Goal: Information Seeking & Learning: Check status

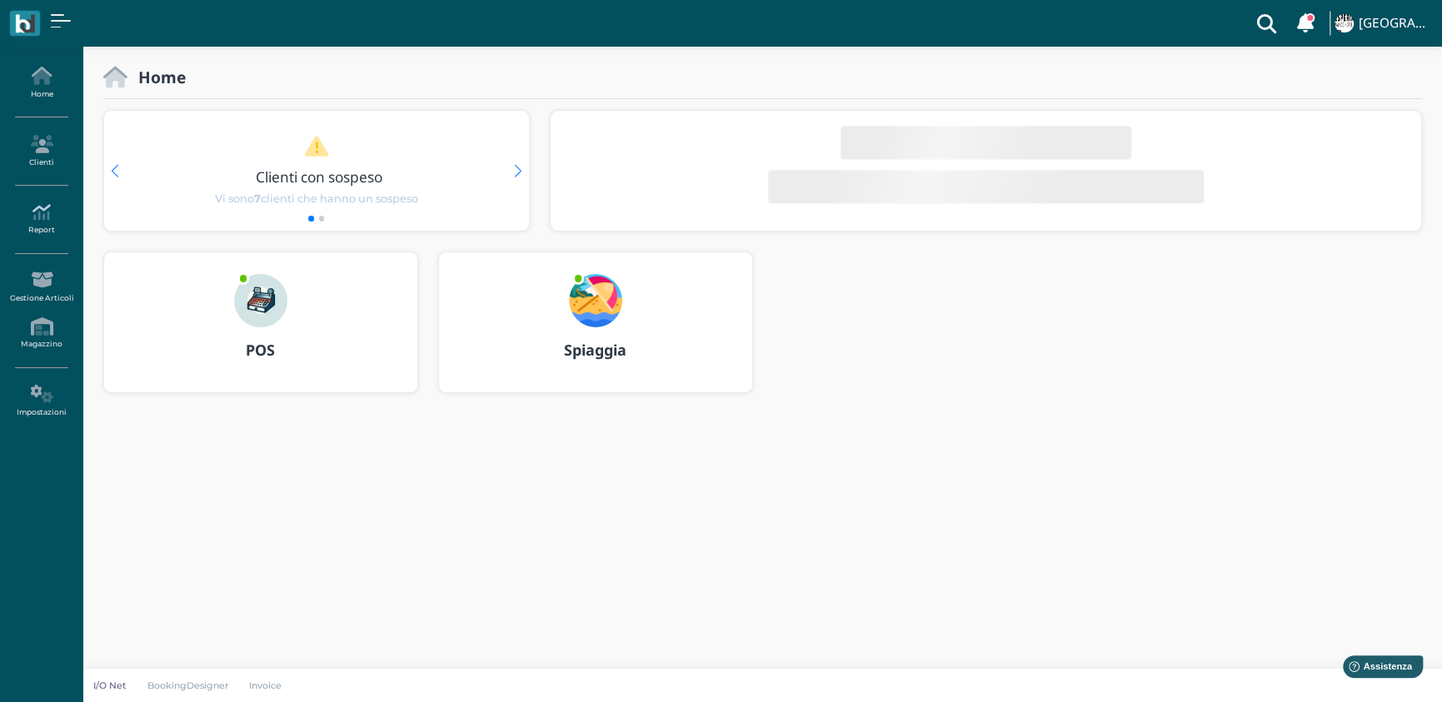
click at [43, 221] on icon at bounding box center [41, 212] width 72 height 18
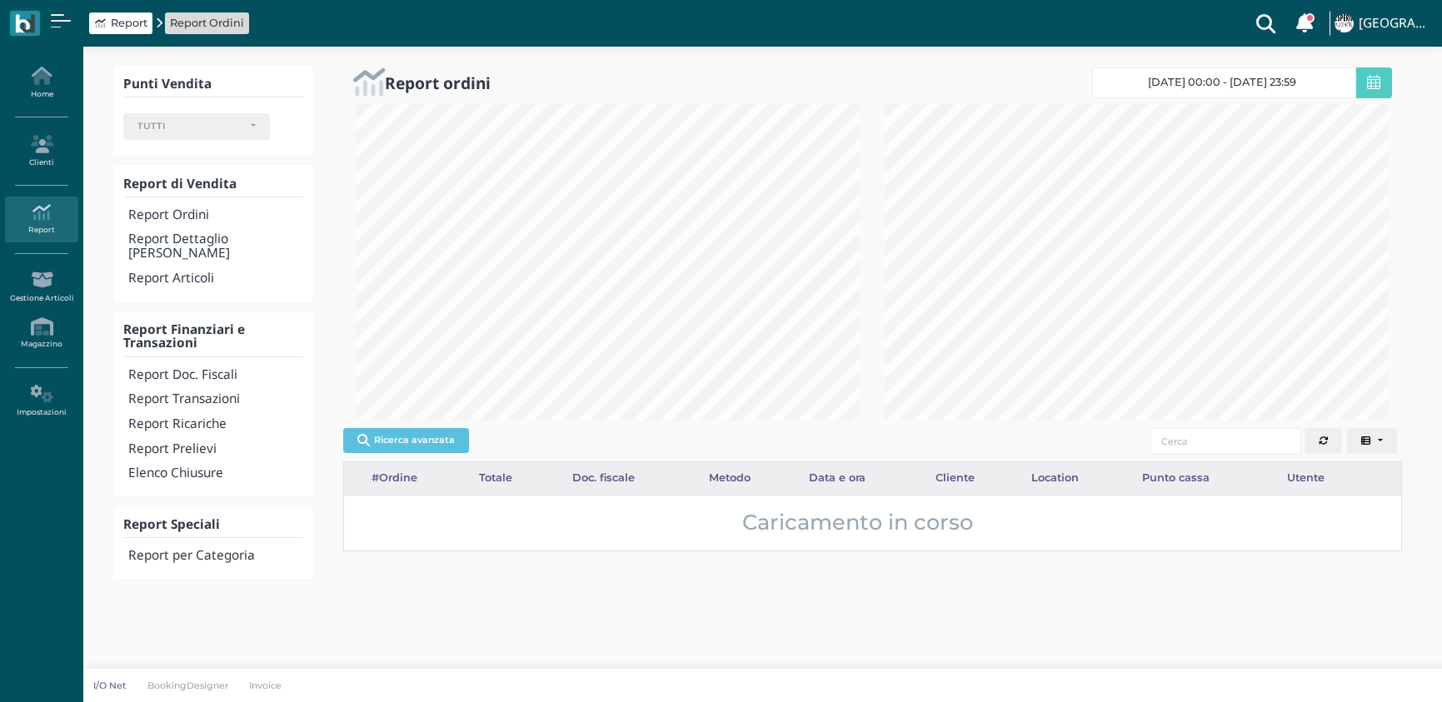
select select
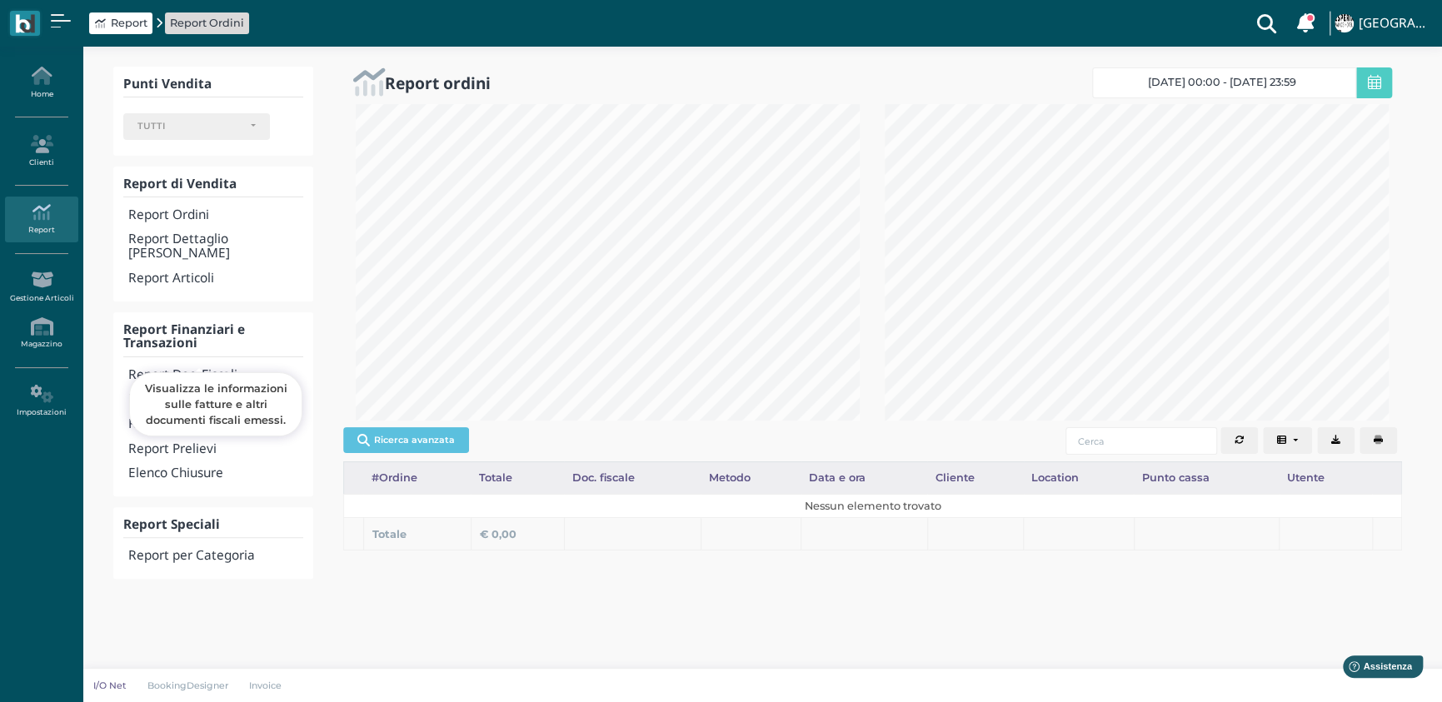
click at [218, 368] on h4 "Report Doc. Fiscali" at bounding box center [215, 375] width 174 height 14
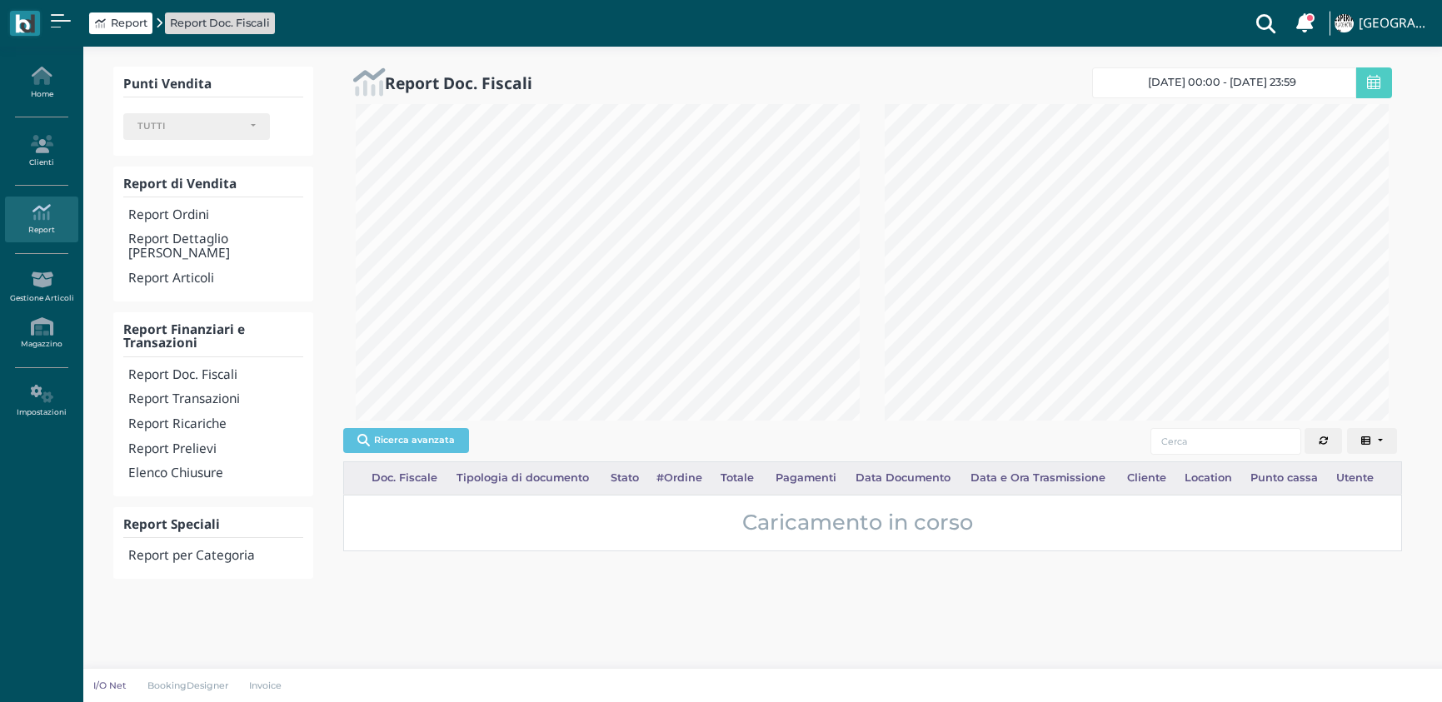
select select
click at [1228, 80] on span "[DATE] 00:00 - [DATE] 23:59" at bounding box center [1222, 82] width 148 height 13
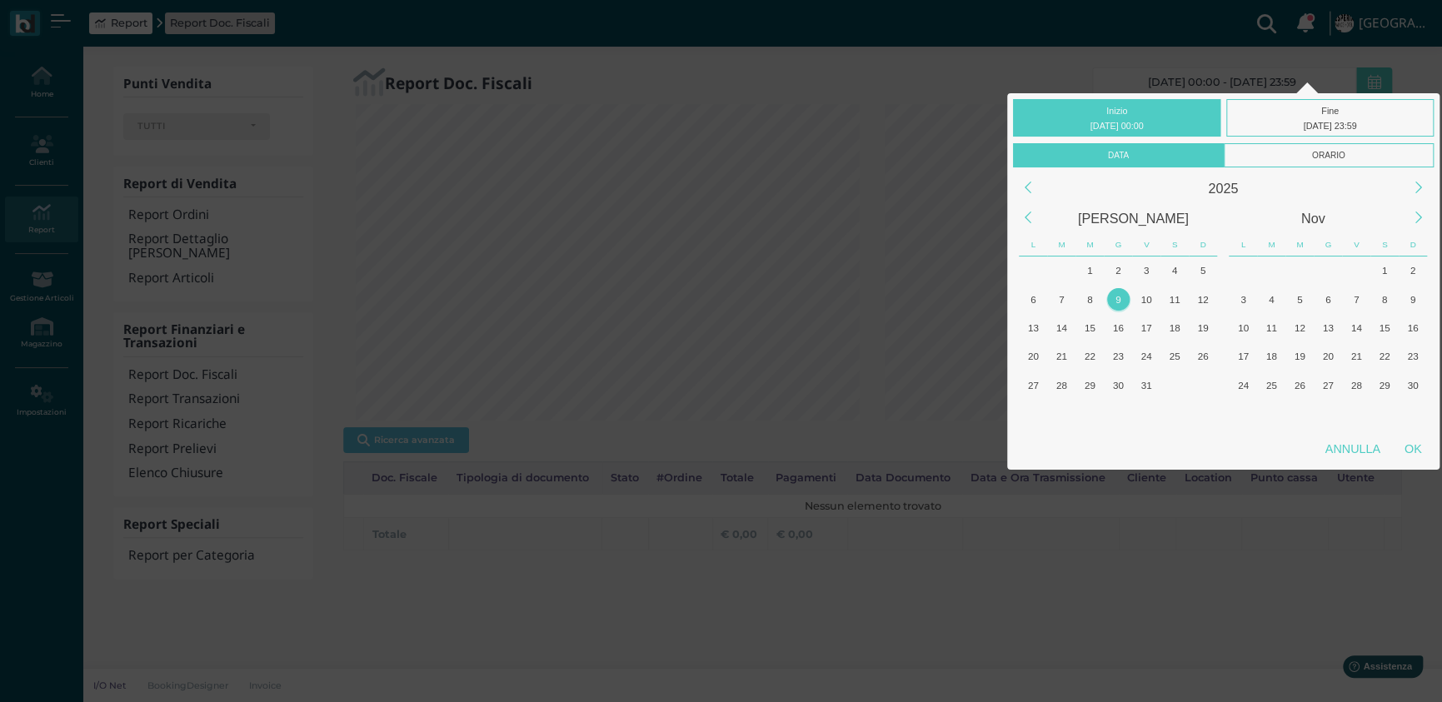
click at [1120, 216] on div "[PERSON_NAME]" at bounding box center [1133, 218] width 180 height 30
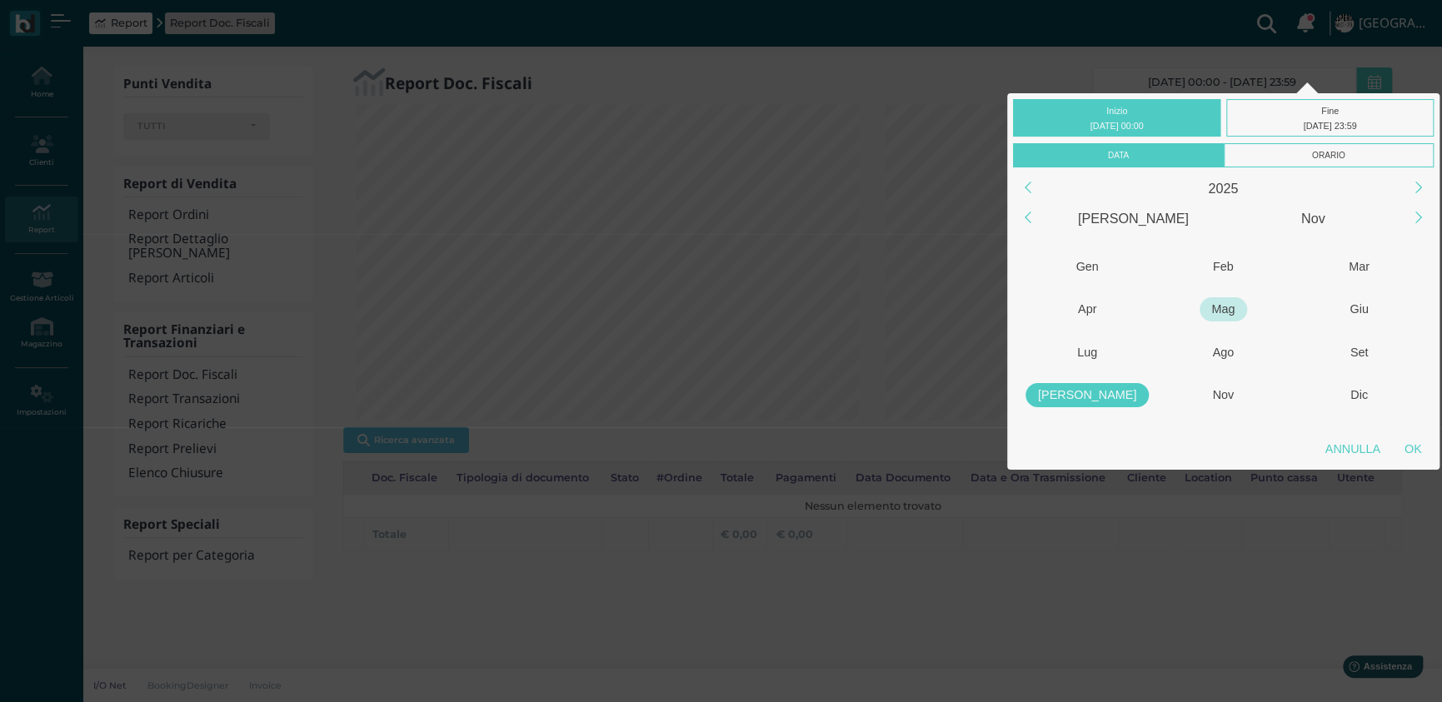
click at [1210, 309] on div "Mag" at bounding box center [1223, 309] width 47 height 24
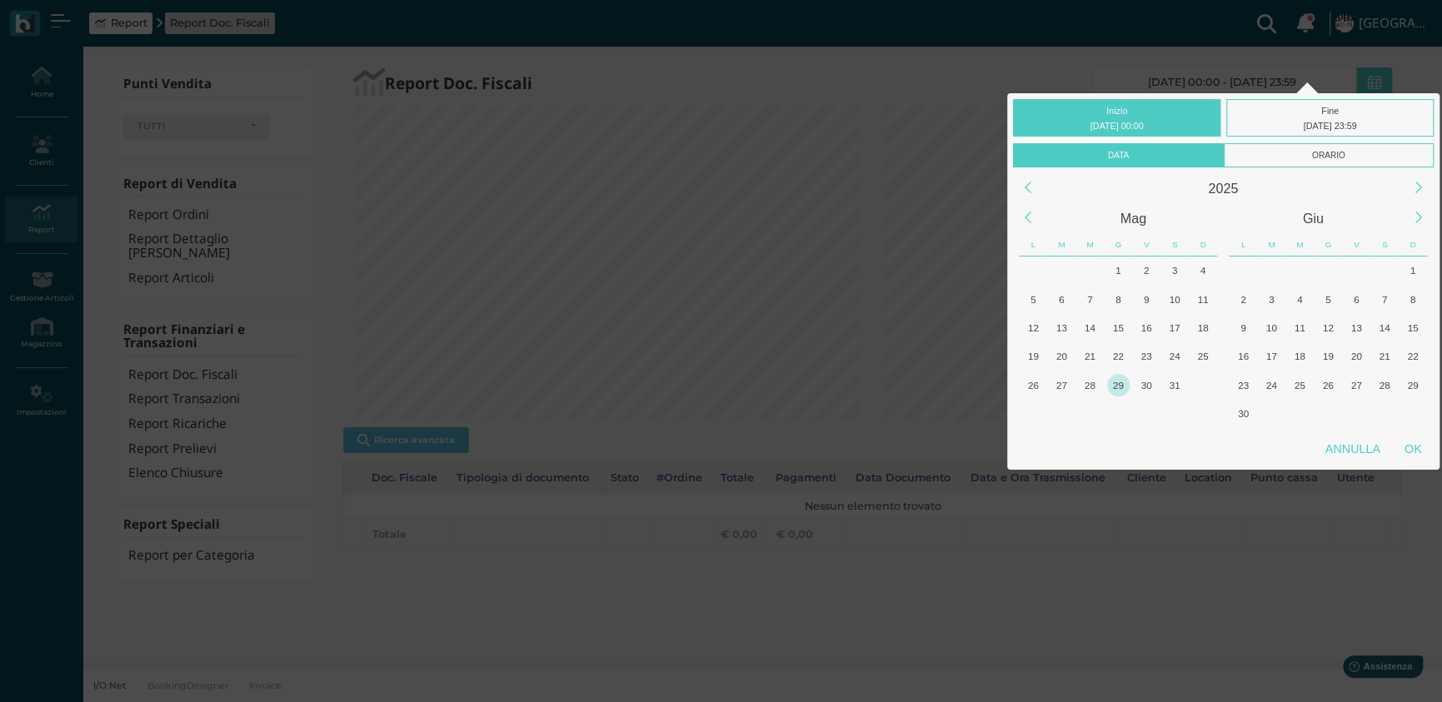
click at [1112, 381] on div "29" at bounding box center [1118, 385] width 22 height 22
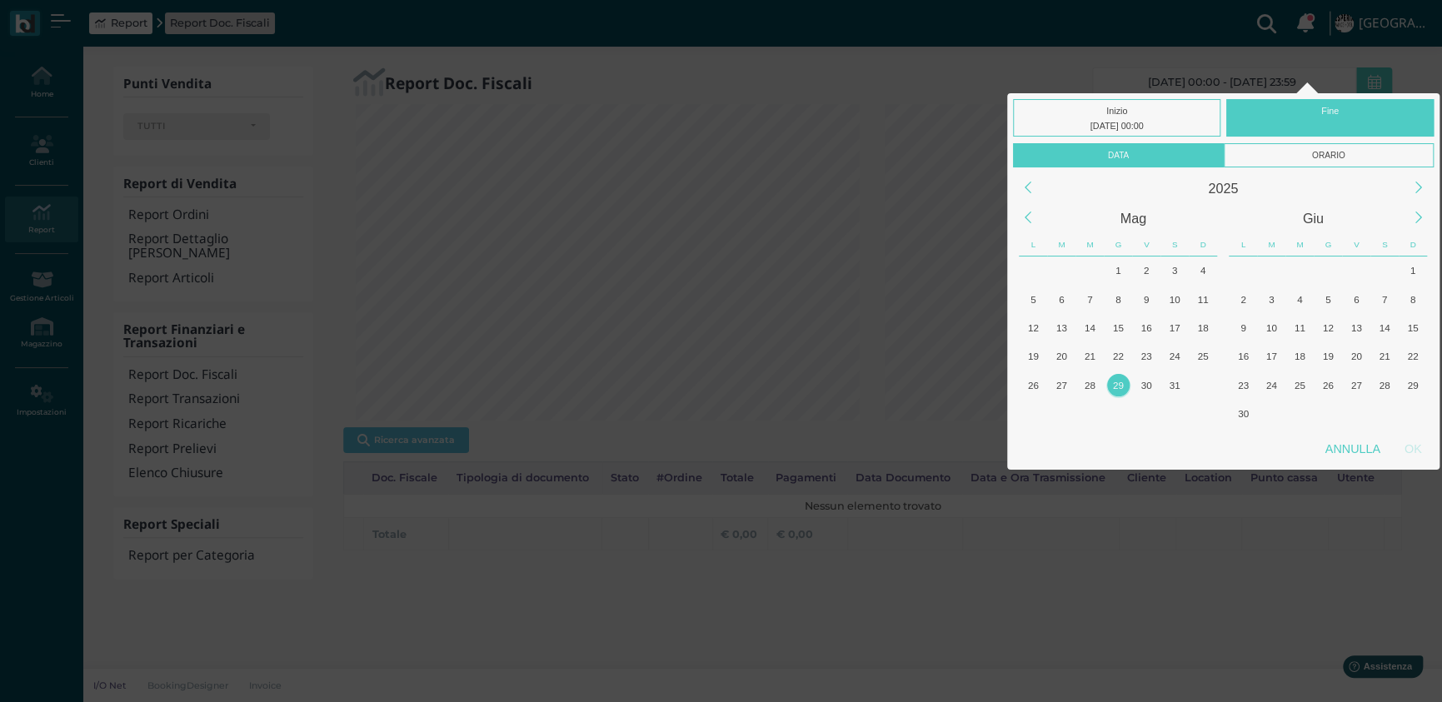
drag, startPoint x: 1113, startPoint y: 386, endPoint x: 1155, endPoint y: 402, distance: 45.3
click at [1113, 385] on div "29" at bounding box center [1118, 385] width 22 height 22
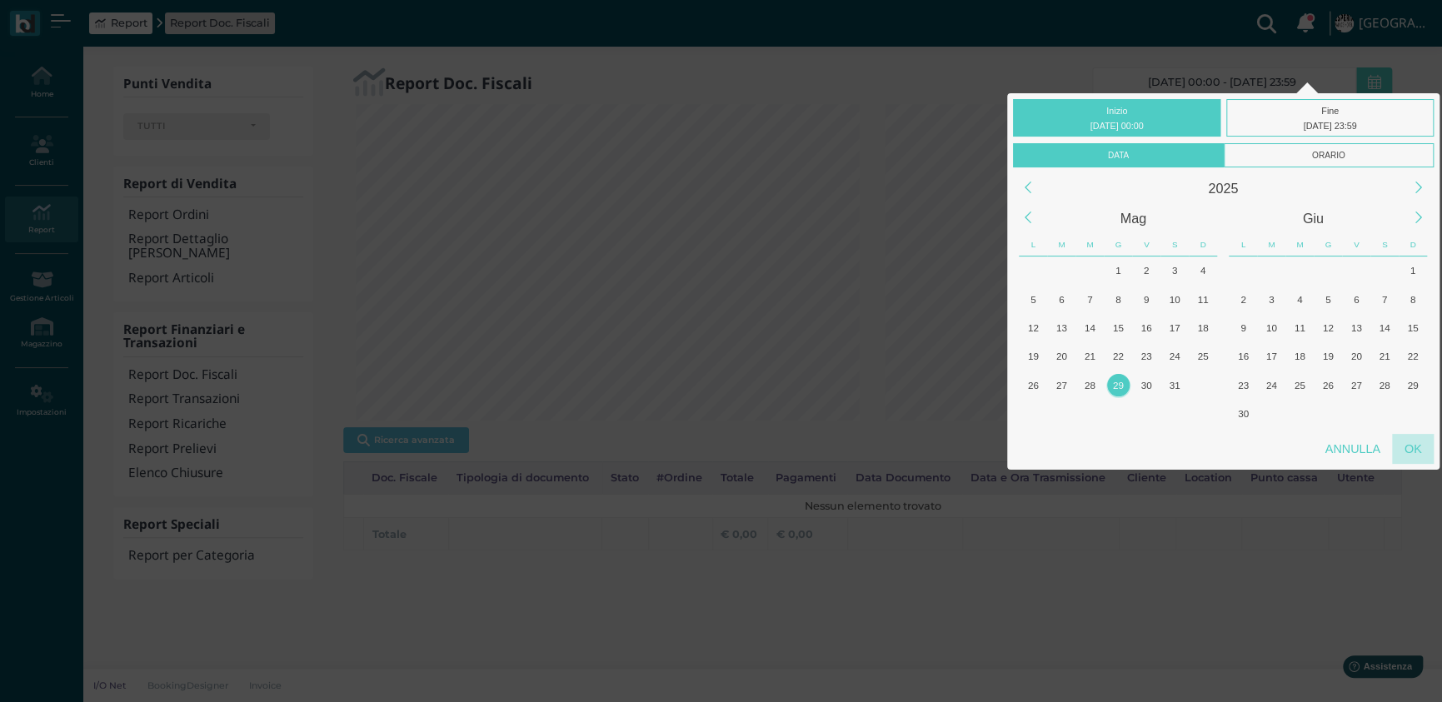
click at [1420, 442] on div "OK" at bounding box center [1413, 449] width 42 height 30
type input "[DATE] 00:00 - [DATE] 23:59"
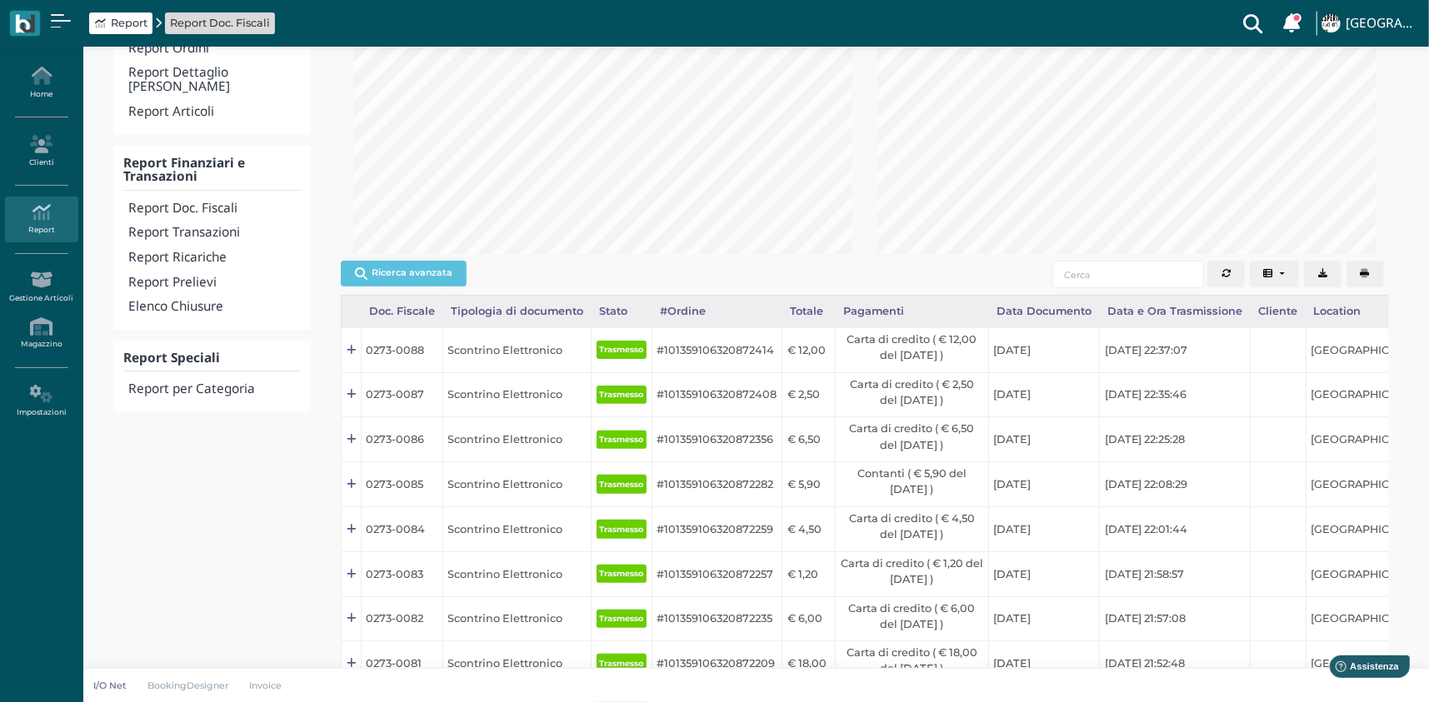
scroll to position [250, 0]
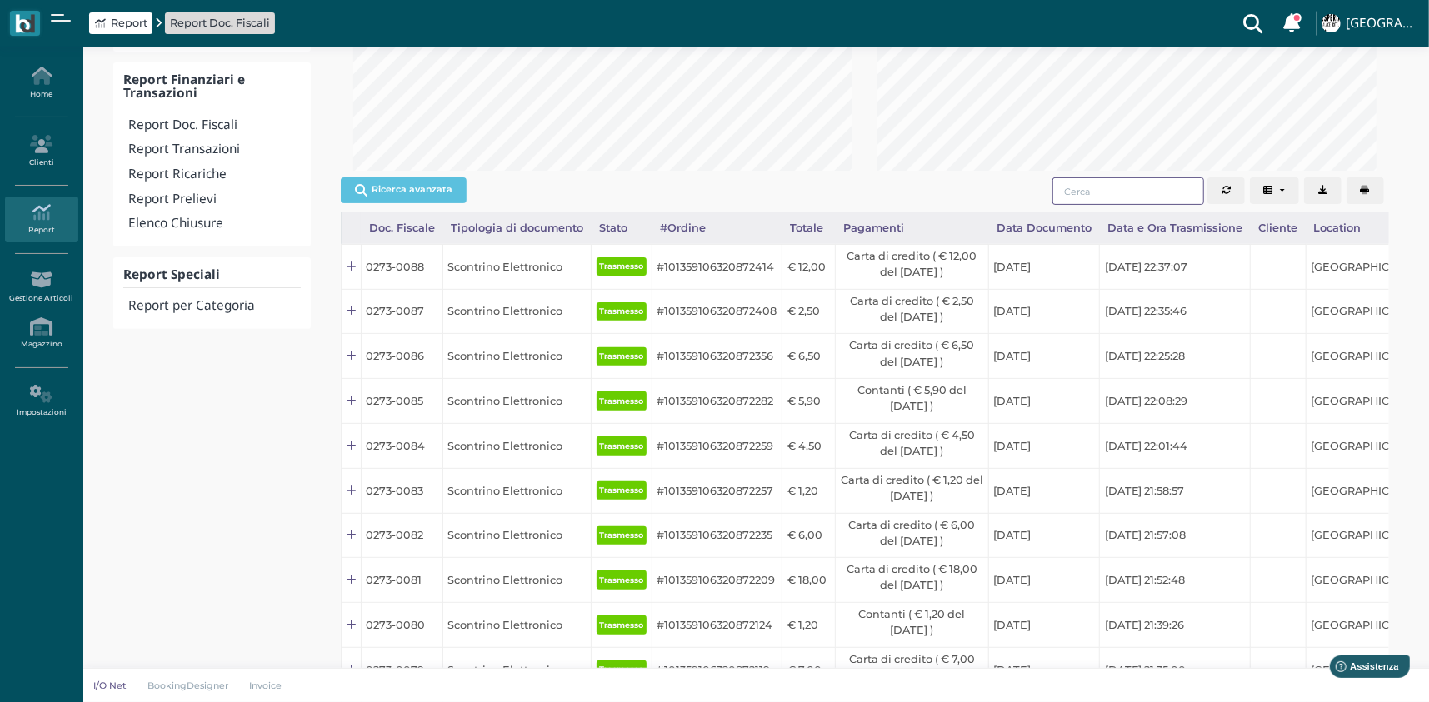
click at [1113, 192] on input "search" at bounding box center [1128, 190] width 152 height 27
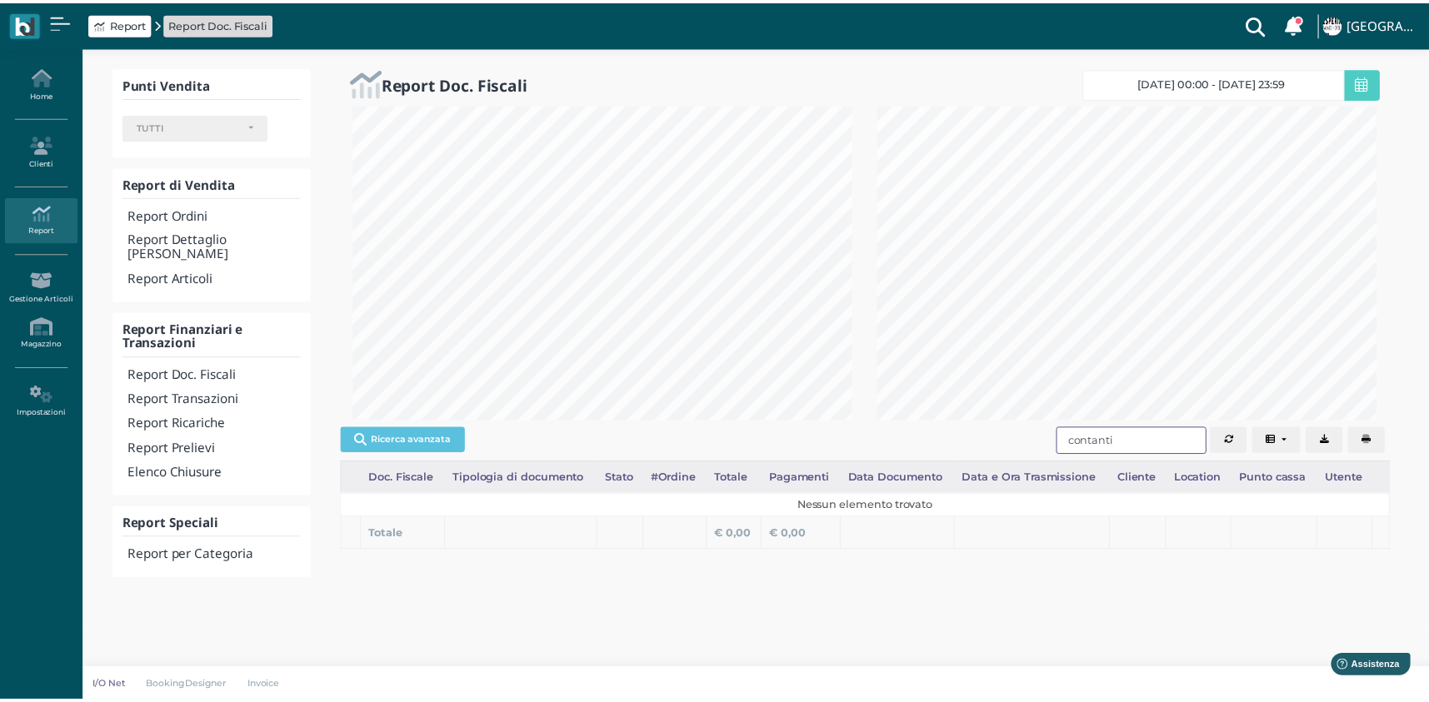
scroll to position [317, 530]
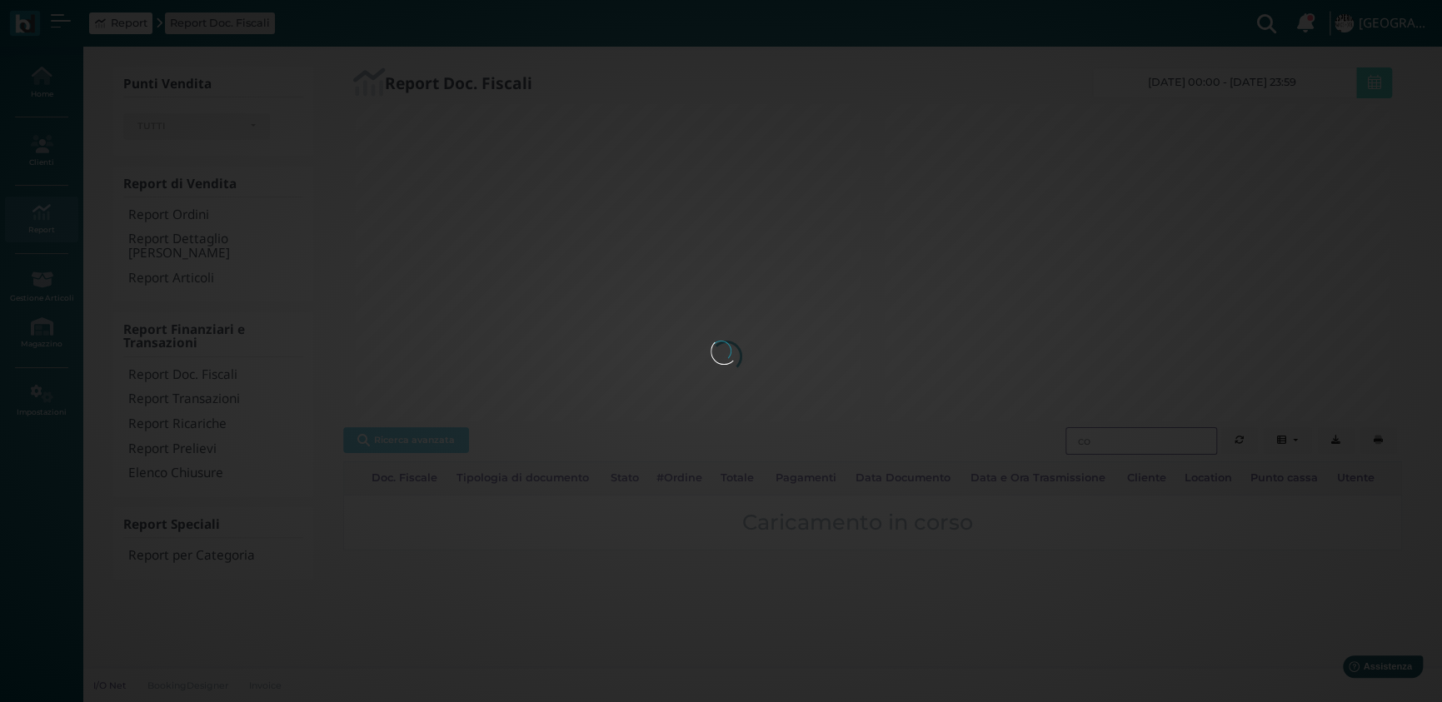
type input "c"
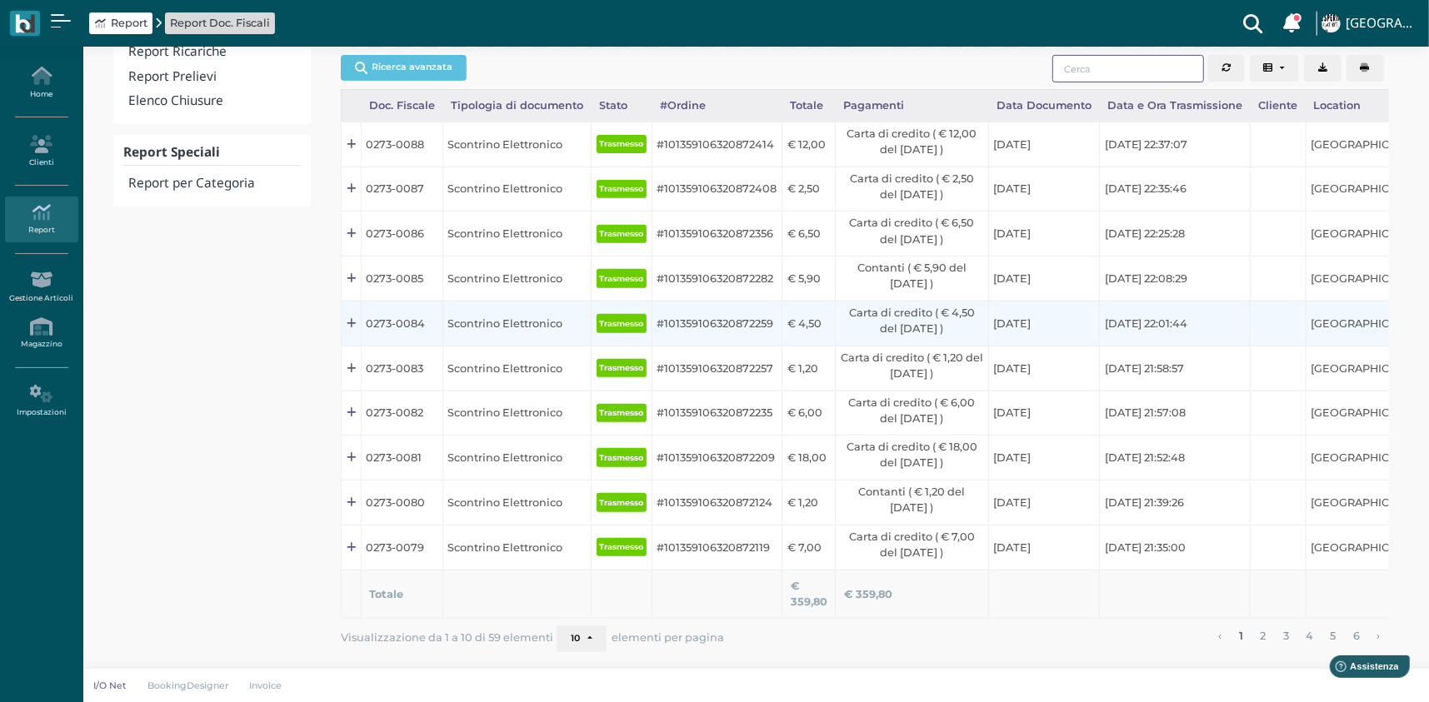
scroll to position [490, 0]
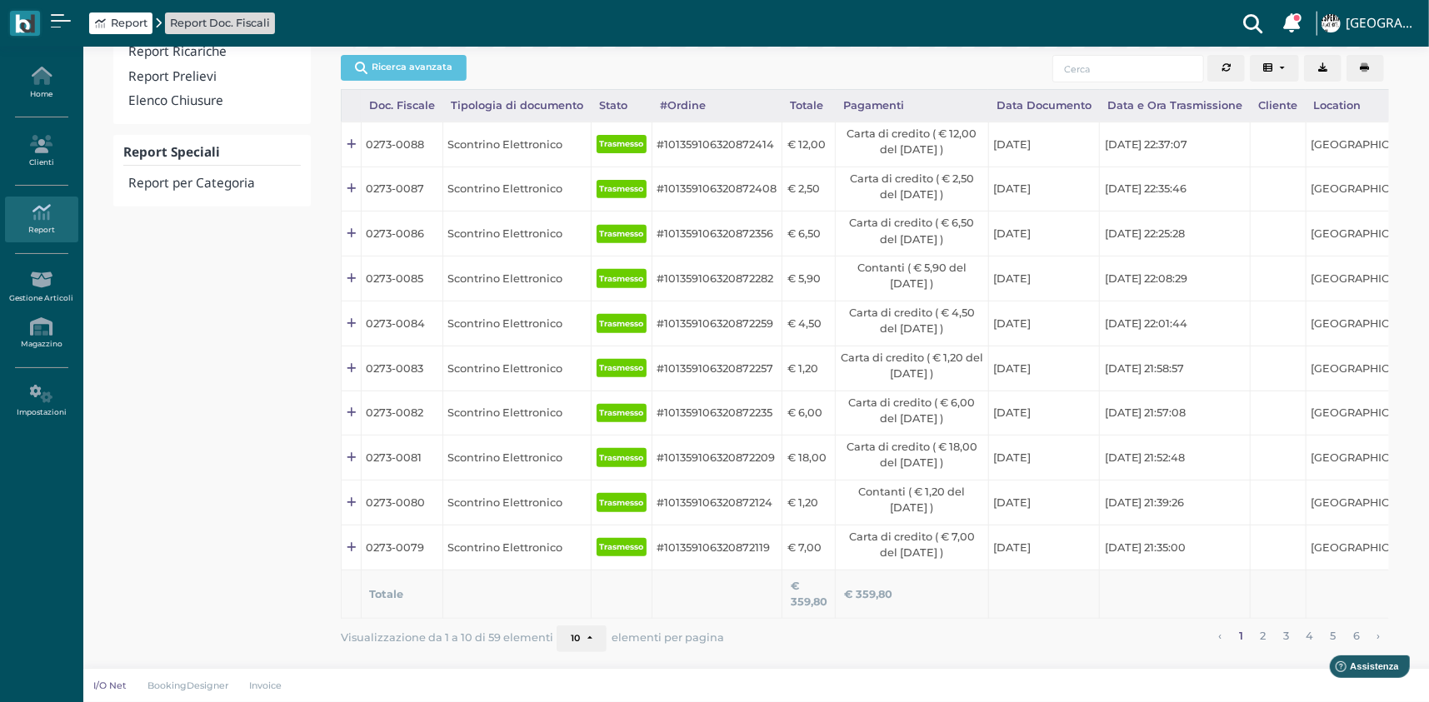
click at [590, 634] on button "10" at bounding box center [581, 639] width 50 height 27
click at [600, 612] on link "100" at bounding box center [609, 609] width 105 height 22
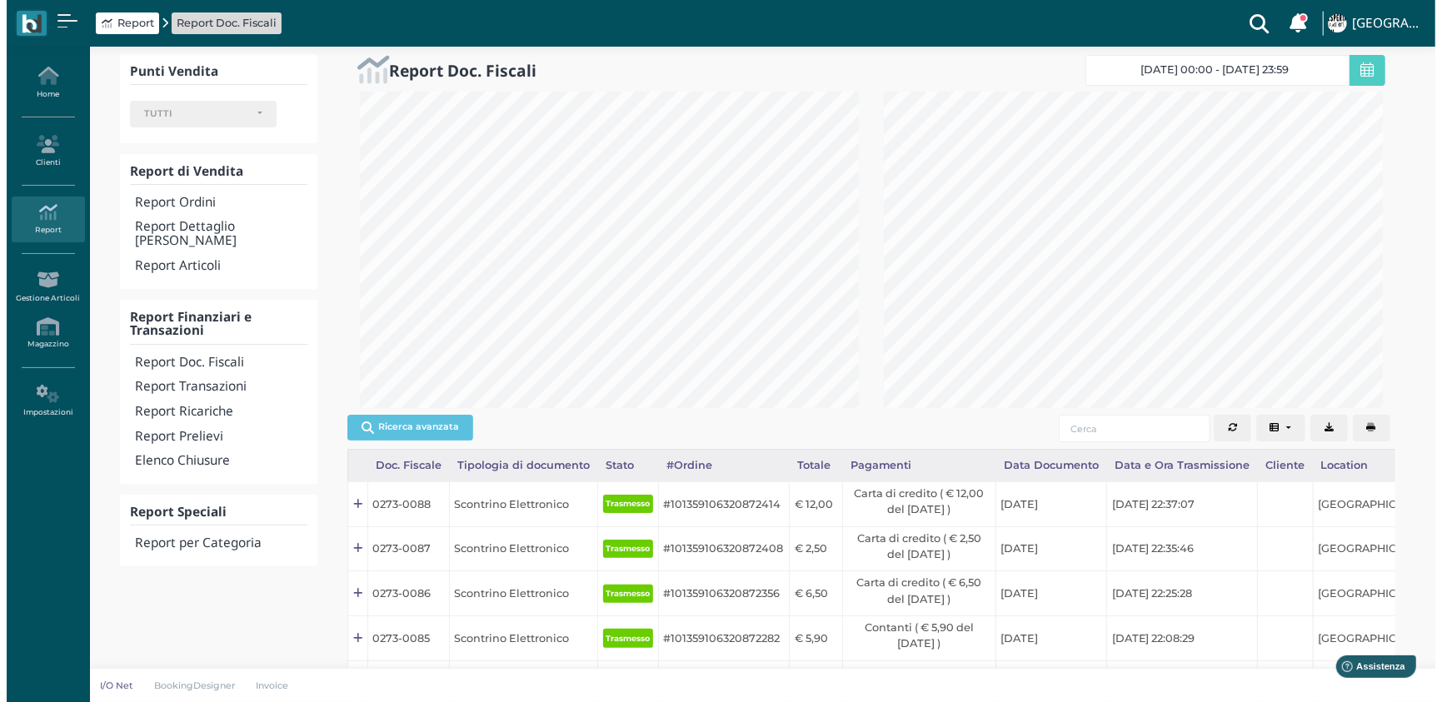
scroll to position [0, 0]
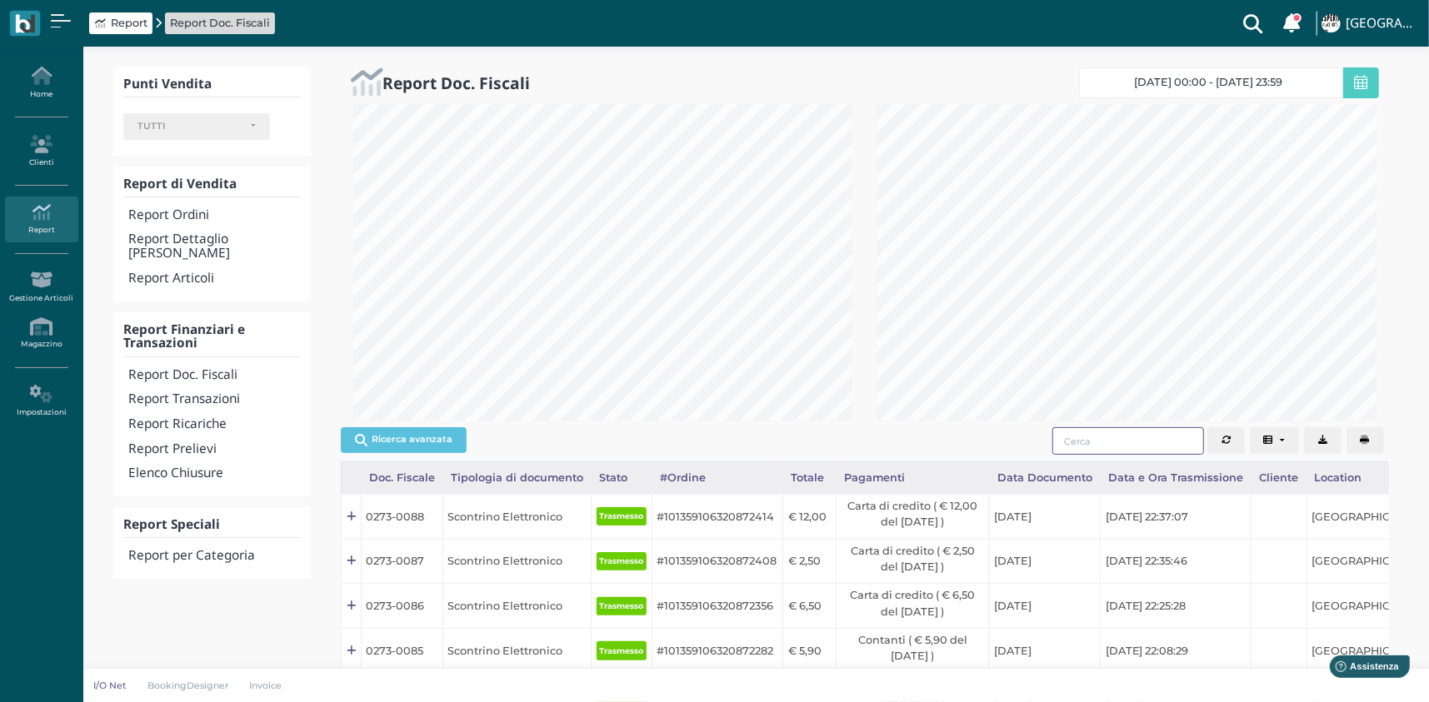
click at [1129, 433] on input "search" at bounding box center [1128, 440] width 152 height 27
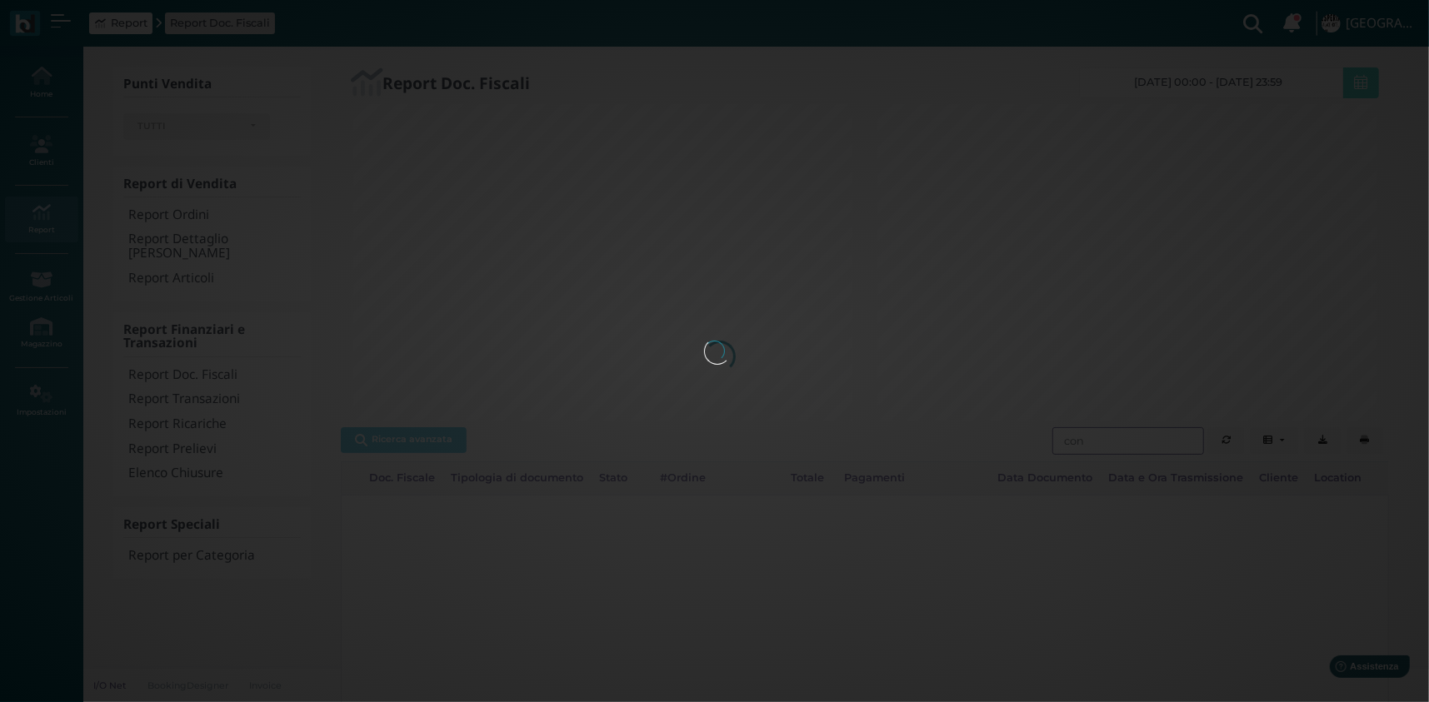
type input "cont"
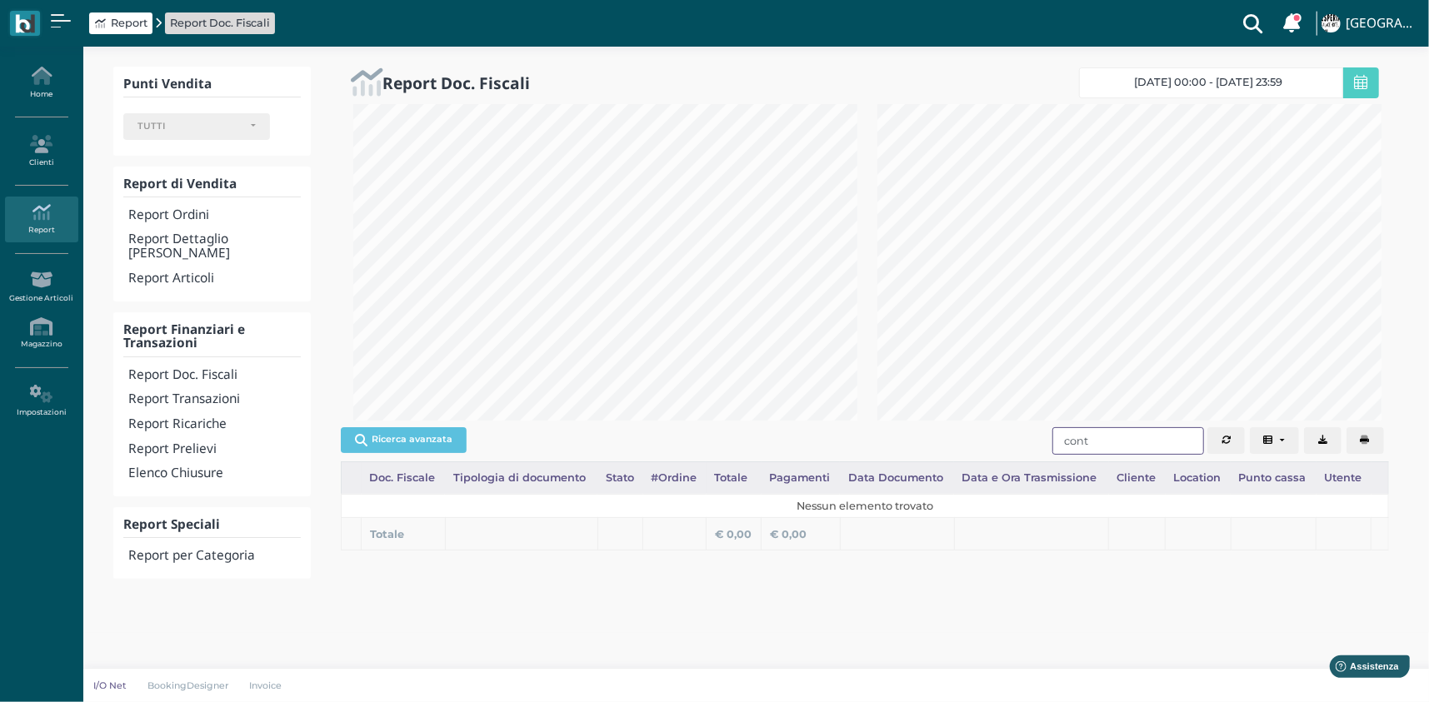
scroll to position [317, 530]
drag, startPoint x: 1113, startPoint y: 441, endPoint x: 1001, endPoint y: 445, distance: 111.7
click at [1001, 445] on div "Ricerca avanzata Doc. Fiscale Tipologia di documento Stato #Ordine Totale Pagam…" at bounding box center [872, 441] width 1059 height 40
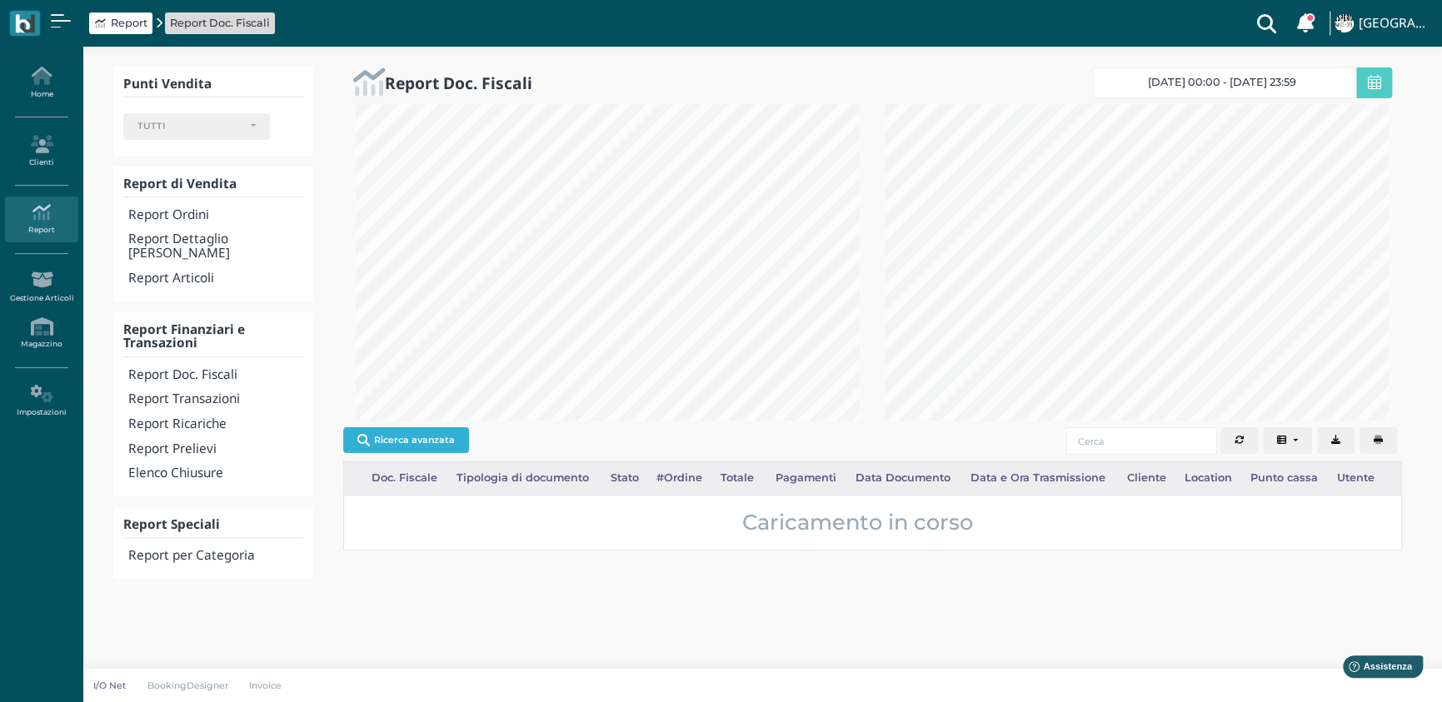
click at [438, 440] on button "Ricerca avanzata" at bounding box center [406, 439] width 126 height 25
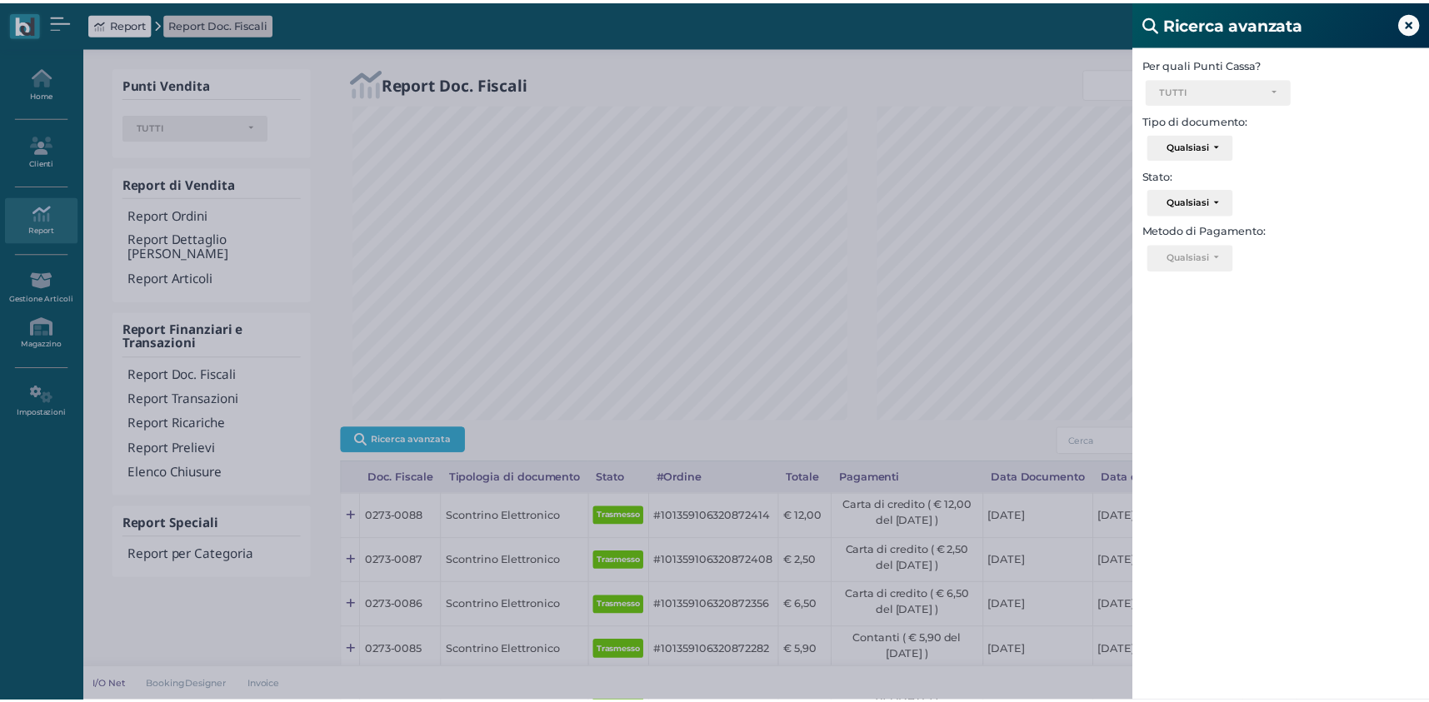
scroll to position [832690, 832483]
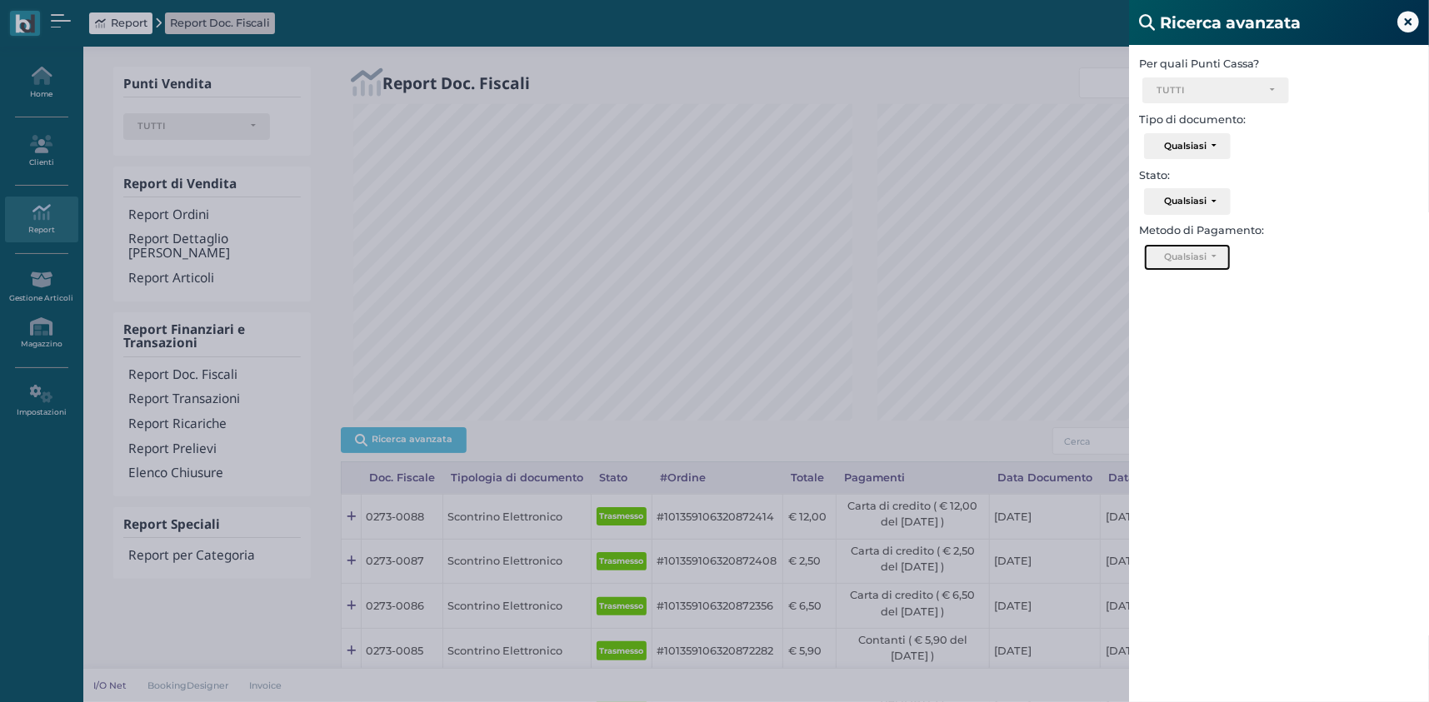
click at [1197, 262] on button "Qualsiasi" at bounding box center [1187, 257] width 86 height 27
click at [1210, 285] on link "Contanti" at bounding box center [1235, 289] width 180 height 19
select select "1"
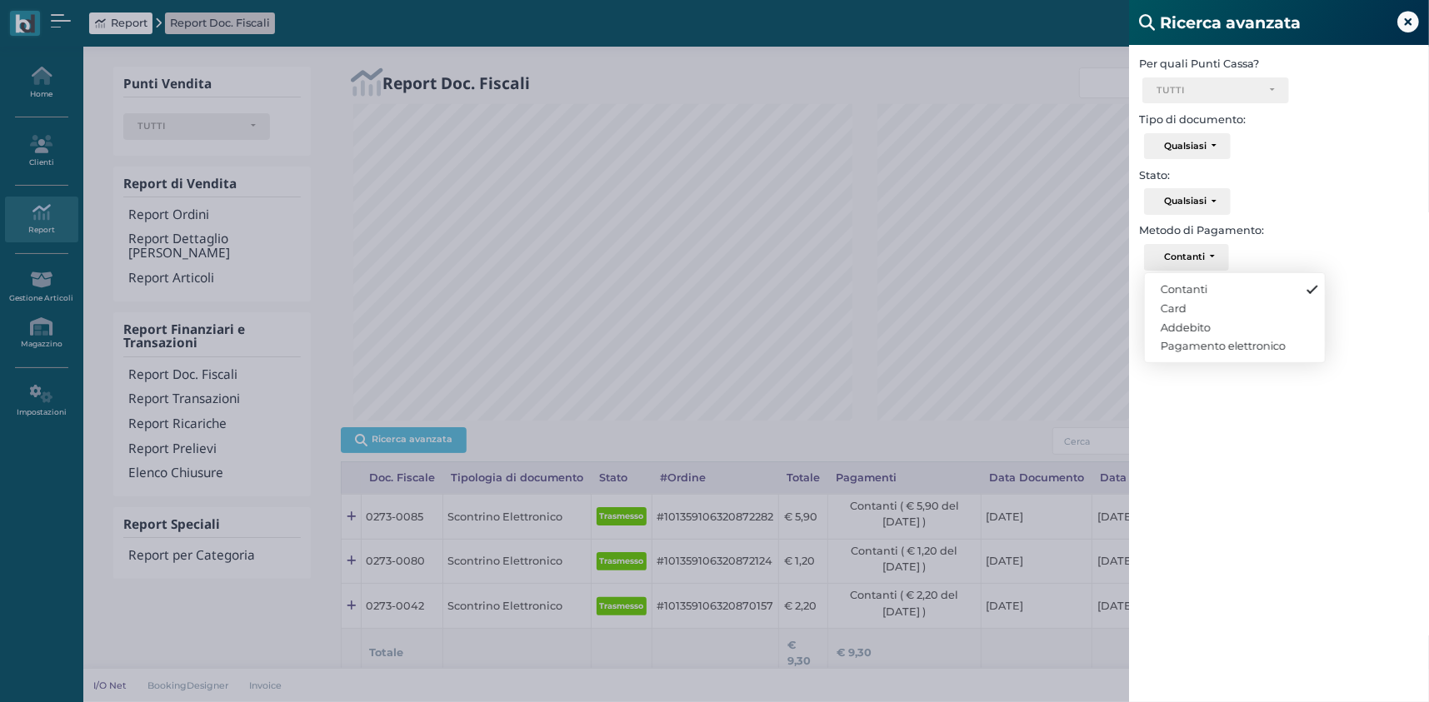
click at [1412, 25] on icon at bounding box center [1408, 23] width 22 height 22
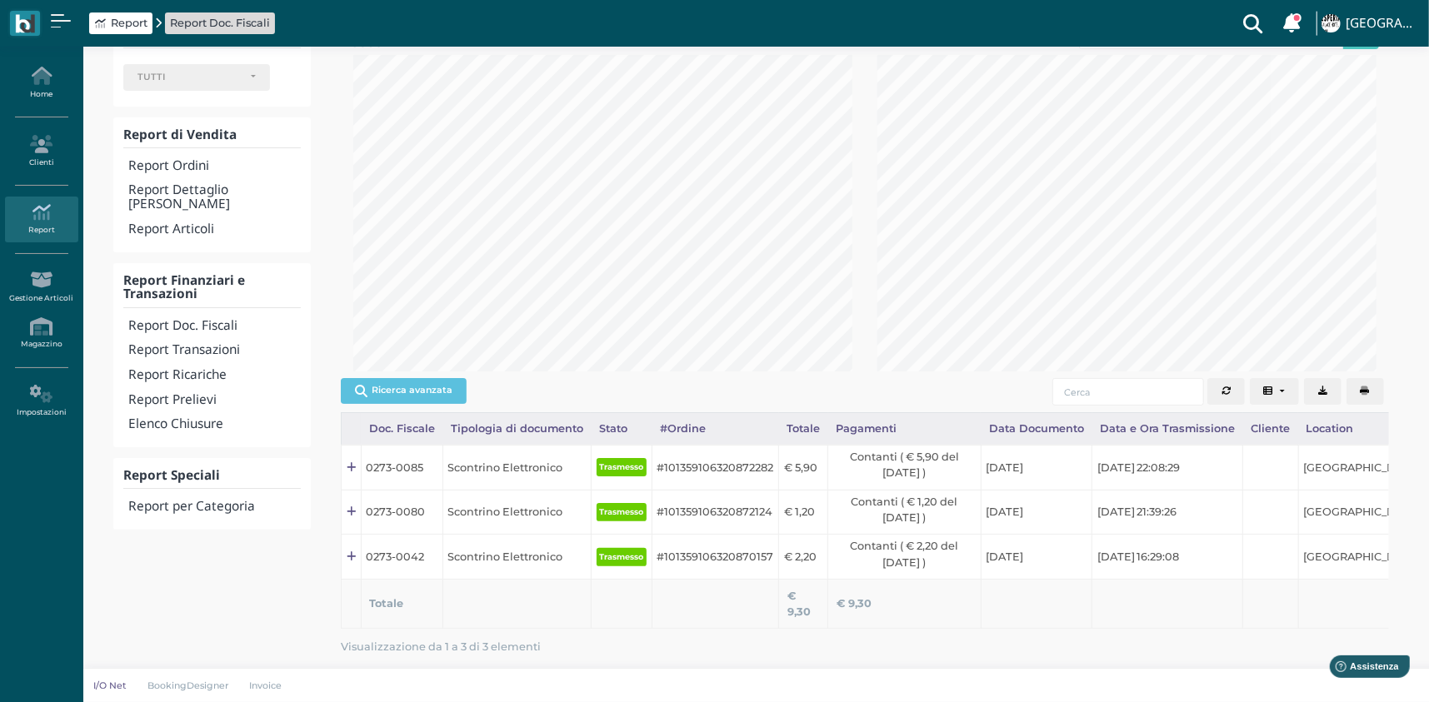
scroll to position [98, 0]
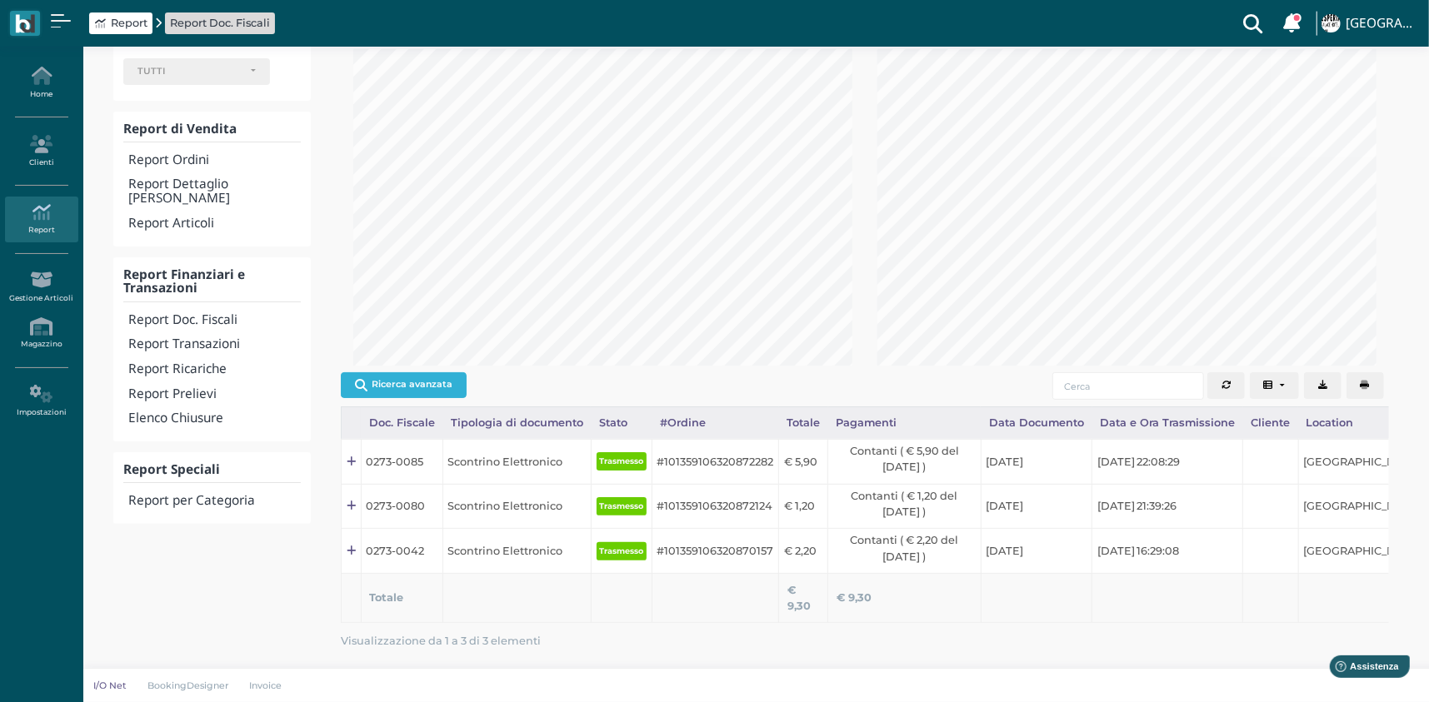
click at [422, 372] on button "Ricerca avanzata" at bounding box center [404, 384] width 126 height 25
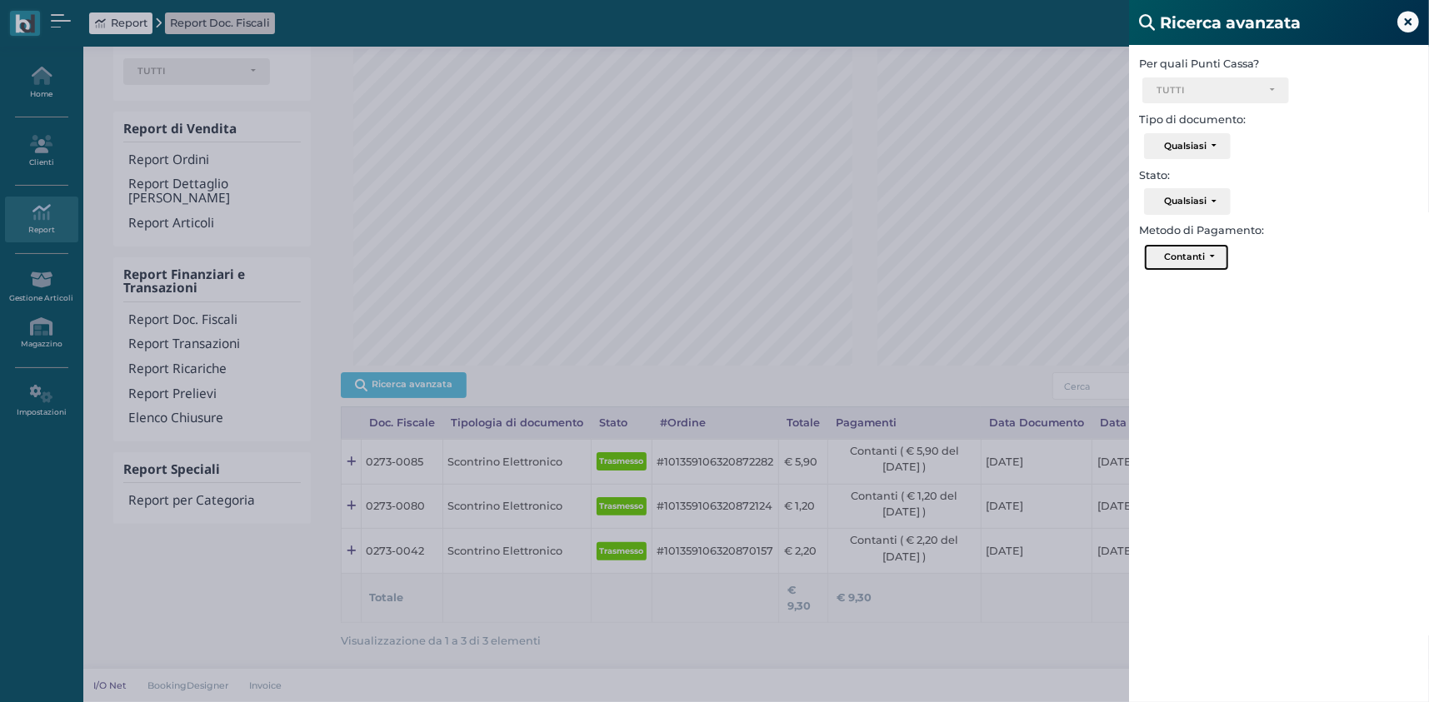
click at [1185, 257] on div "Contanti" at bounding box center [1184, 257] width 41 height 12
click at [1215, 282] on link "Contanti" at bounding box center [1235, 289] width 180 height 19
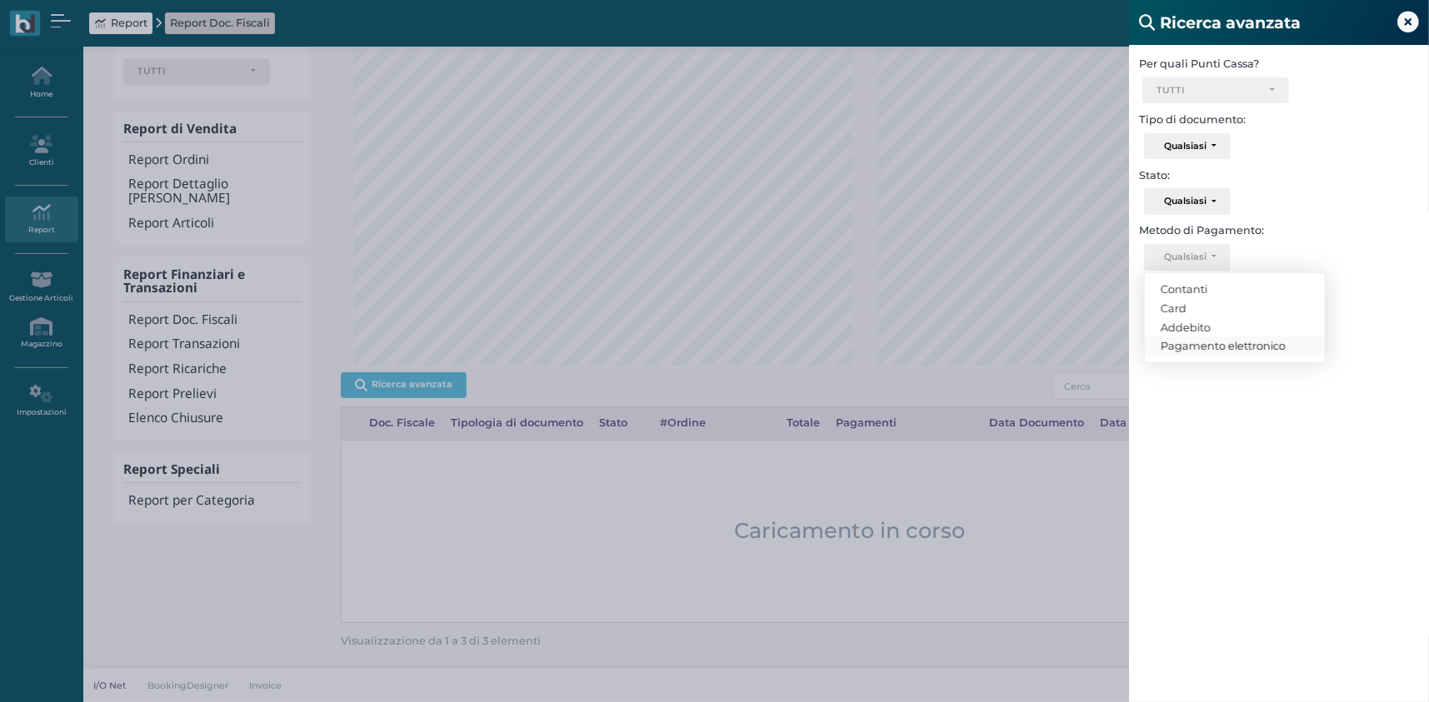
click at [1221, 344] on span "Pagamento elettronico" at bounding box center [1222, 345] width 125 height 13
select select "5"
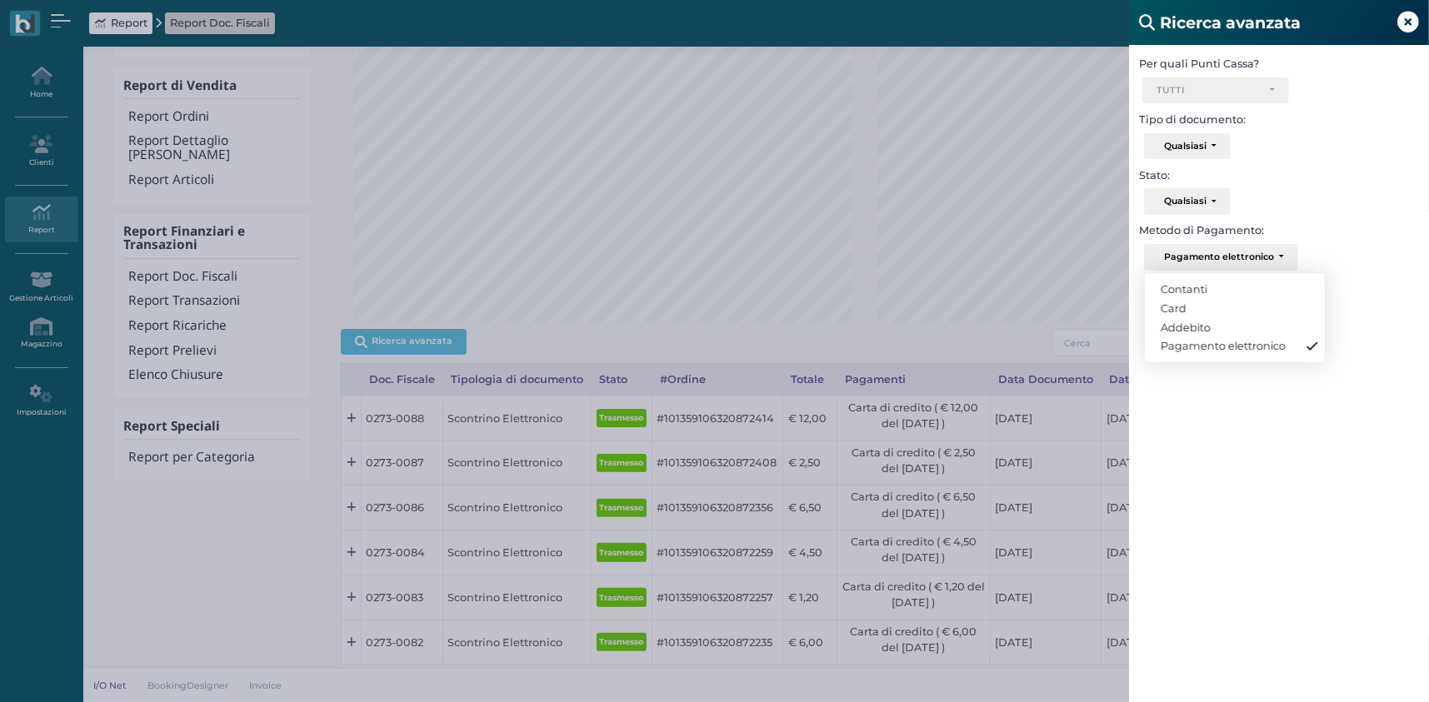
click at [1414, 30] on icon at bounding box center [1408, 23] width 22 height 22
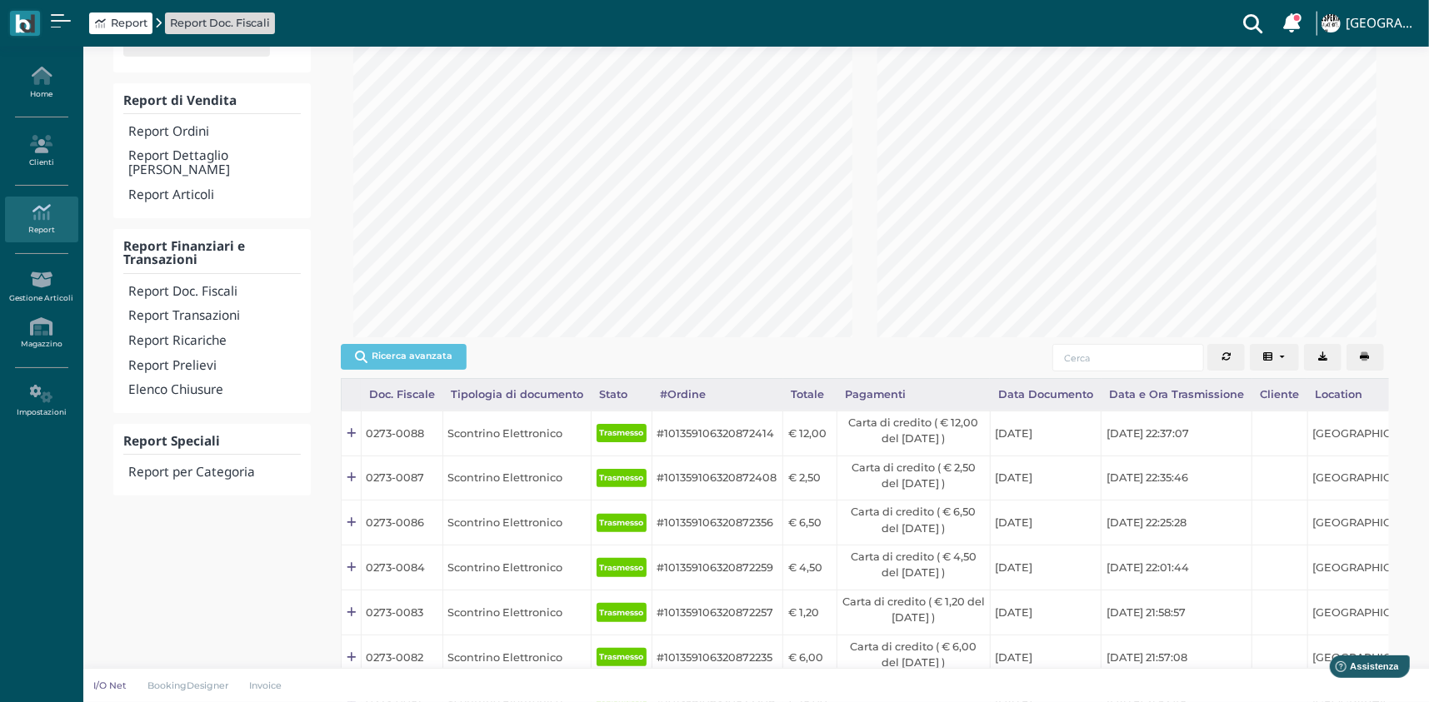
scroll to position [0, 0]
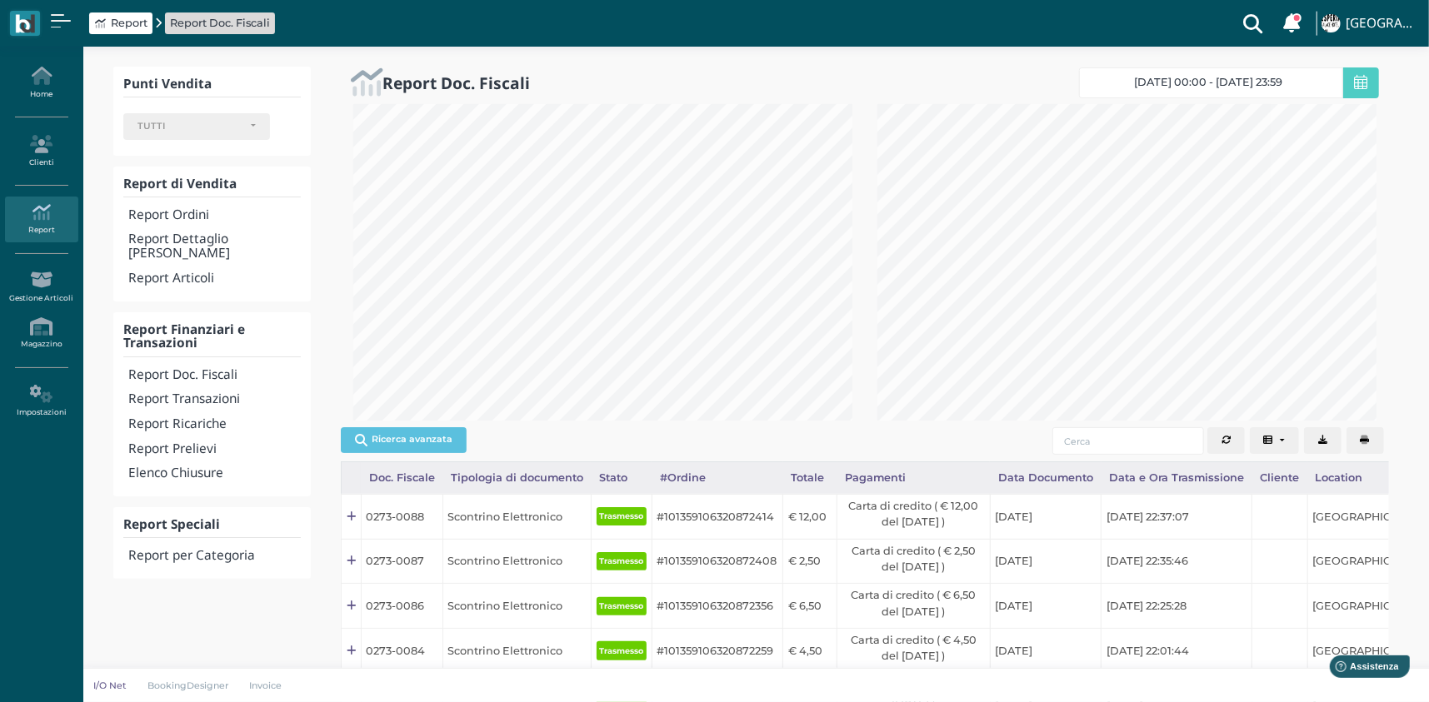
click at [1242, 77] on span "[DATE] 00:00 - [DATE] 23:59" at bounding box center [1209, 82] width 148 height 13
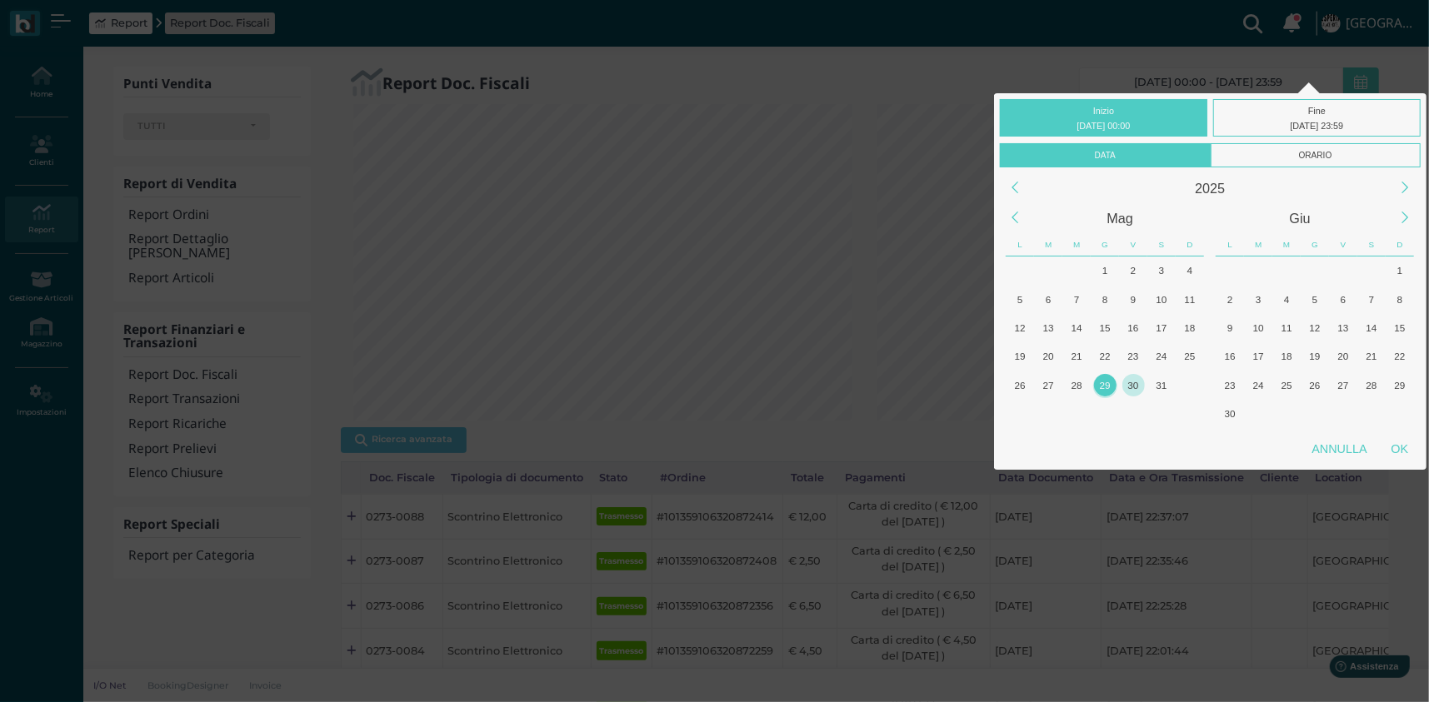
click at [1138, 378] on div "30" at bounding box center [1133, 385] width 22 height 22
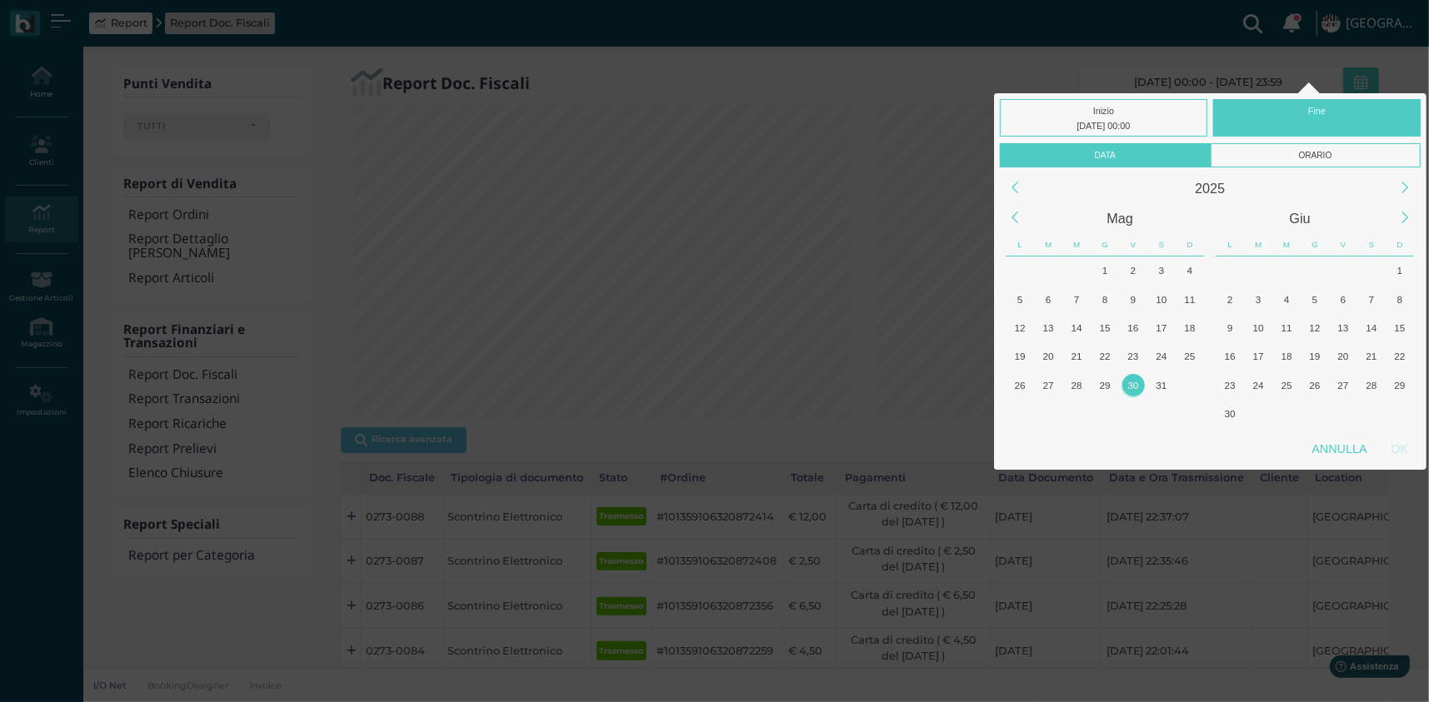
click at [1138, 378] on div "30" at bounding box center [1133, 385] width 22 height 22
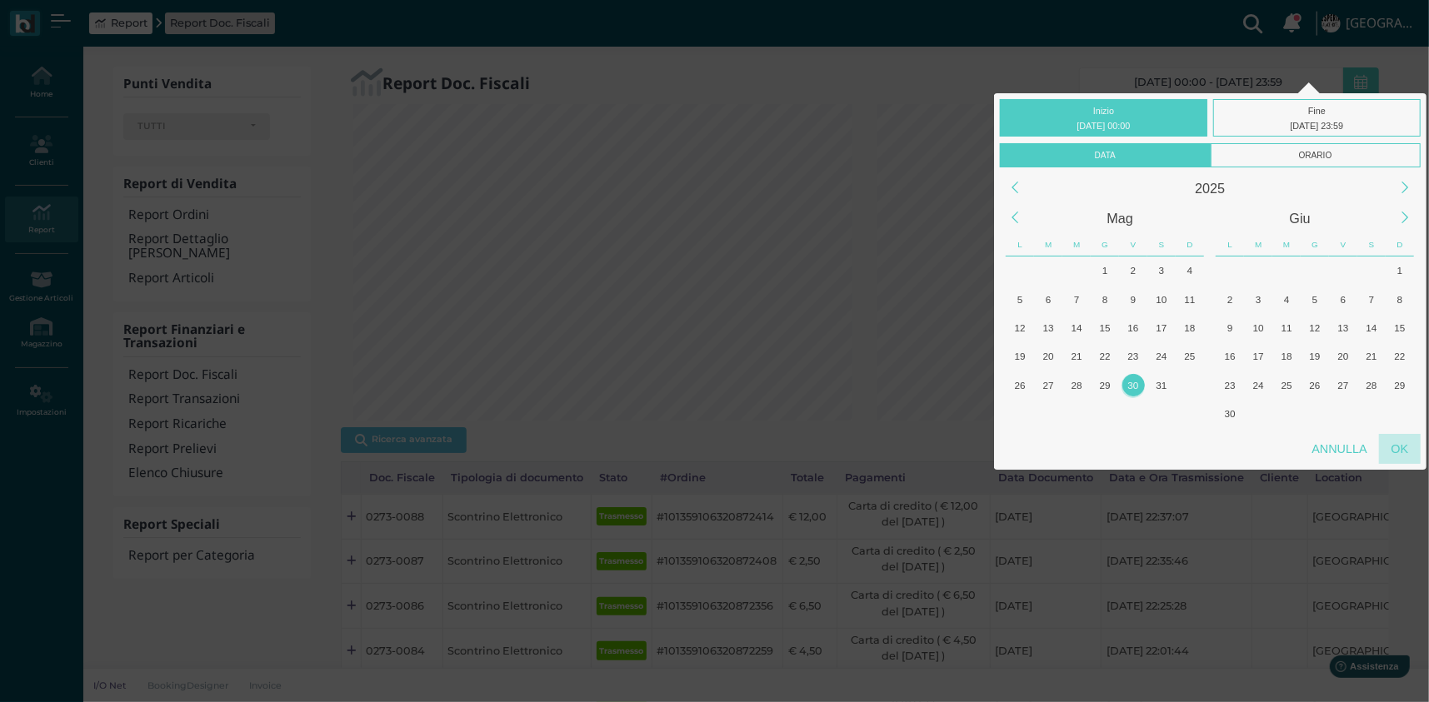
click at [1395, 447] on div "OK" at bounding box center [1400, 449] width 42 height 30
type input "[DATE] 00:00 - [DATE] 23:59"
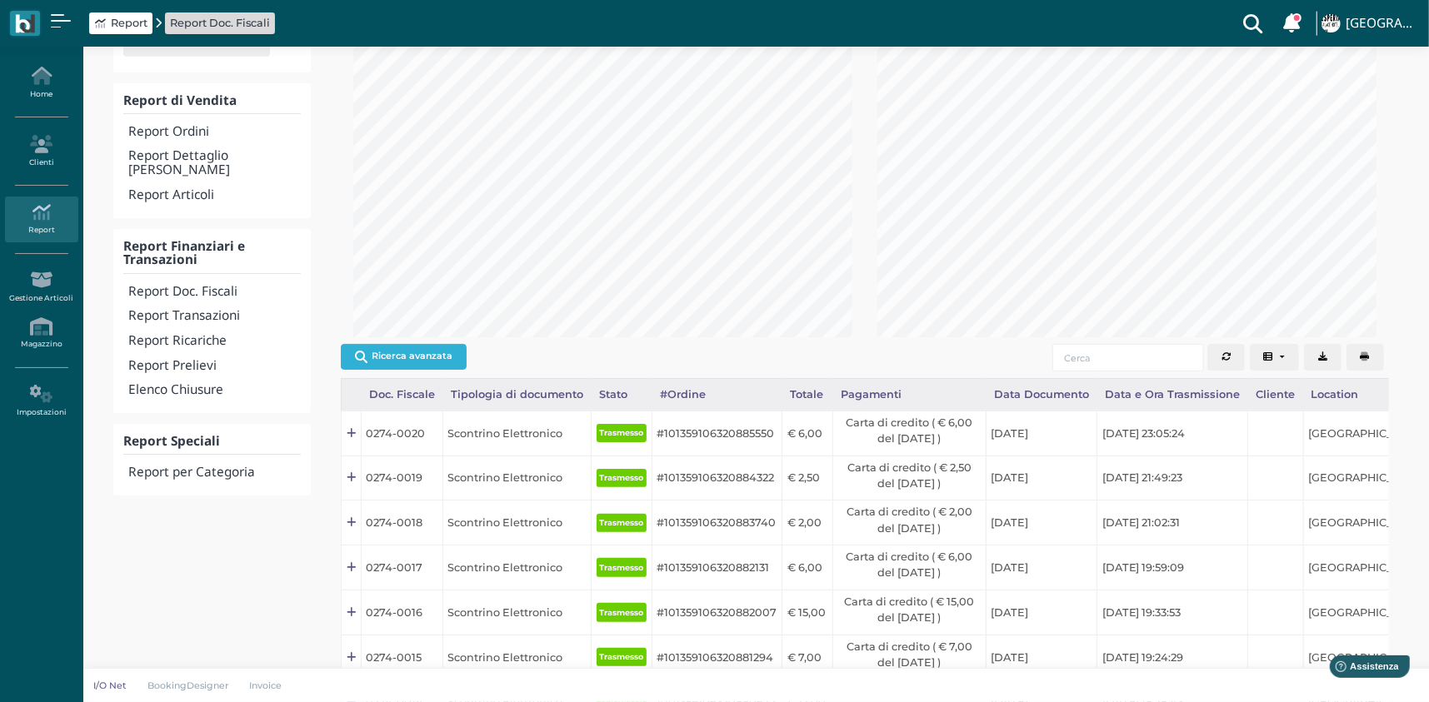
click at [444, 367] on button "Ricerca avanzata" at bounding box center [404, 356] width 126 height 25
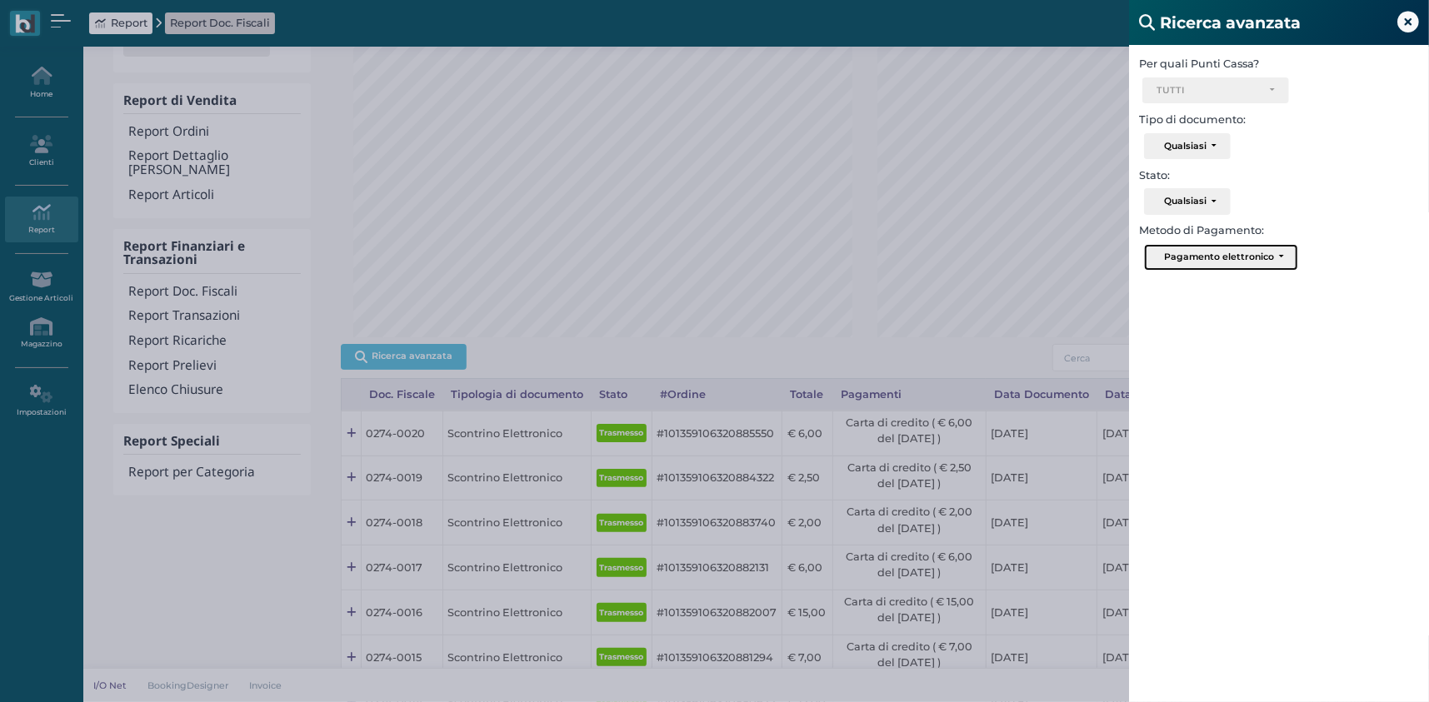
click at [1257, 252] on div "Pagamento elettronico" at bounding box center [1219, 257] width 110 height 12
click at [955, 328] on div "Ricerca avanzata Per quali Punti Cassa? Ricevimento Ristorante Bar TUTTI Select…" at bounding box center [714, 351] width 1429 height 702
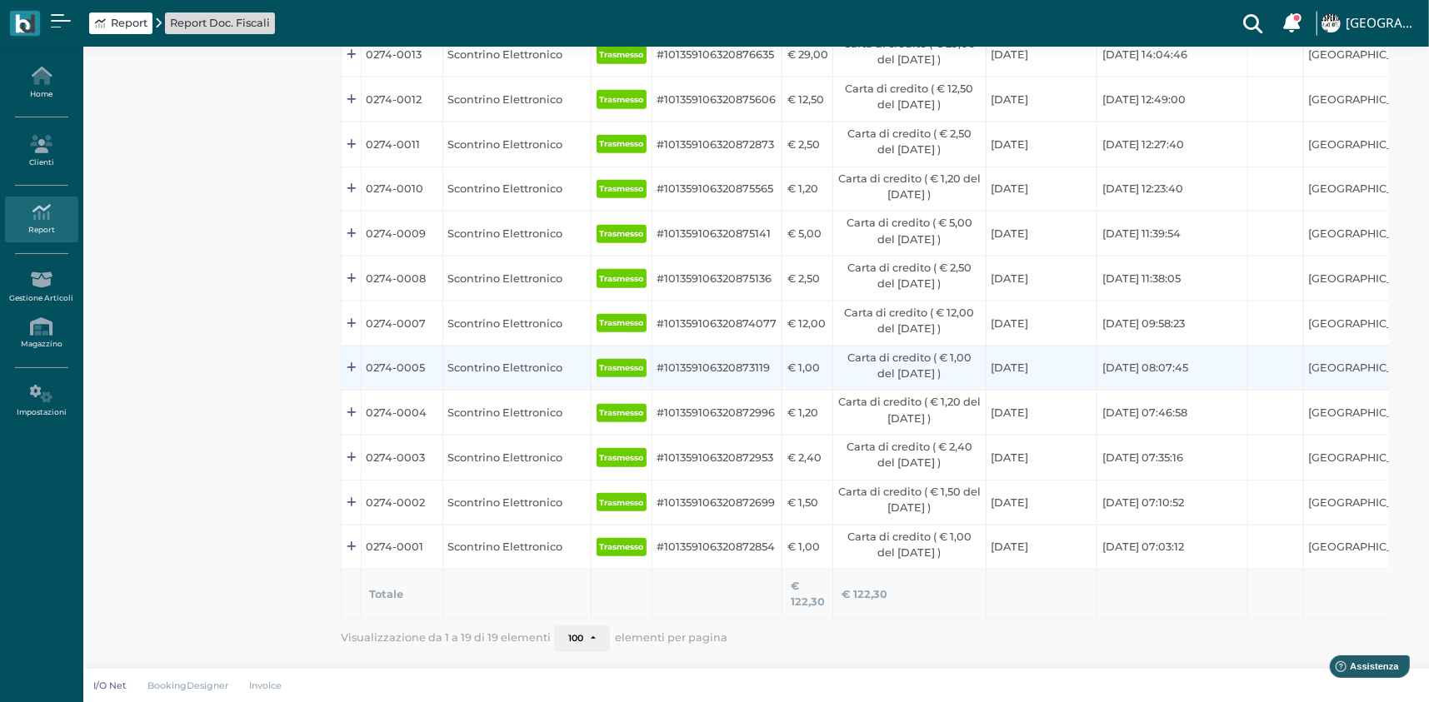
scroll to position [988, 0]
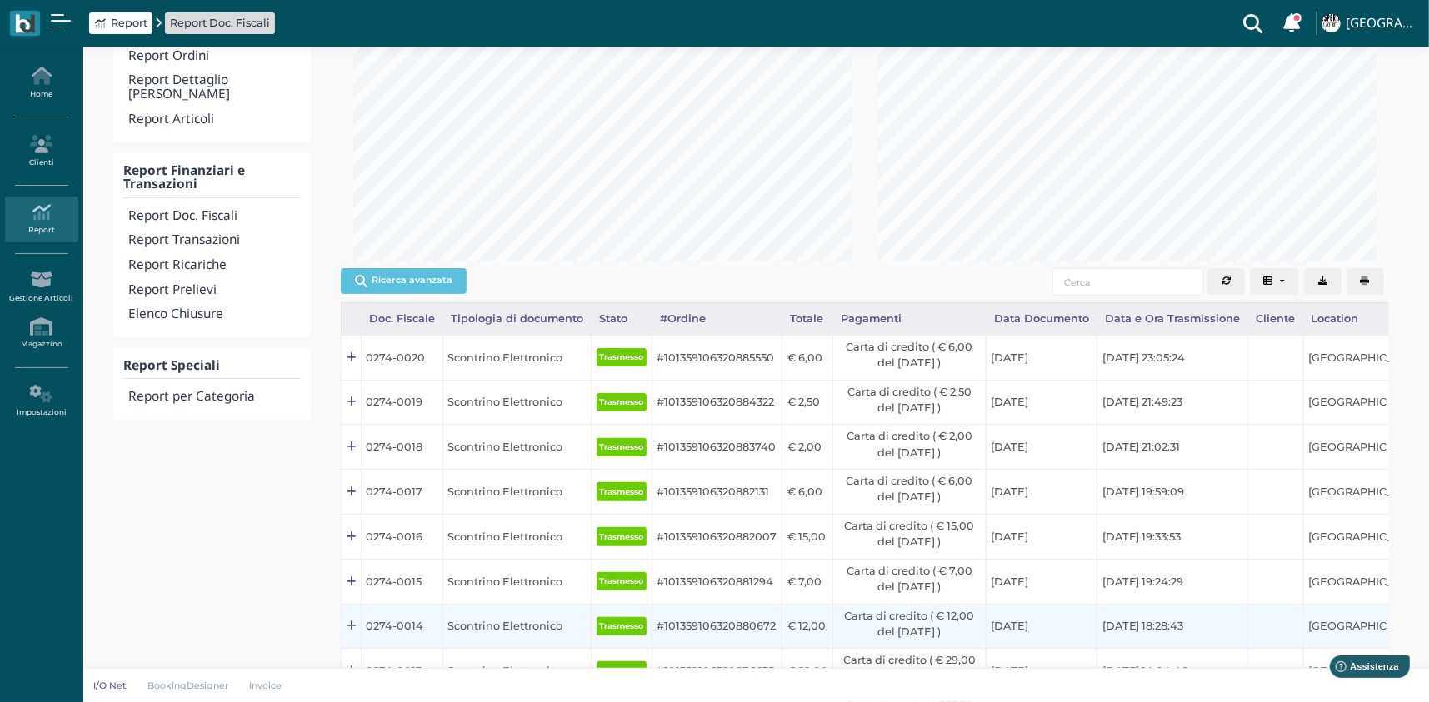
scroll to position [0, 0]
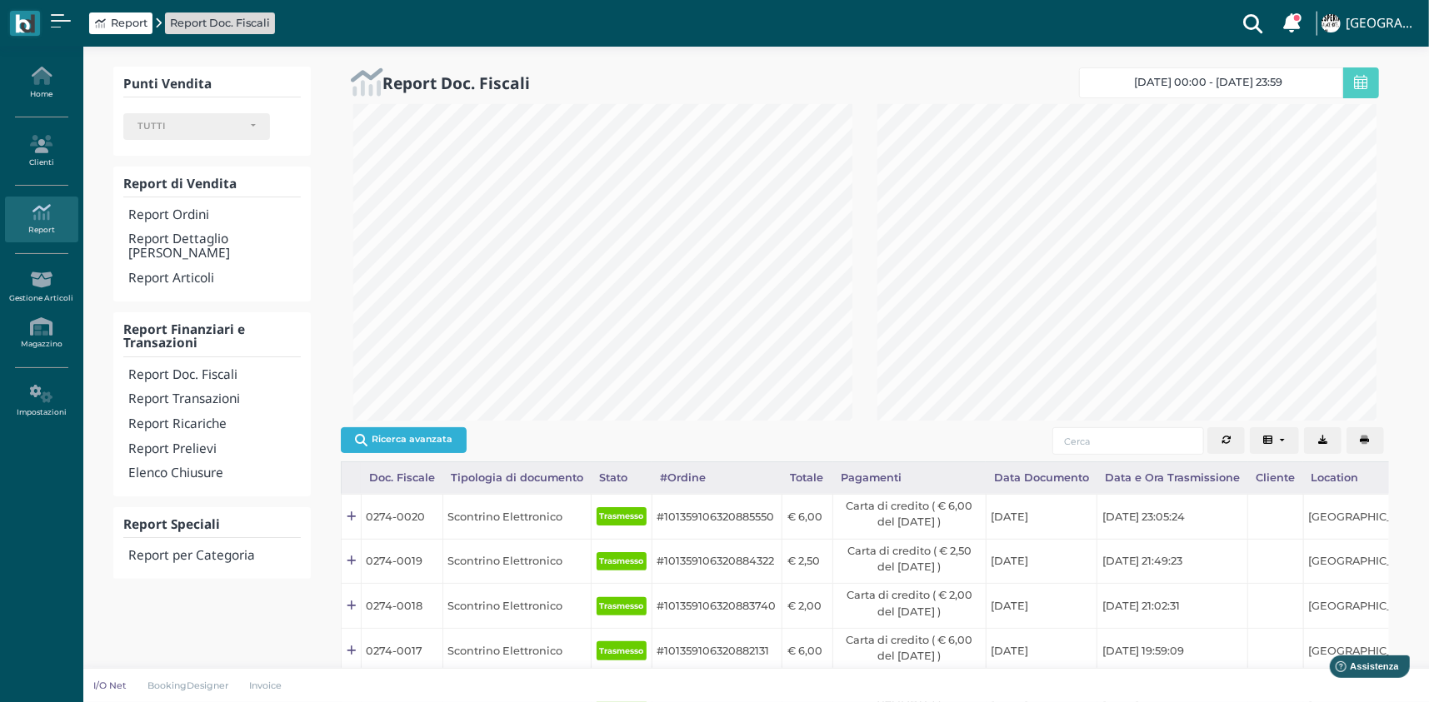
click at [395, 447] on button "Ricerca avanzata" at bounding box center [404, 439] width 126 height 25
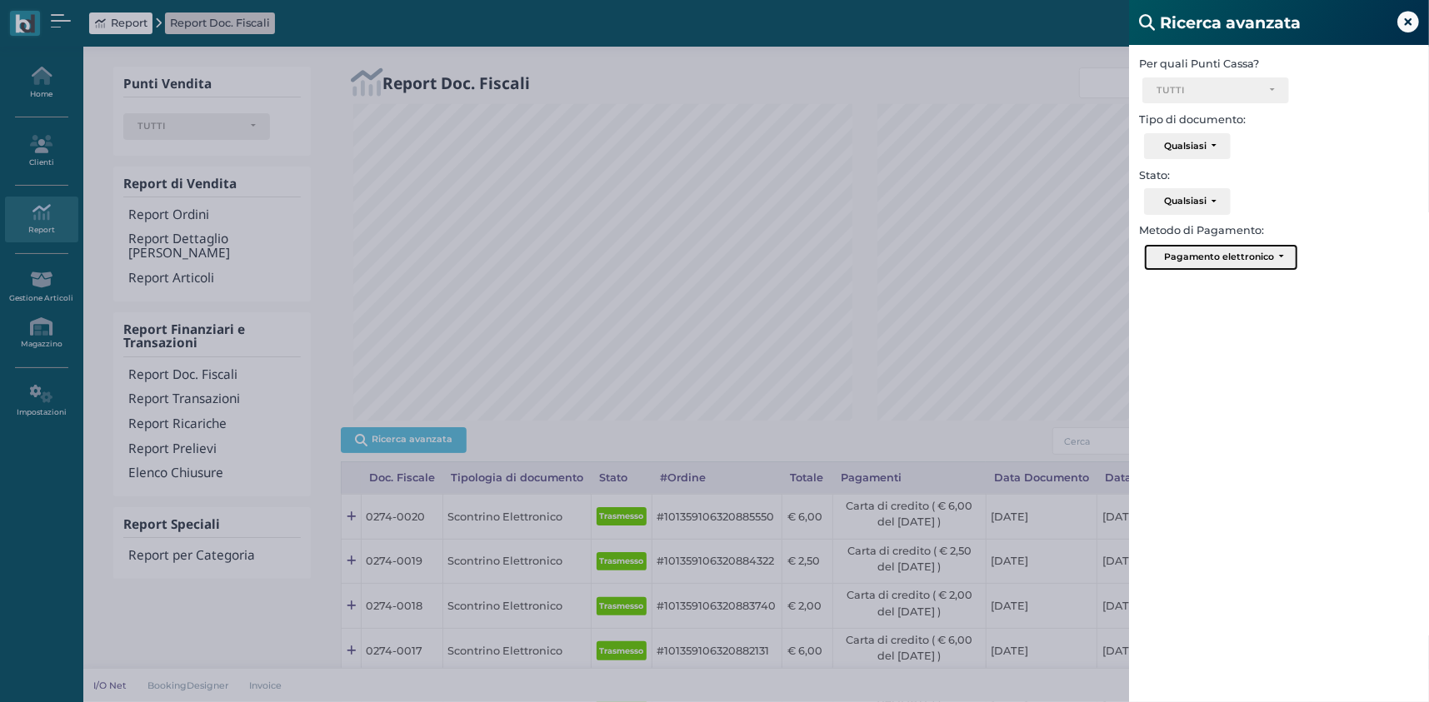
click at [1217, 252] on div "Pagamento elettronico" at bounding box center [1219, 257] width 110 height 12
click at [1250, 344] on span "Pagamento elettronico" at bounding box center [1222, 345] width 125 height 13
select select
click at [900, 389] on div "Ricerca avanzata Per quali Punti Cassa? Ricevimento Ristorante Bar TUTTI Select…" at bounding box center [714, 351] width 1429 height 702
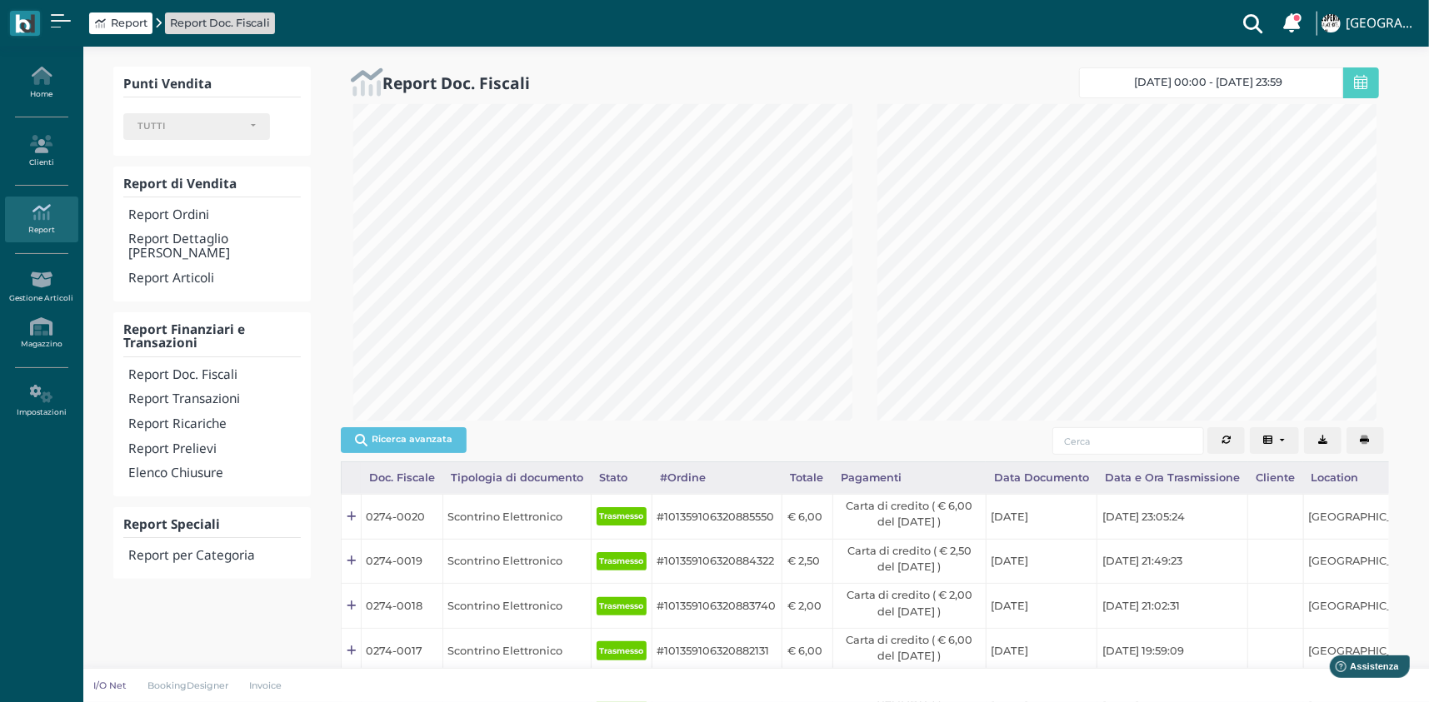
click at [1215, 81] on span "[DATE] 00:00 - [DATE] 23:59" at bounding box center [1209, 82] width 148 height 13
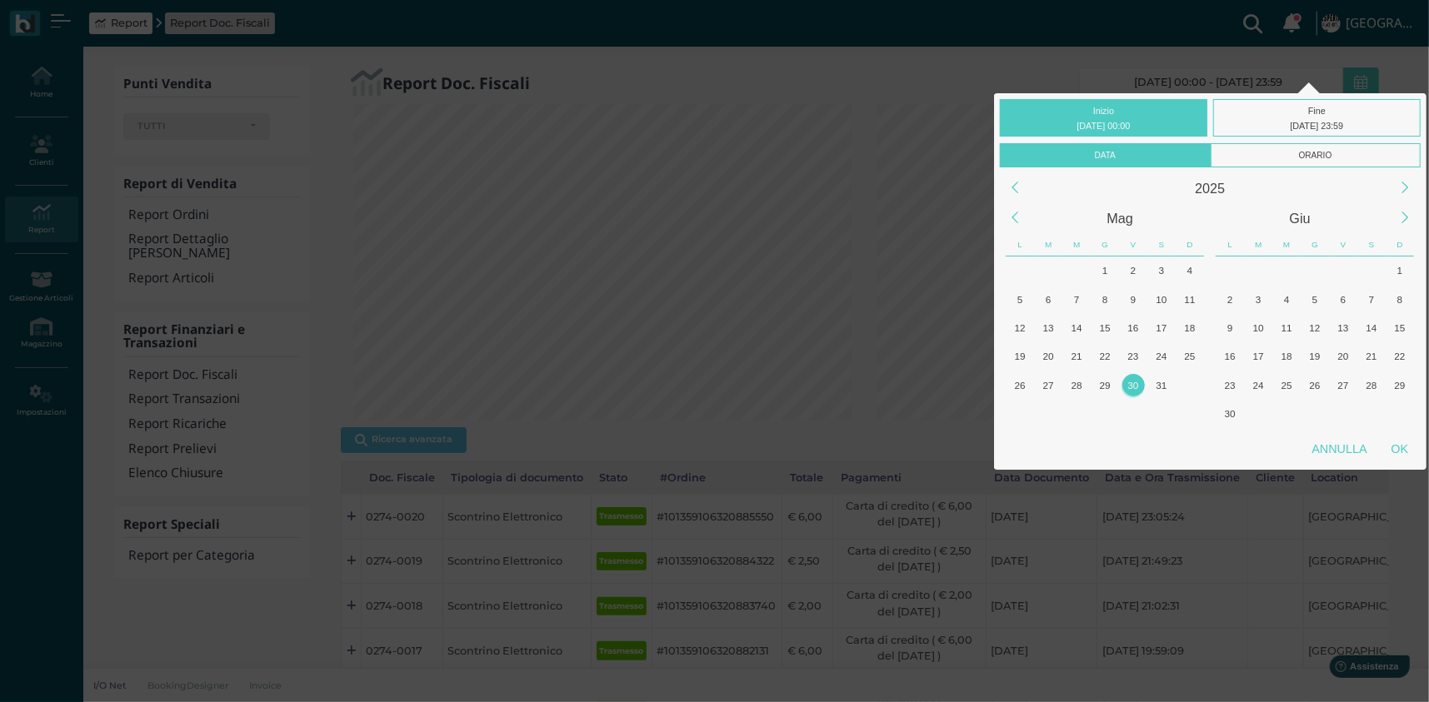
click at [1135, 383] on div "30" at bounding box center [1133, 385] width 22 height 22
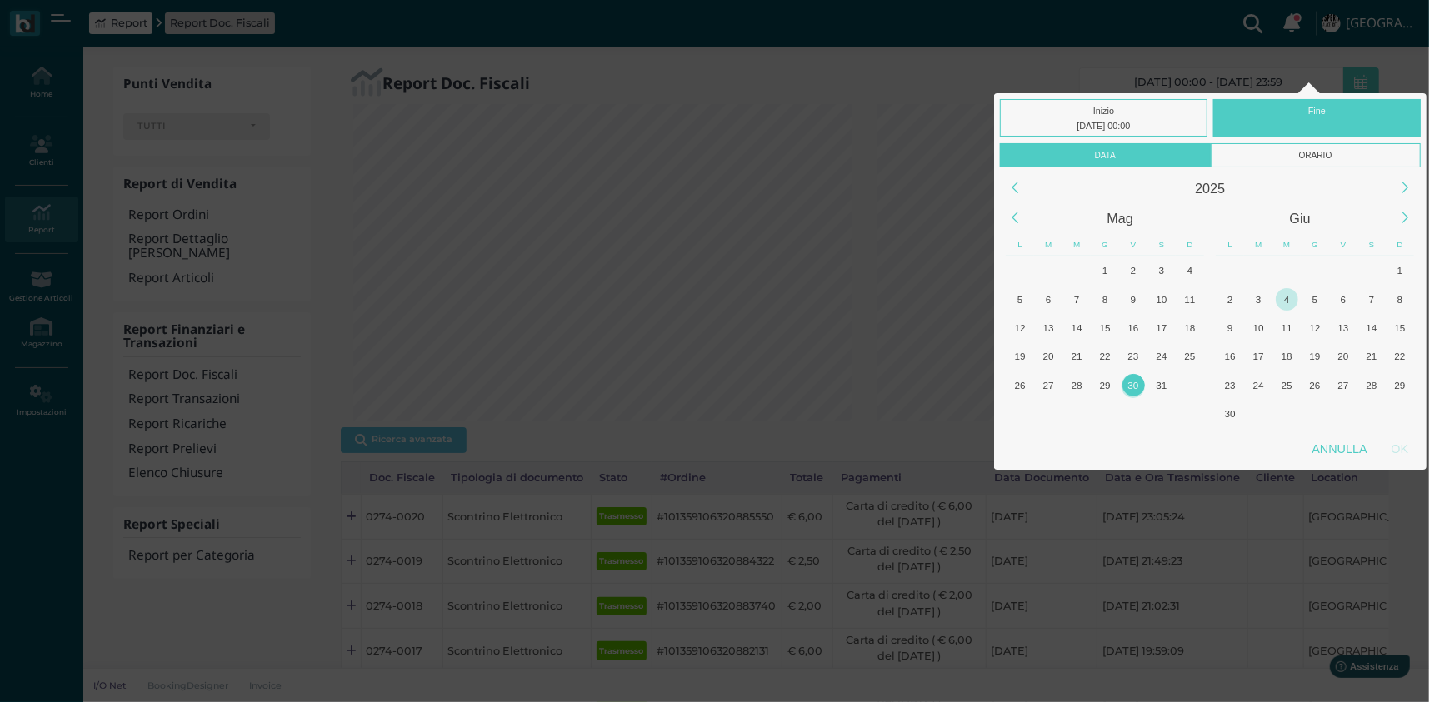
click at [1276, 298] on div "4" at bounding box center [1286, 299] width 22 height 22
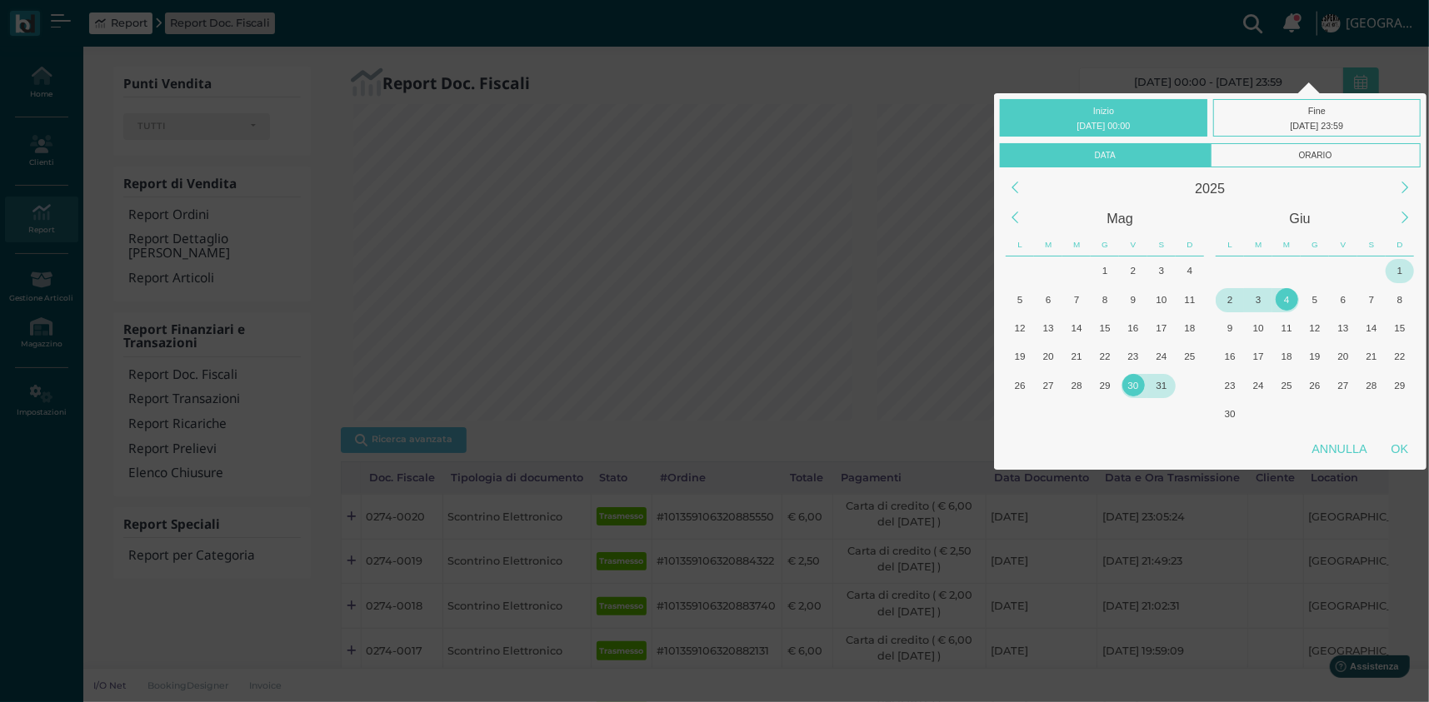
click at [1255, 295] on div "3" at bounding box center [1258, 299] width 22 height 22
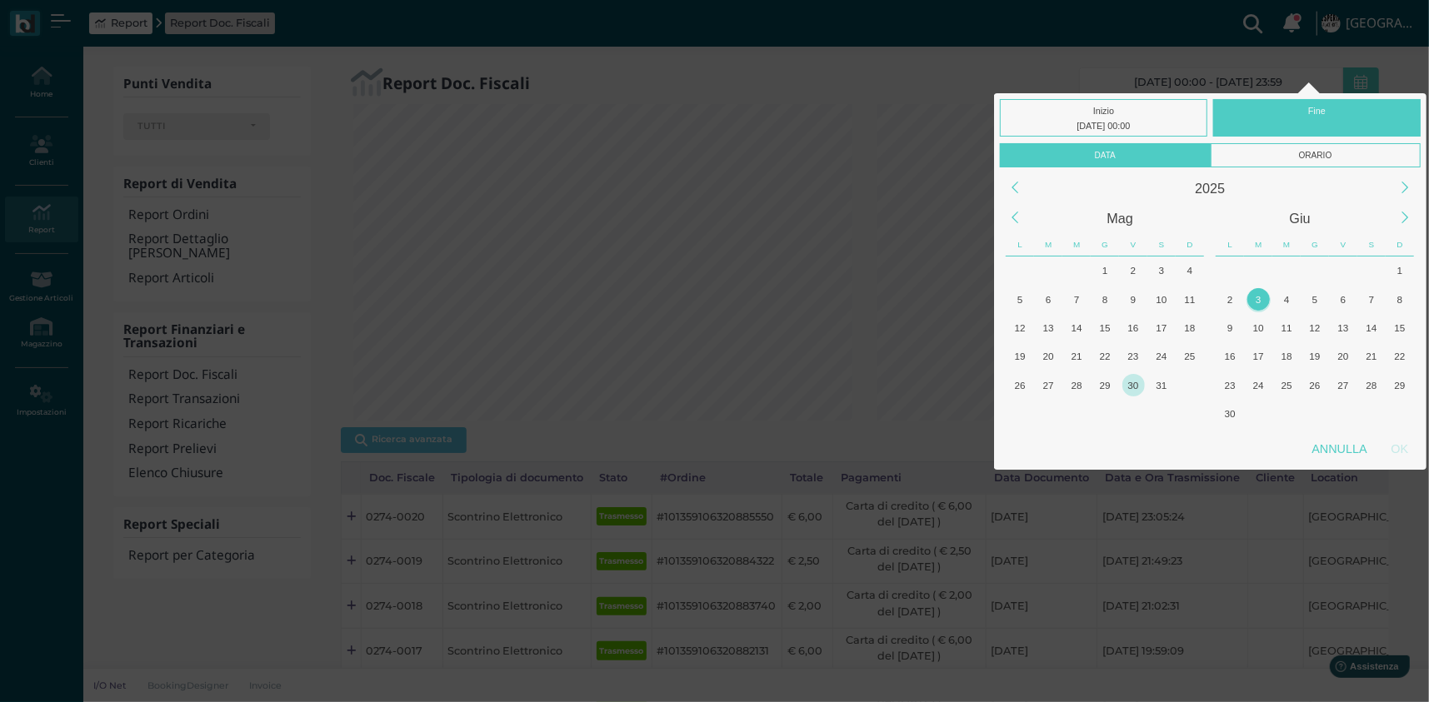
click at [1127, 383] on div "30" at bounding box center [1133, 385] width 22 height 22
click at [1394, 326] on div "15" at bounding box center [1399, 328] width 22 height 22
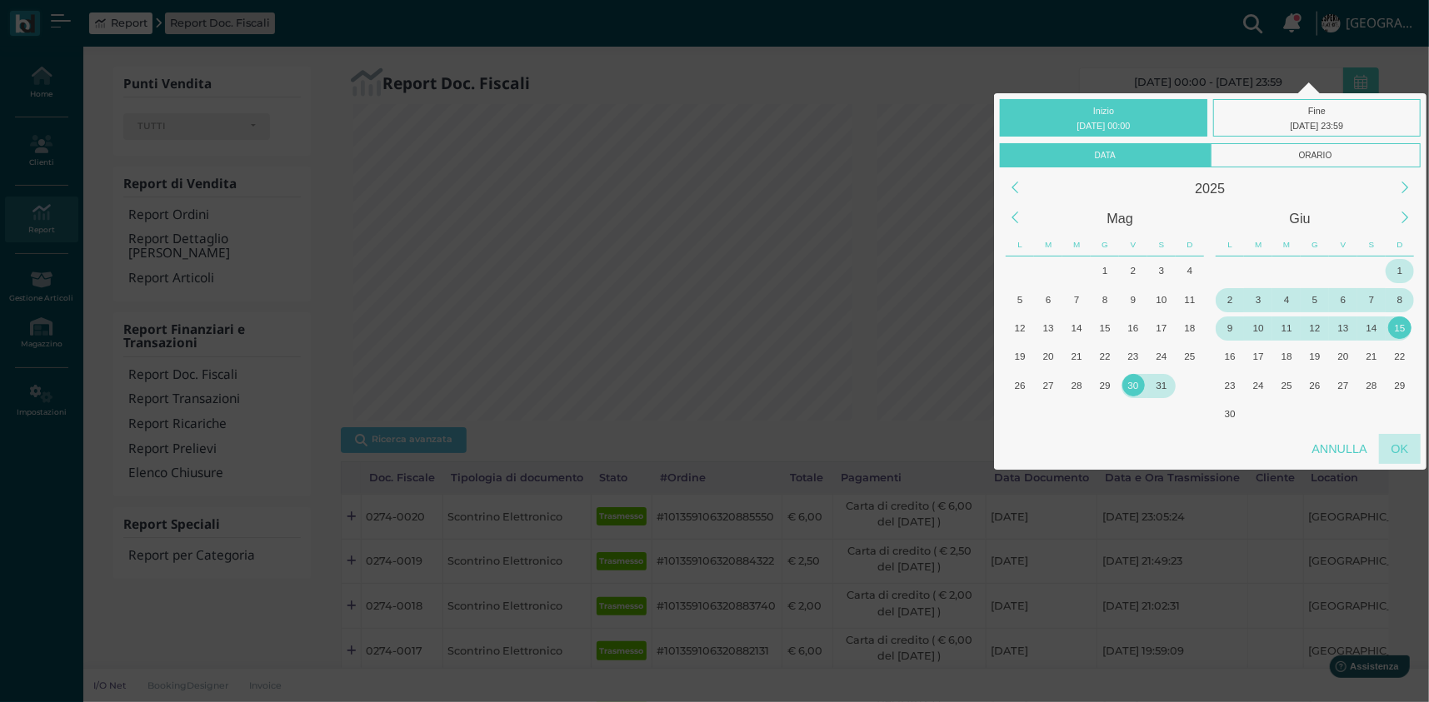
click at [1394, 445] on div "OK" at bounding box center [1400, 449] width 42 height 30
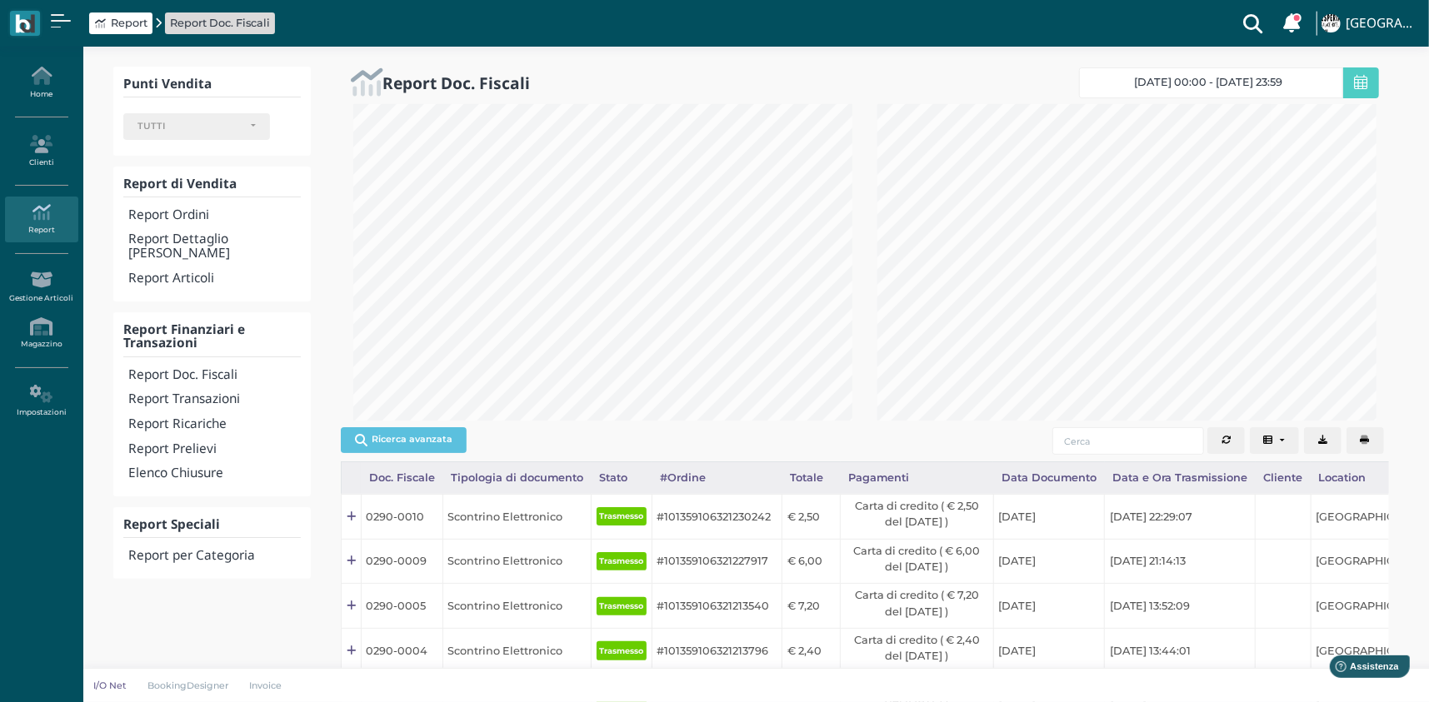
click at [1319, 442] on icon "Export" at bounding box center [1322, 440] width 9 height 9
click at [1282, 81] on span "[DATE] 00:00 - [DATE] 23:59" at bounding box center [1209, 82] width 148 height 13
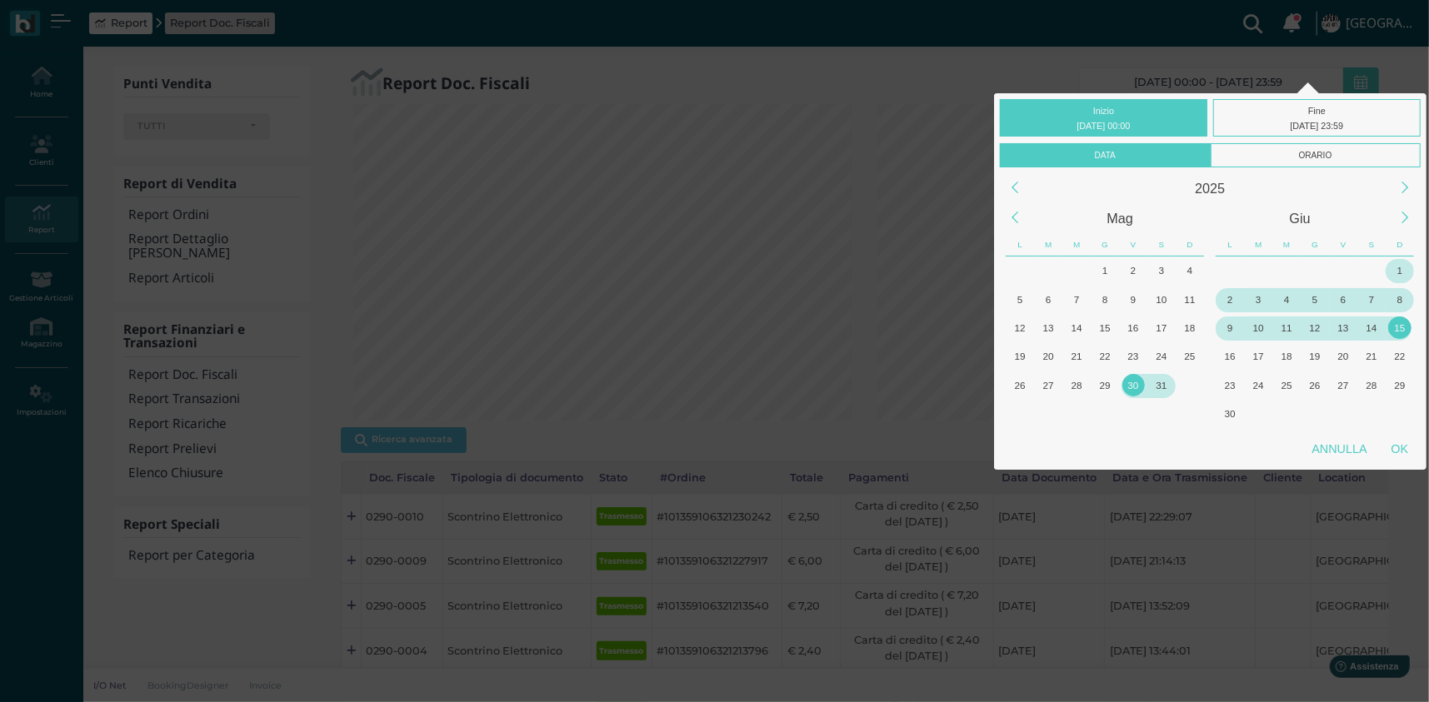
click at [1151, 385] on div "31" at bounding box center [1161, 385] width 22 height 22
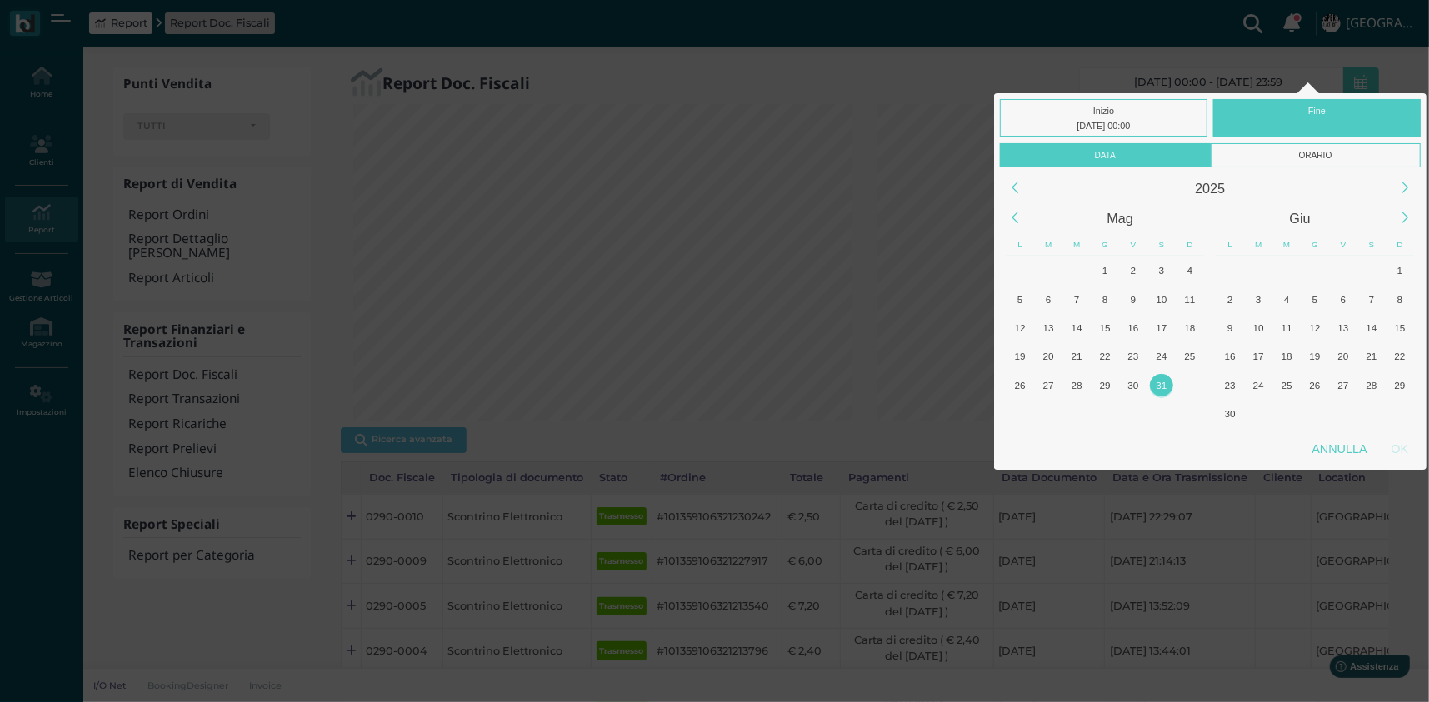
click at [1151, 385] on div "31" at bounding box center [1161, 385] width 22 height 22
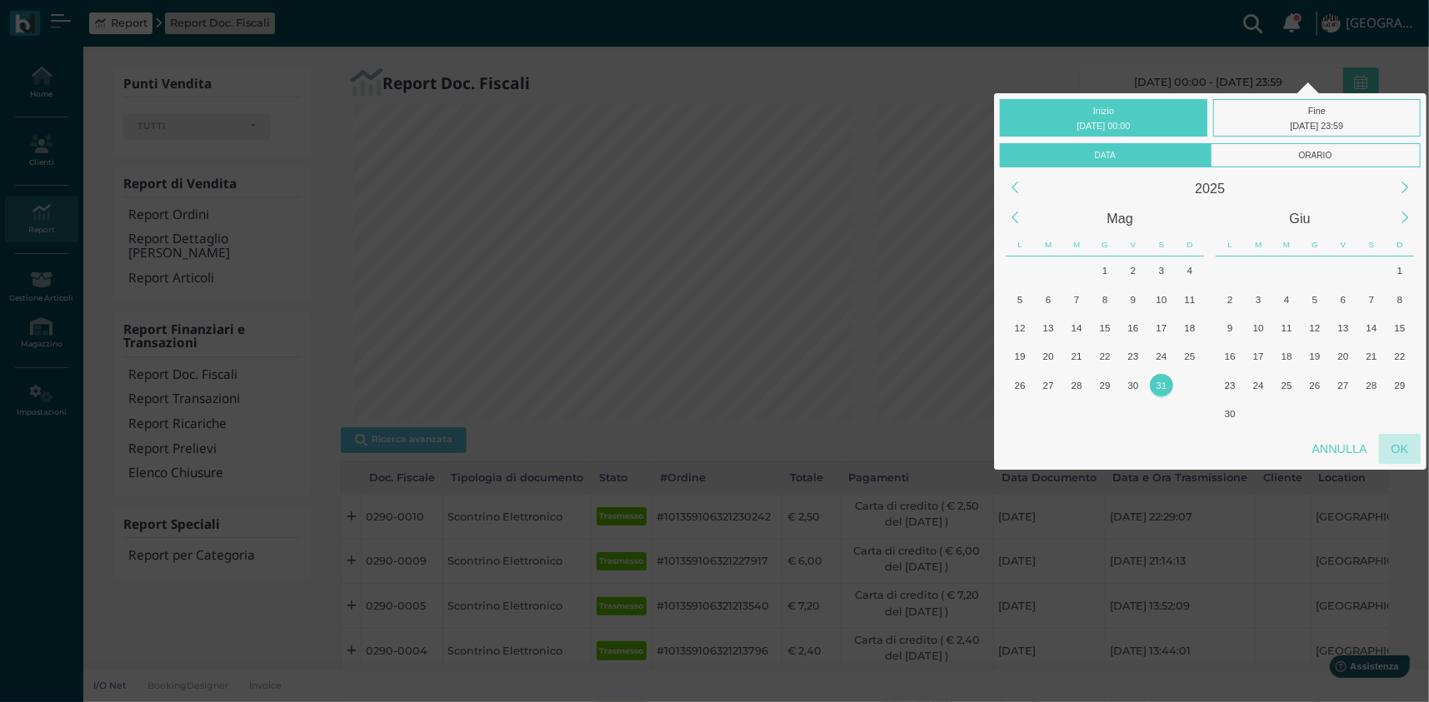
click at [1409, 454] on div "OK" at bounding box center [1400, 449] width 42 height 30
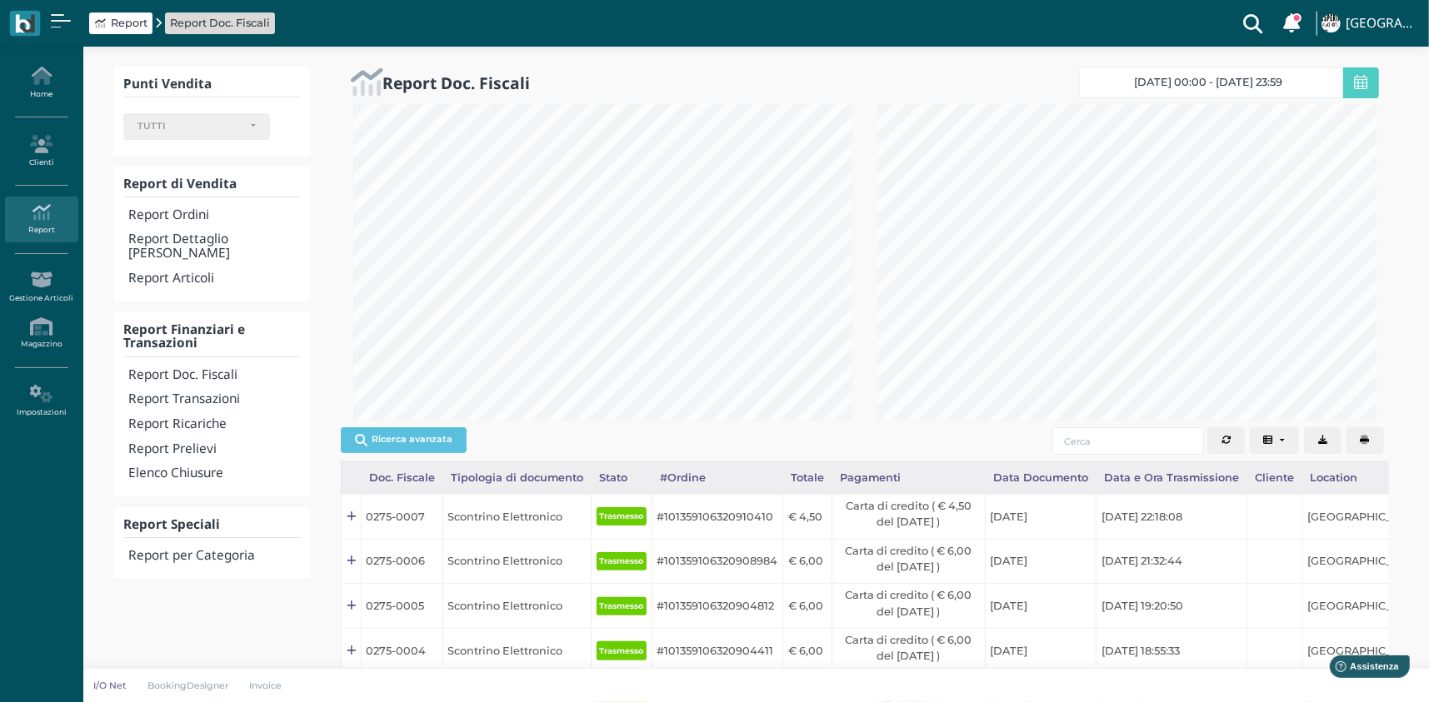
click at [1260, 83] on span "[DATE] 00:00 - [DATE] 23:59" at bounding box center [1209, 82] width 148 height 13
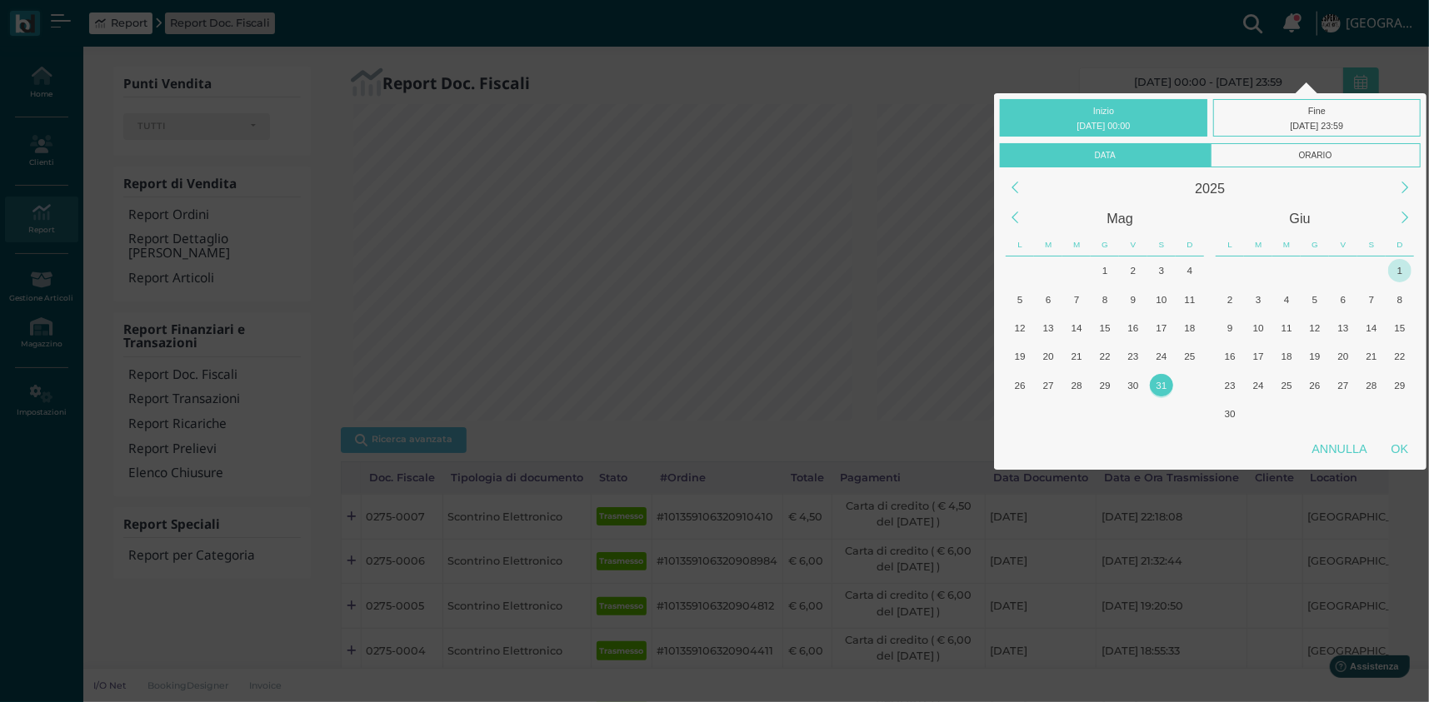
click at [1395, 268] on div "1" at bounding box center [1399, 270] width 22 height 22
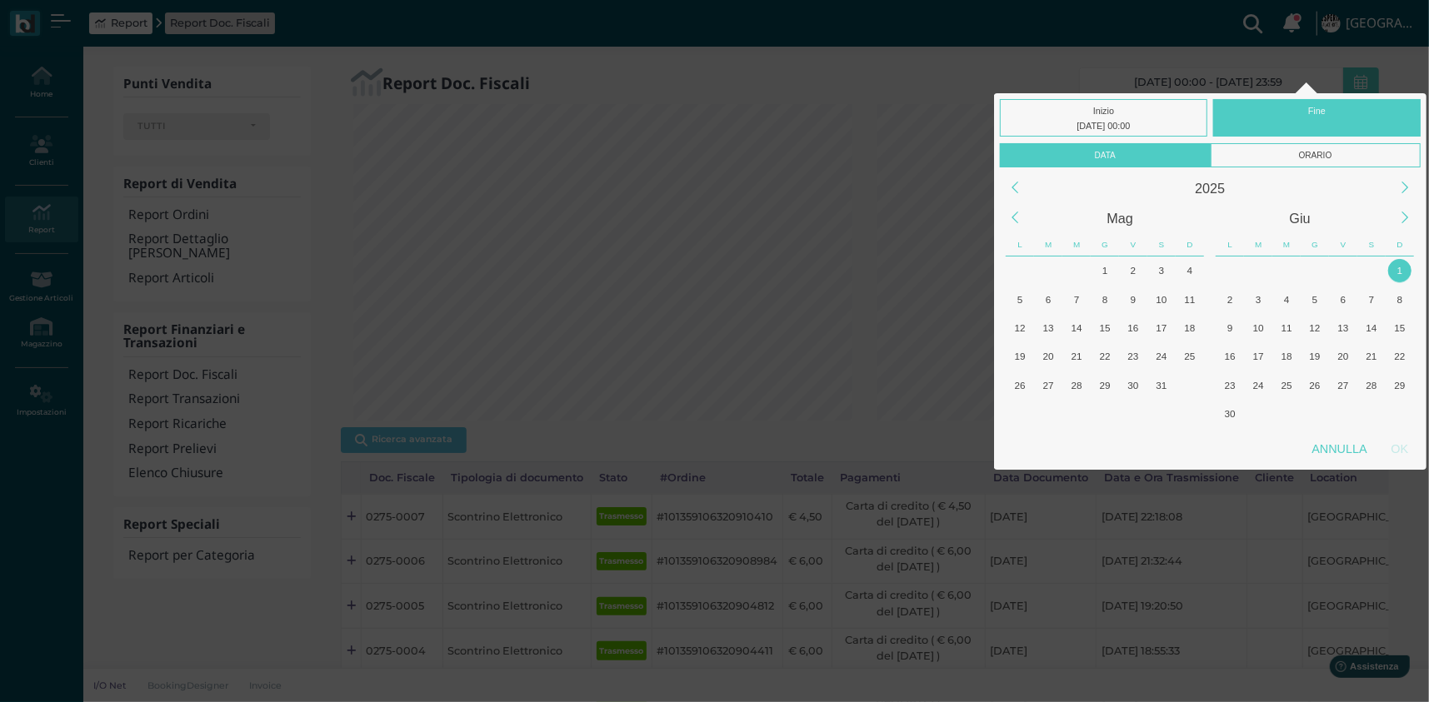
click at [1395, 268] on div "1" at bounding box center [1399, 270] width 22 height 22
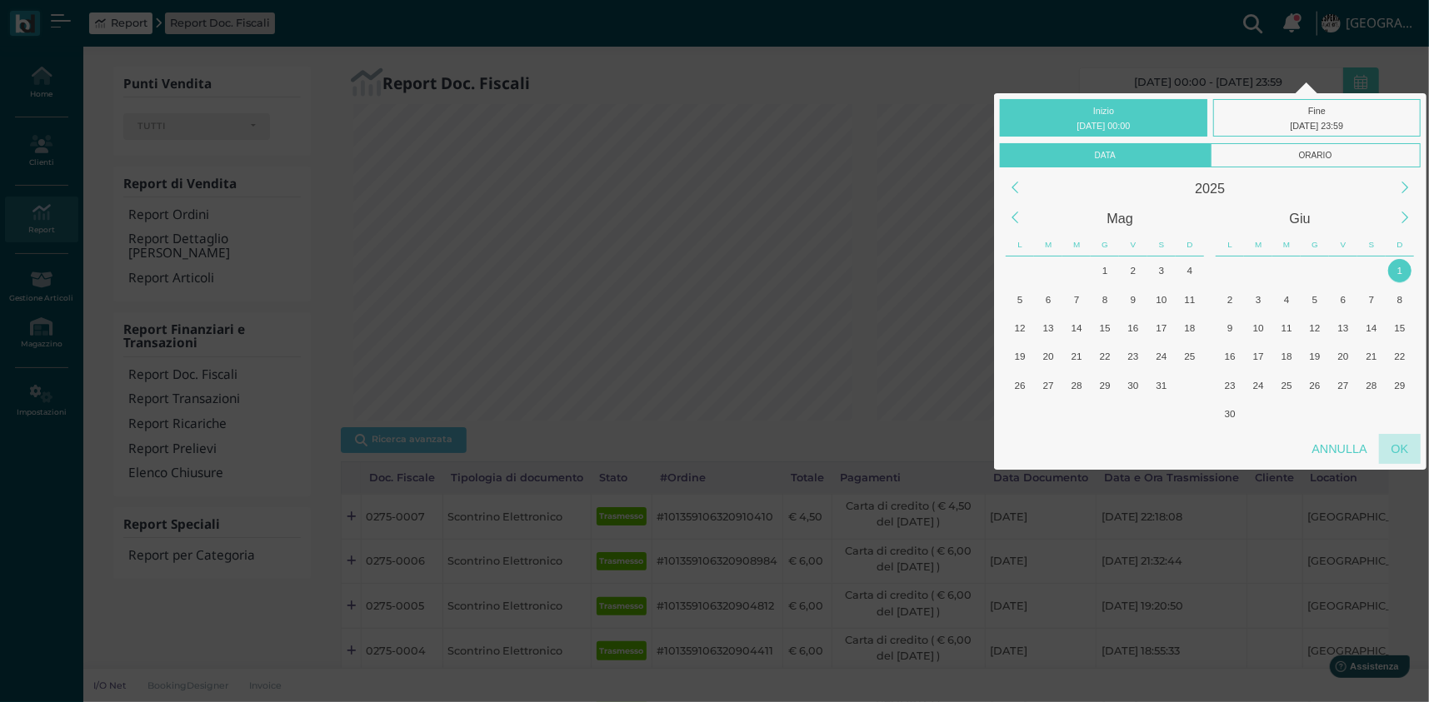
click at [1403, 440] on div "OK" at bounding box center [1400, 449] width 42 height 30
type input "[DATE] 00:00 - [DATE] 23:59"
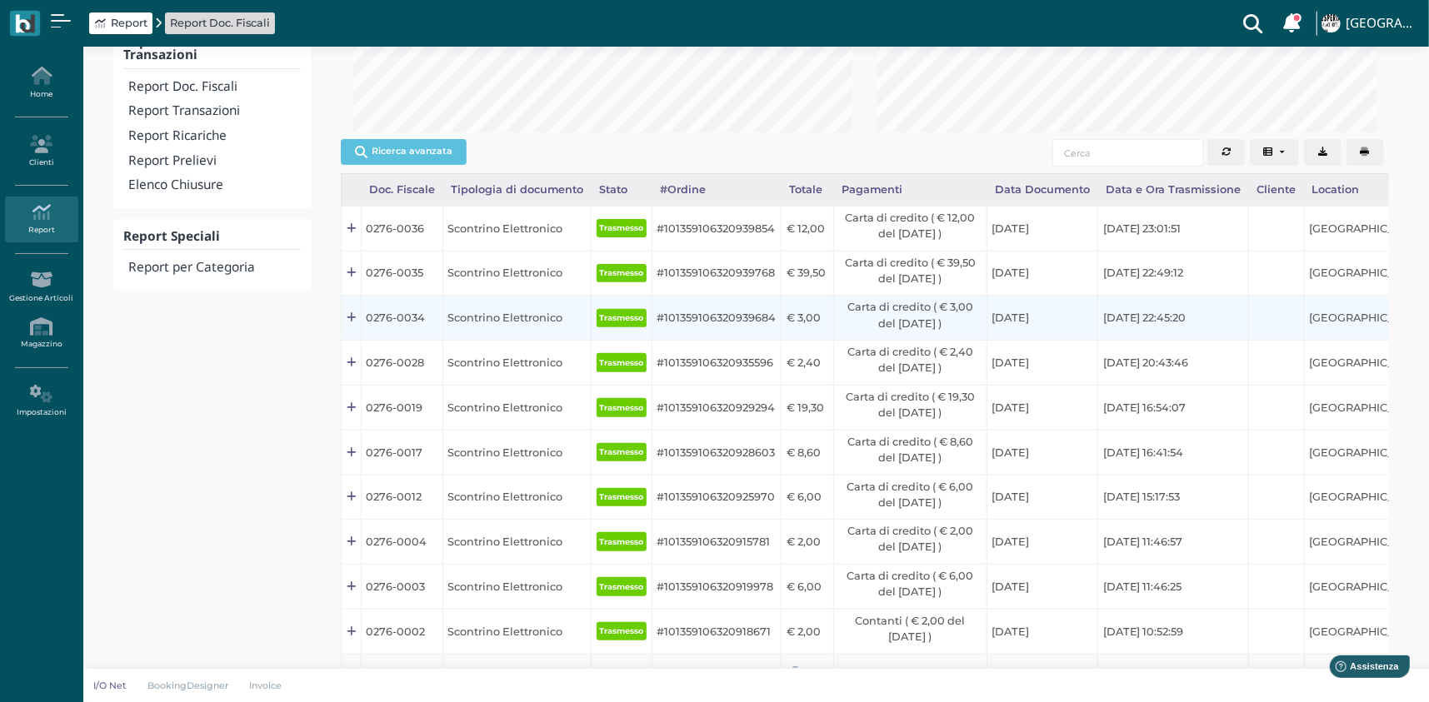
scroll to position [167, 0]
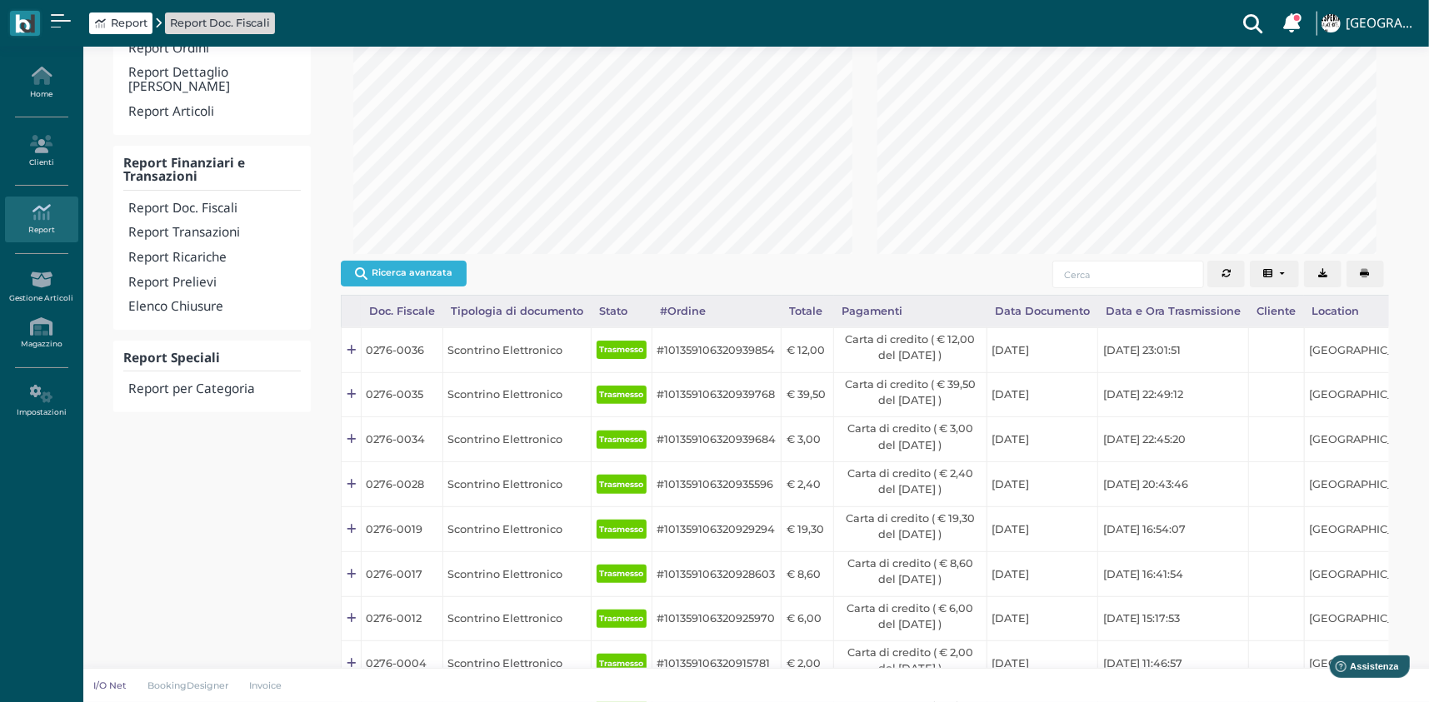
click at [402, 276] on button "Ricerca avanzata" at bounding box center [404, 273] width 126 height 25
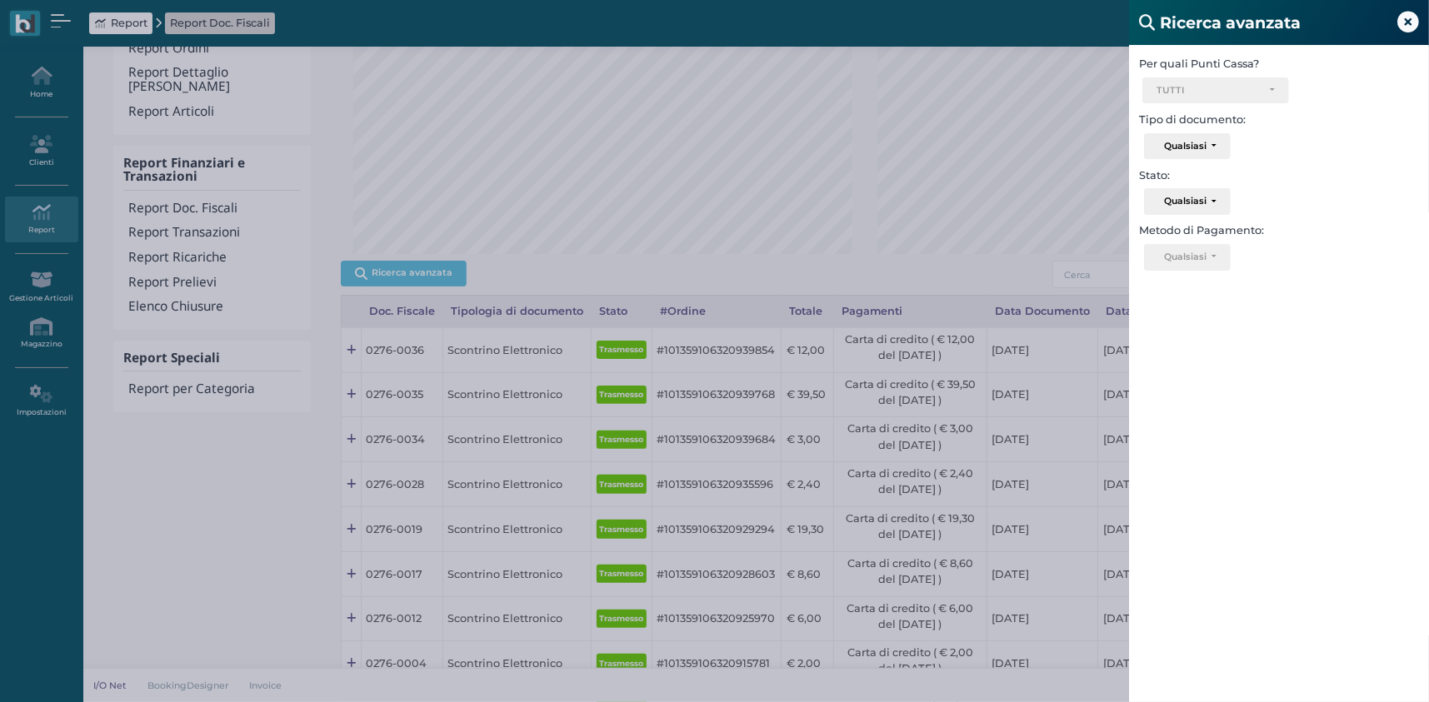
scroll to position [0, 0]
click at [1215, 257] on button "Qualsiasi" at bounding box center [1187, 257] width 86 height 27
click at [1213, 289] on link "Contanti" at bounding box center [1235, 289] width 180 height 19
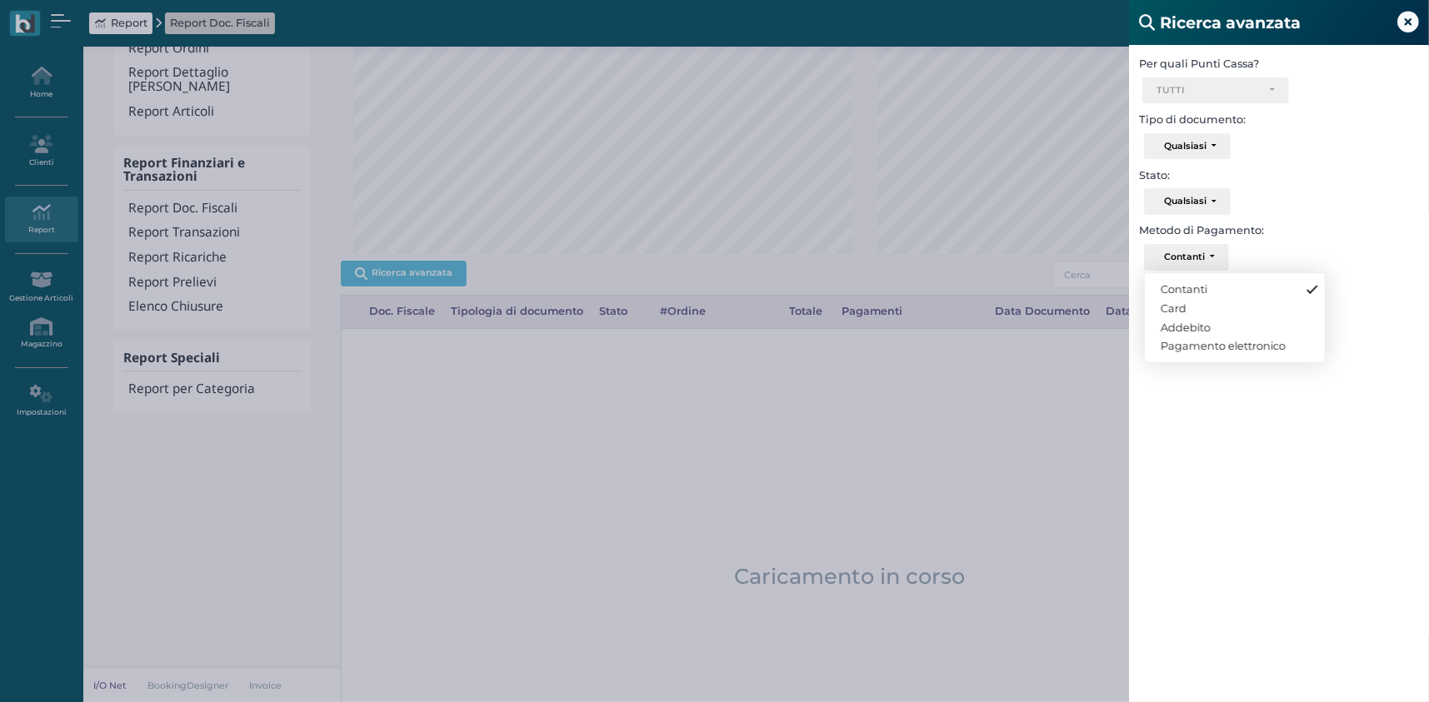
scroll to position [317, 530]
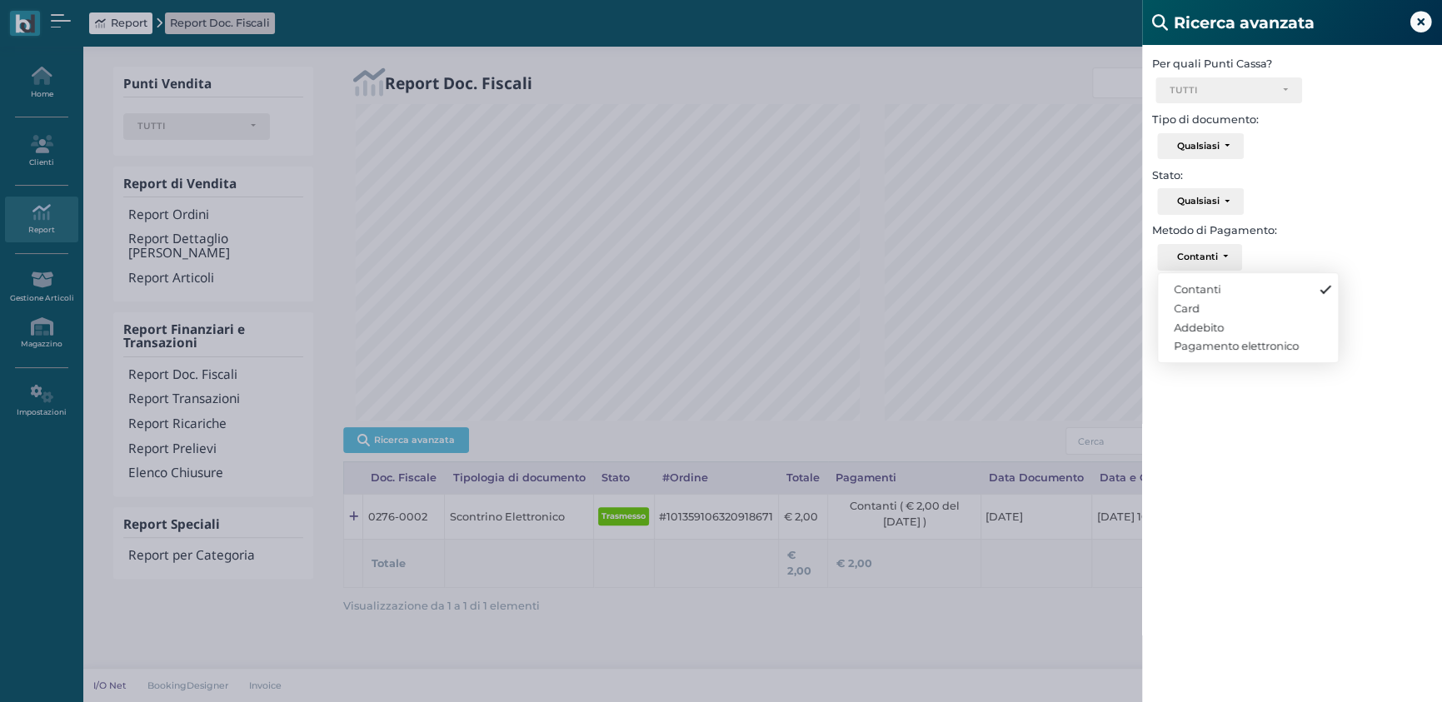
click at [923, 416] on div "Ricerca avanzata Per quali Punti Cassa? Ricevimento Ristorante Bar TUTTI Select…" at bounding box center [721, 351] width 1442 height 702
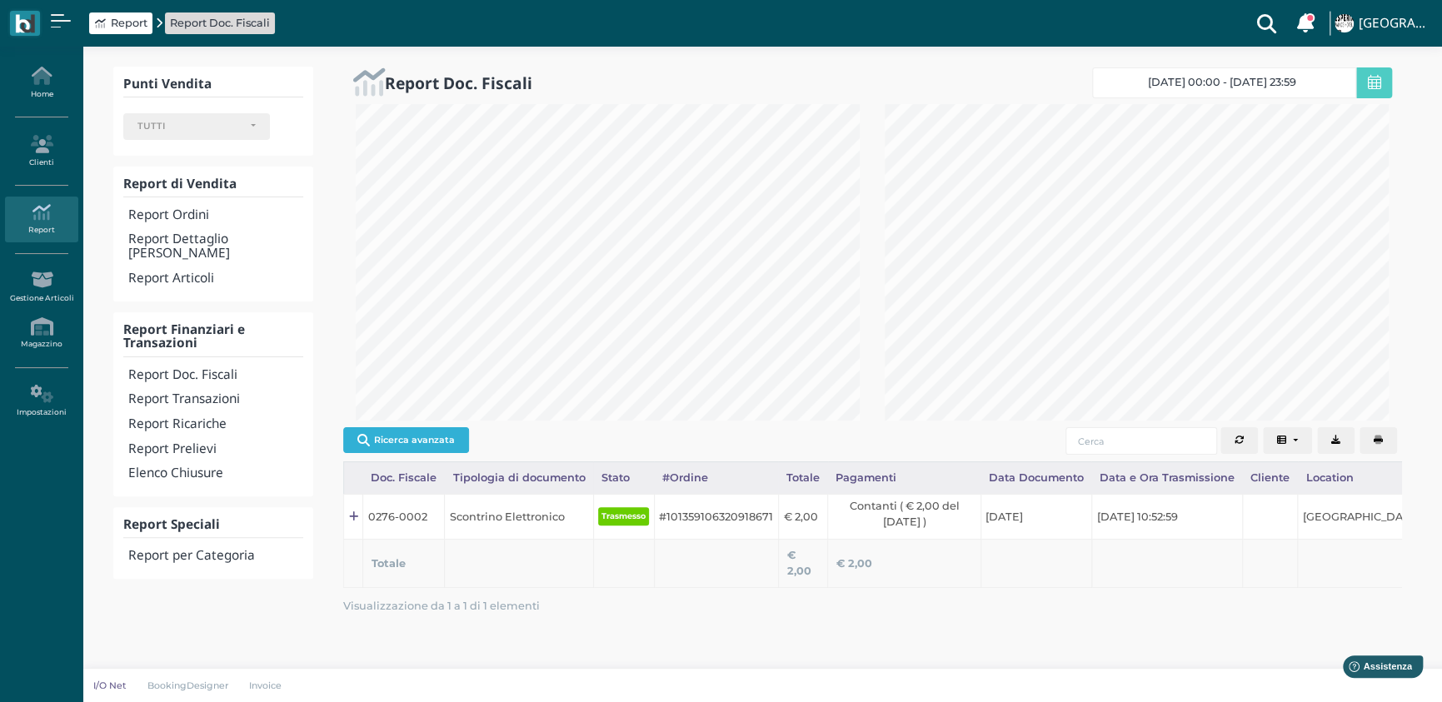
click at [441, 432] on button "Ricerca avanzata" at bounding box center [406, 439] width 126 height 25
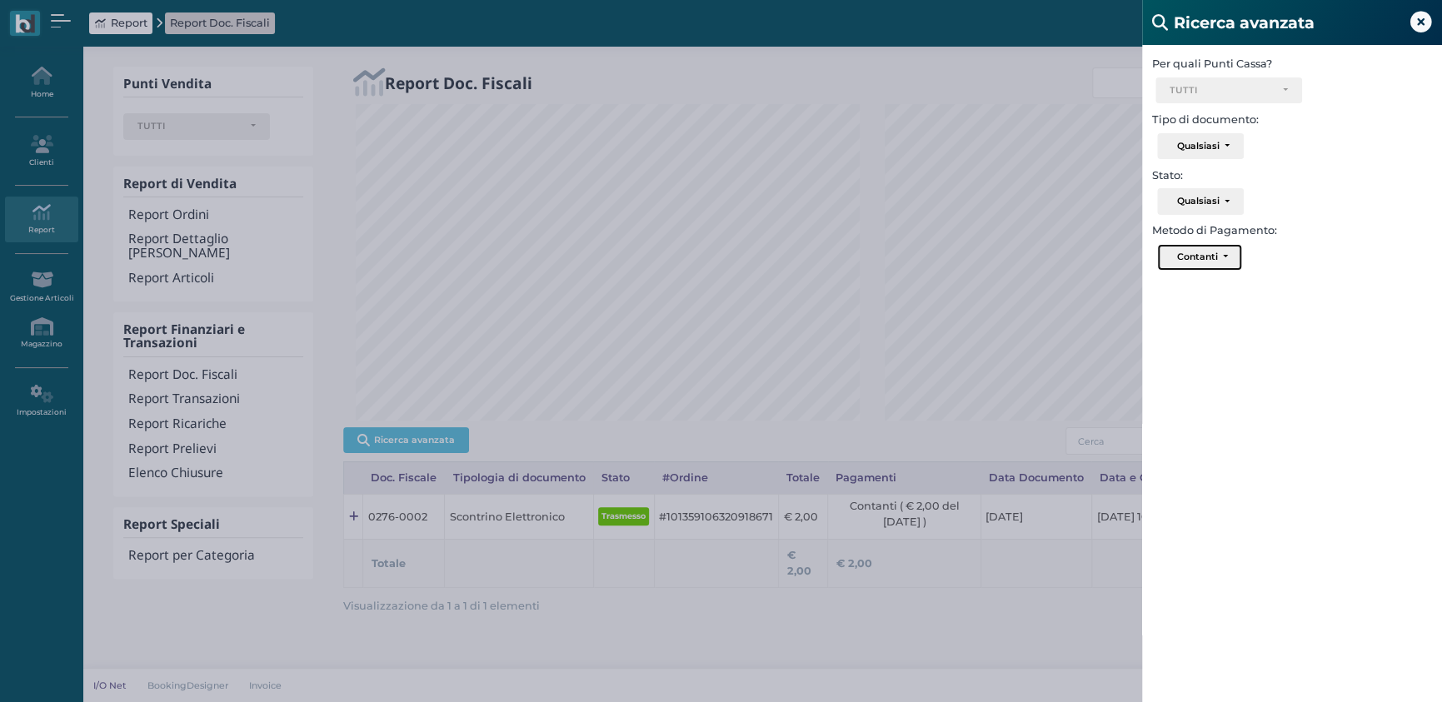
click at [1196, 252] on div "Contanti" at bounding box center [1197, 257] width 41 height 12
click at [1226, 344] on span "Pagamento elettronico" at bounding box center [1236, 345] width 125 height 13
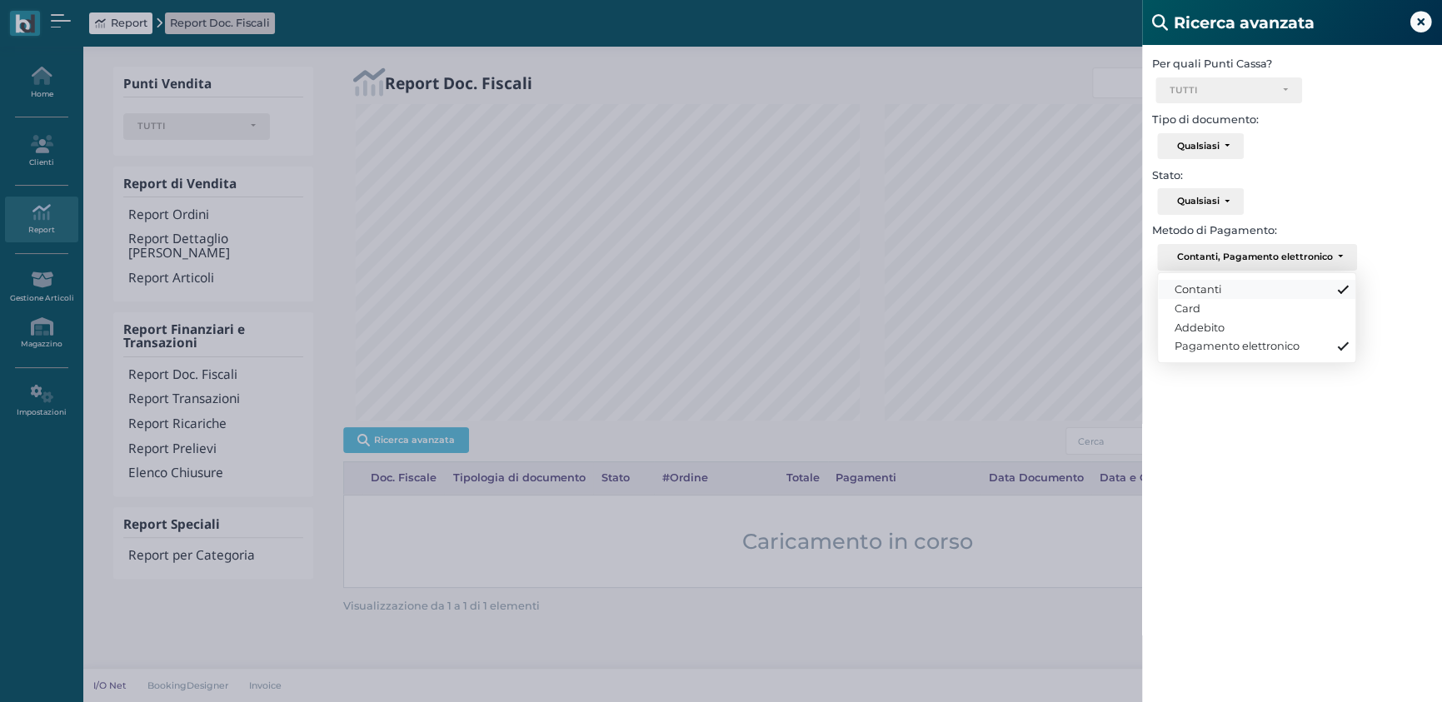
click at [1233, 289] on link "Contanti" at bounding box center [1256, 289] width 197 height 19
click at [921, 351] on div "Ricerca avanzata Per quali Punti Cassa? Ricevimento Ristorante Bar TUTTI Select…" at bounding box center [721, 351] width 1442 height 702
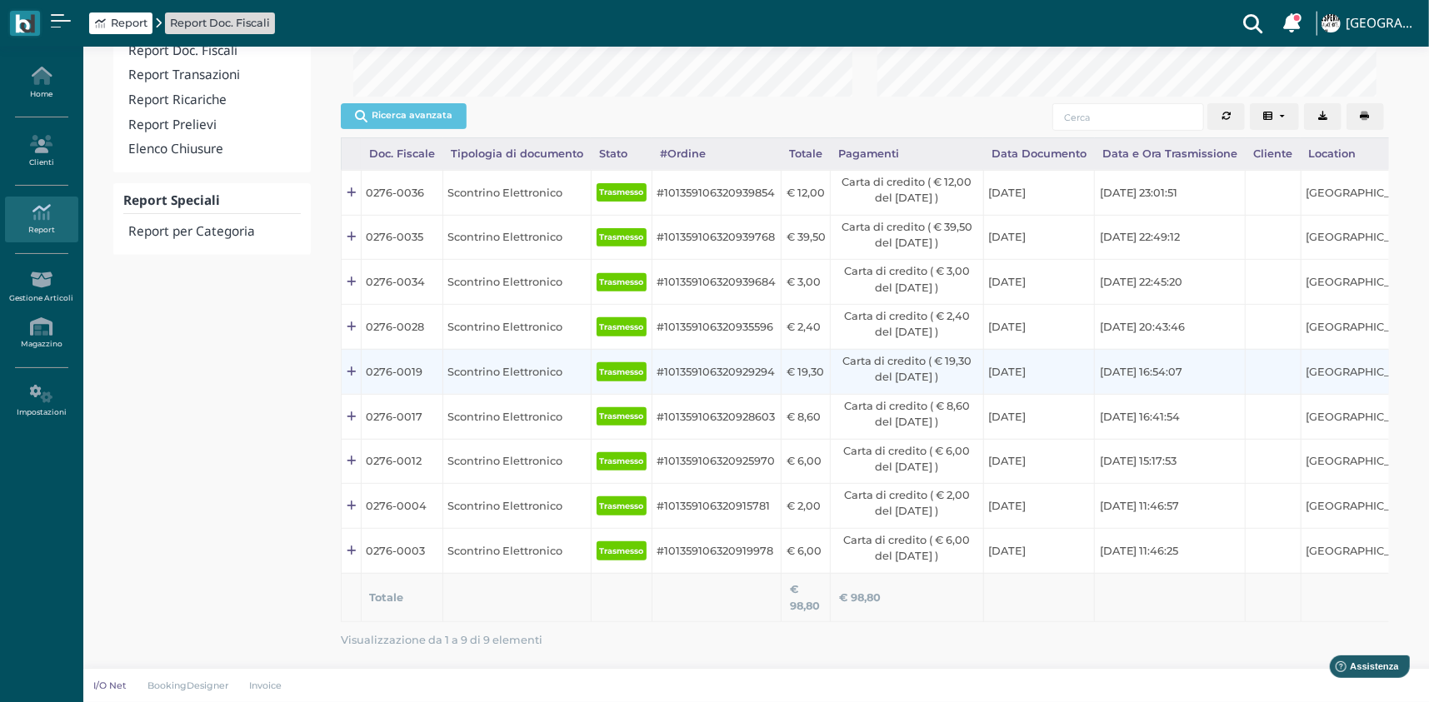
scroll to position [181, 0]
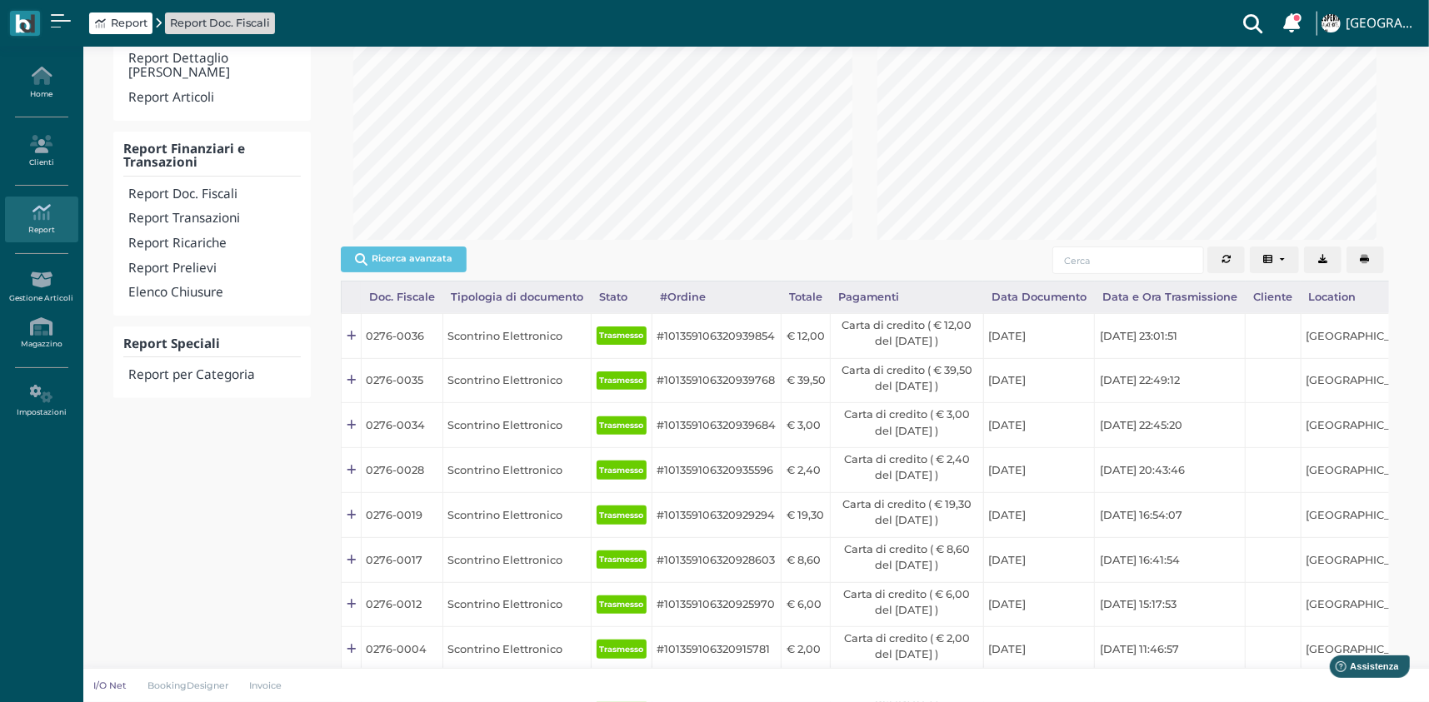
click at [428, 244] on div "Ricerca avanzata Doc. Fiscale Tipologia di documento Stato #Ordine Totale Pagam…" at bounding box center [865, 260] width 1048 height 40
click at [426, 253] on button "Ricerca avanzata" at bounding box center [404, 259] width 126 height 25
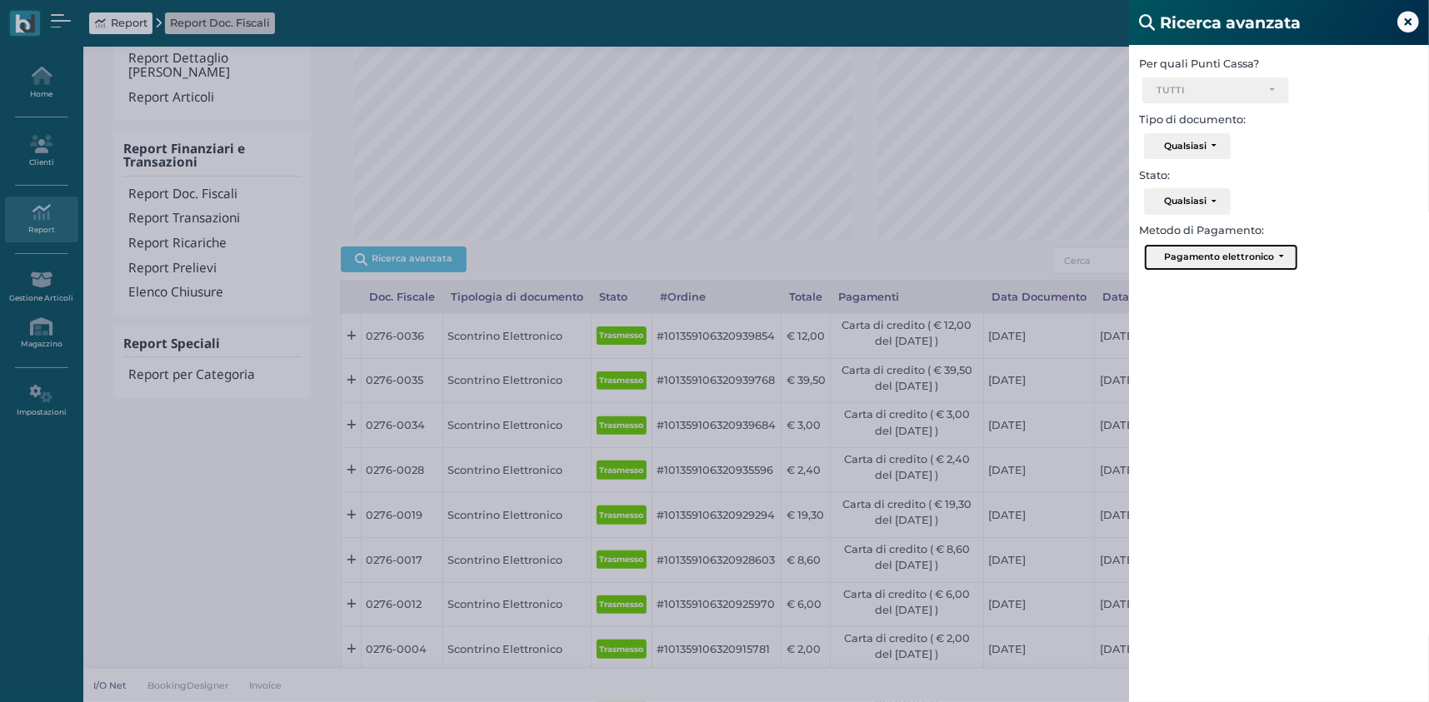
click at [1252, 253] on div "Pagamento elettronico" at bounding box center [1219, 257] width 110 height 12
click at [1214, 291] on link "Contanti" at bounding box center [1235, 289] width 180 height 19
select select "1"
click at [1414, 18] on icon at bounding box center [1408, 23] width 22 height 22
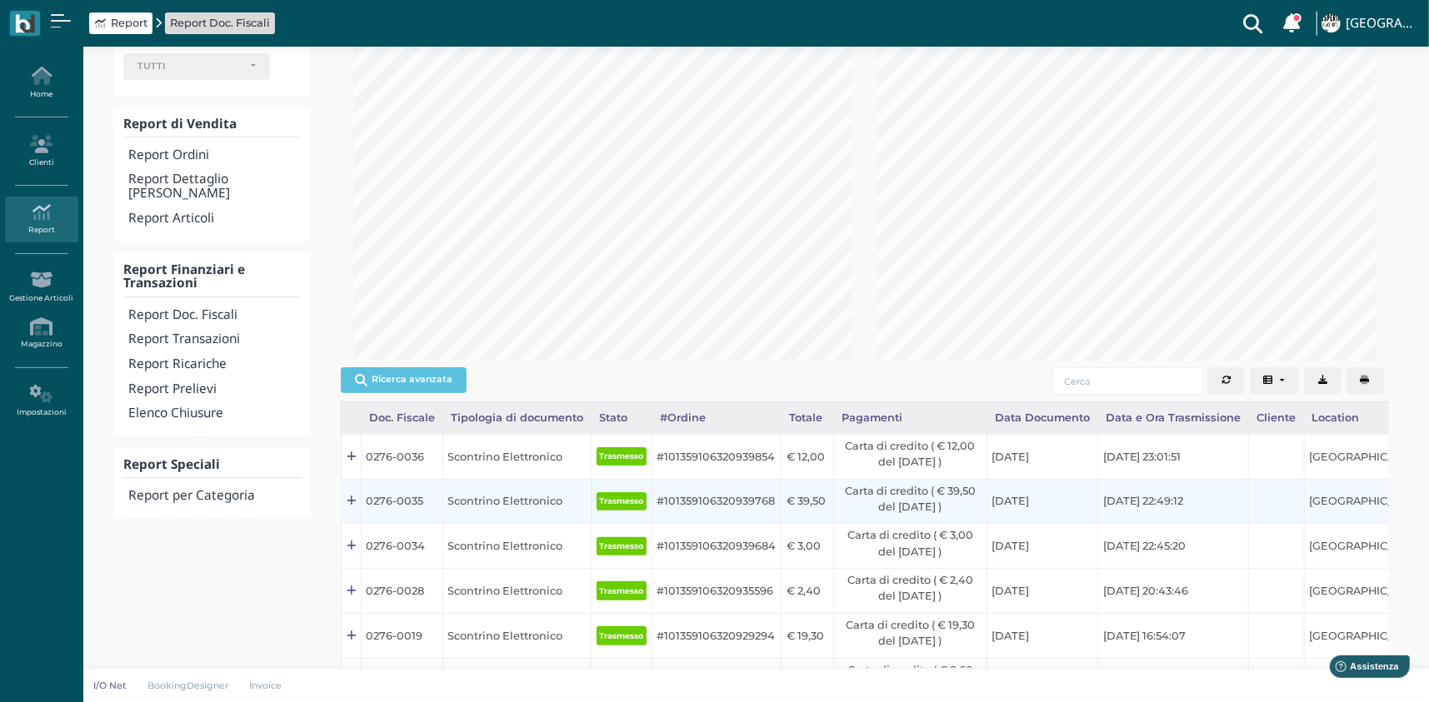
scroll to position [0, 0]
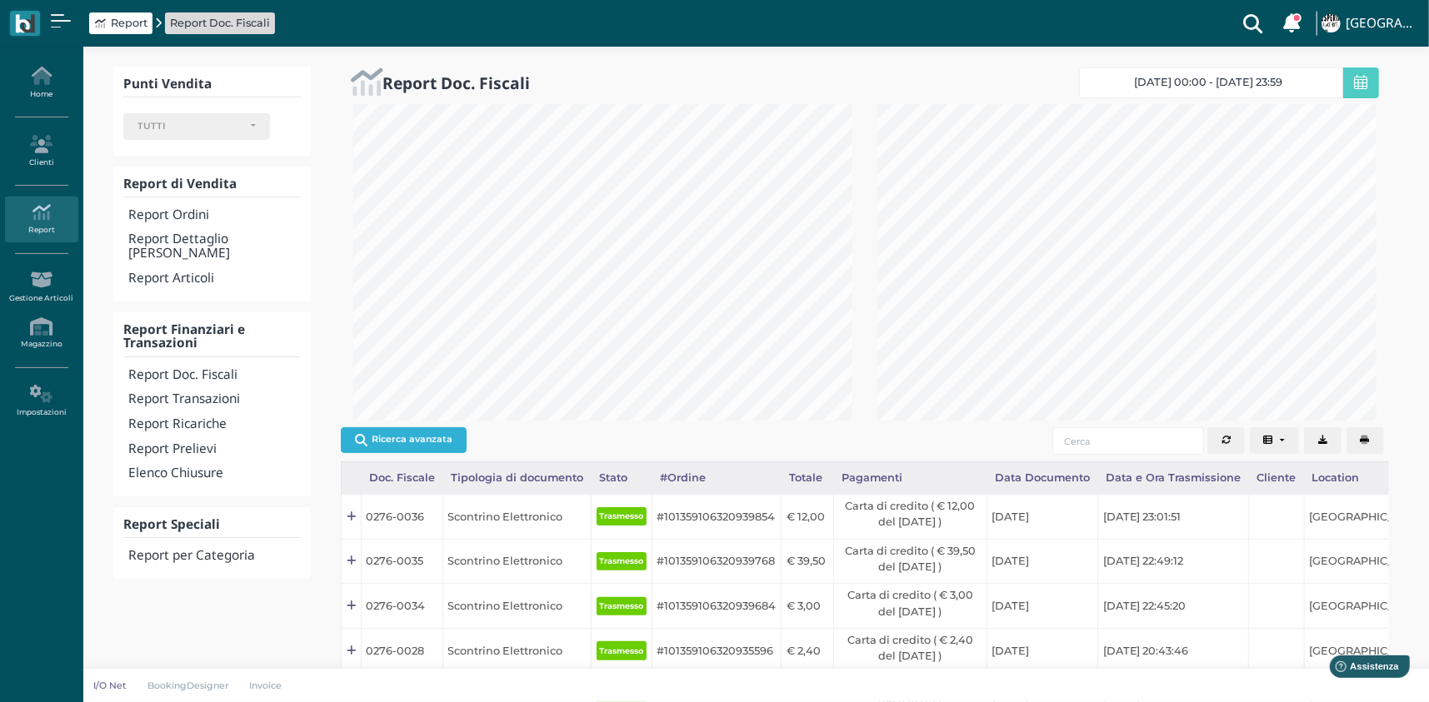
click at [448, 444] on button "Ricerca avanzata" at bounding box center [404, 439] width 126 height 25
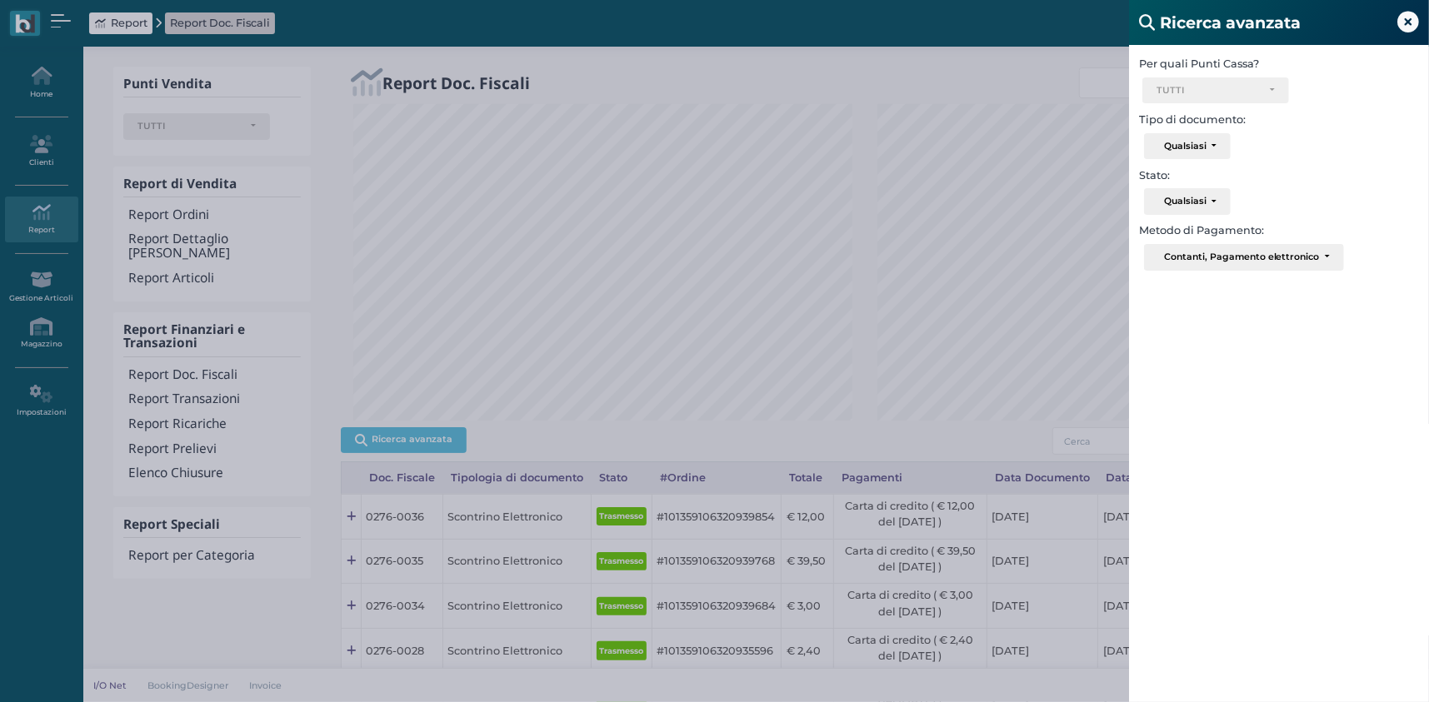
click at [939, 242] on div "Ricerca avanzata Per quali Punti Cassa? Ricevimento Ristorante Bar TUTTI Select…" at bounding box center [714, 351] width 1429 height 702
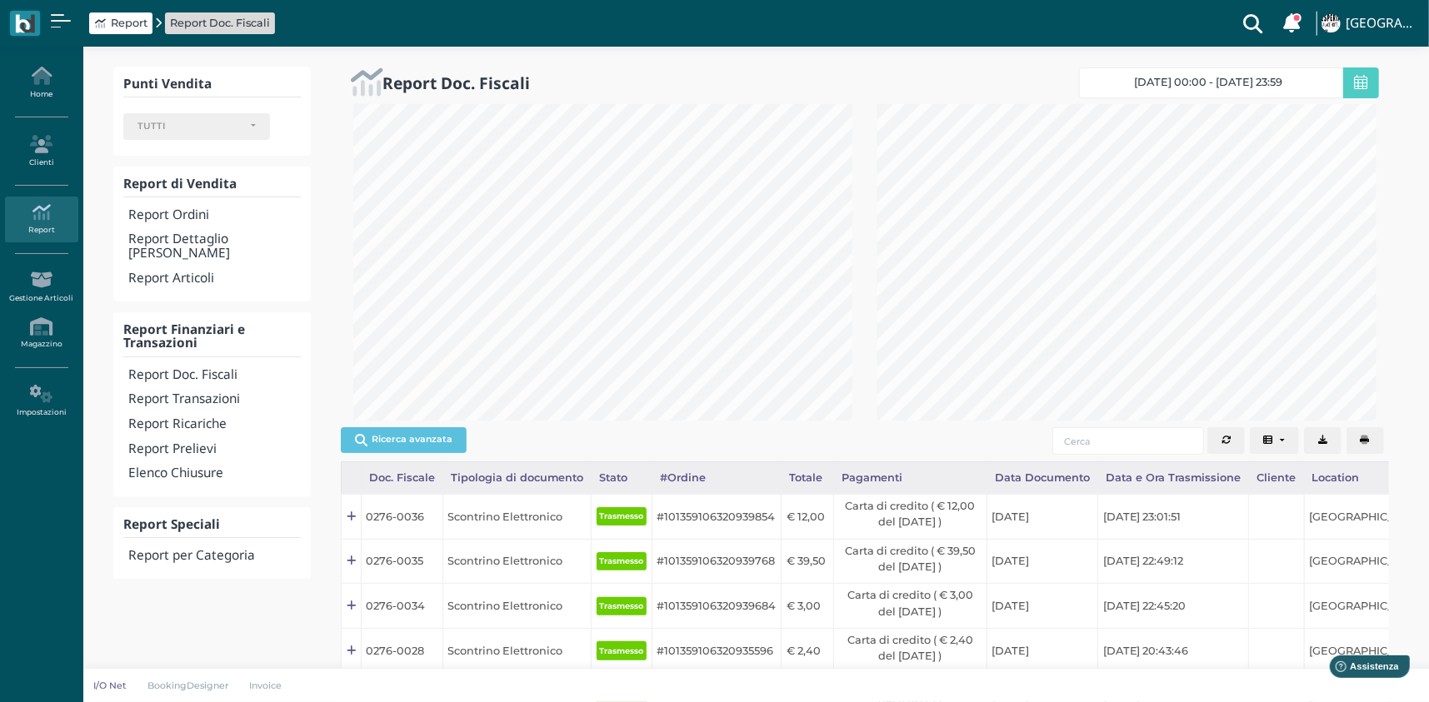
click at [1269, 87] on span "[DATE] 00:00 - [DATE] 23:59" at bounding box center [1209, 82] width 148 height 13
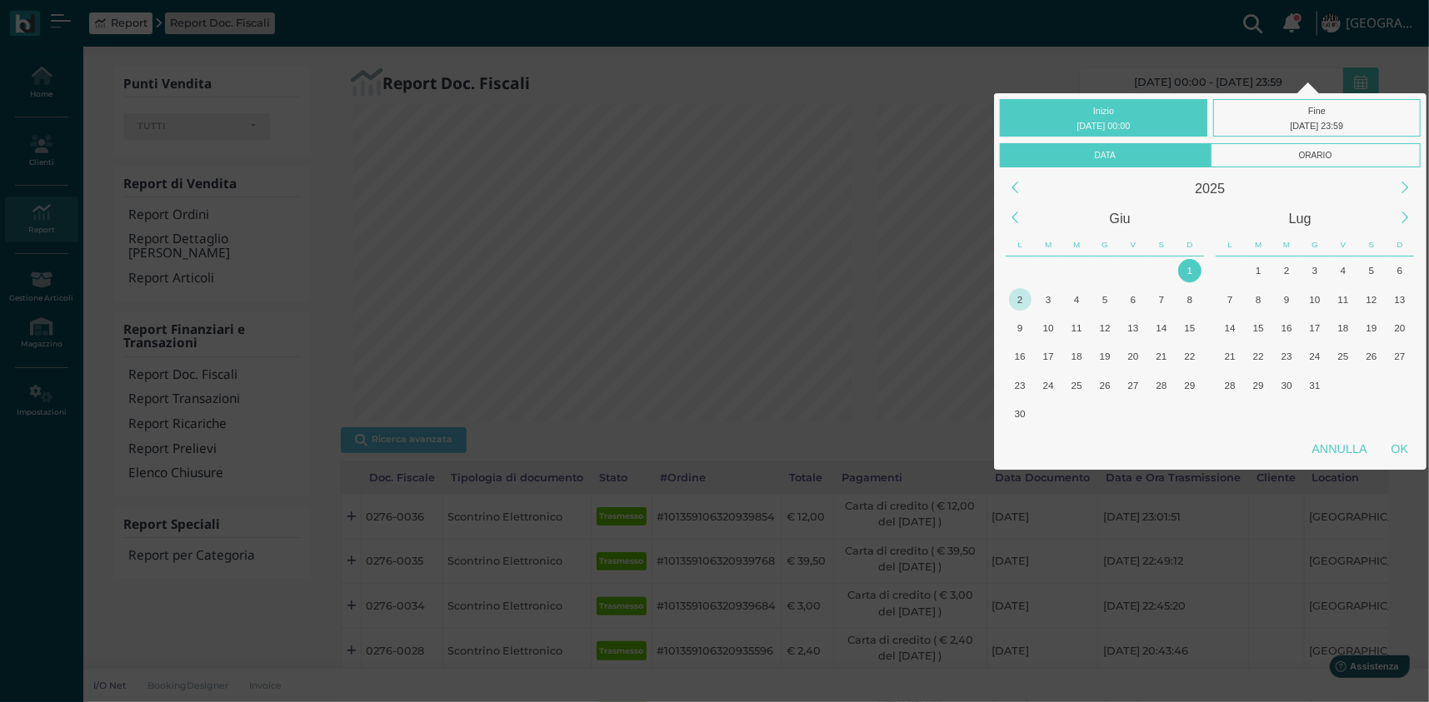
click at [1017, 299] on div "2" at bounding box center [1020, 299] width 22 height 22
click at [1409, 442] on div "OK" at bounding box center [1400, 449] width 42 height 30
type input "[DATE] 00:00 - [DATE] 23:59"
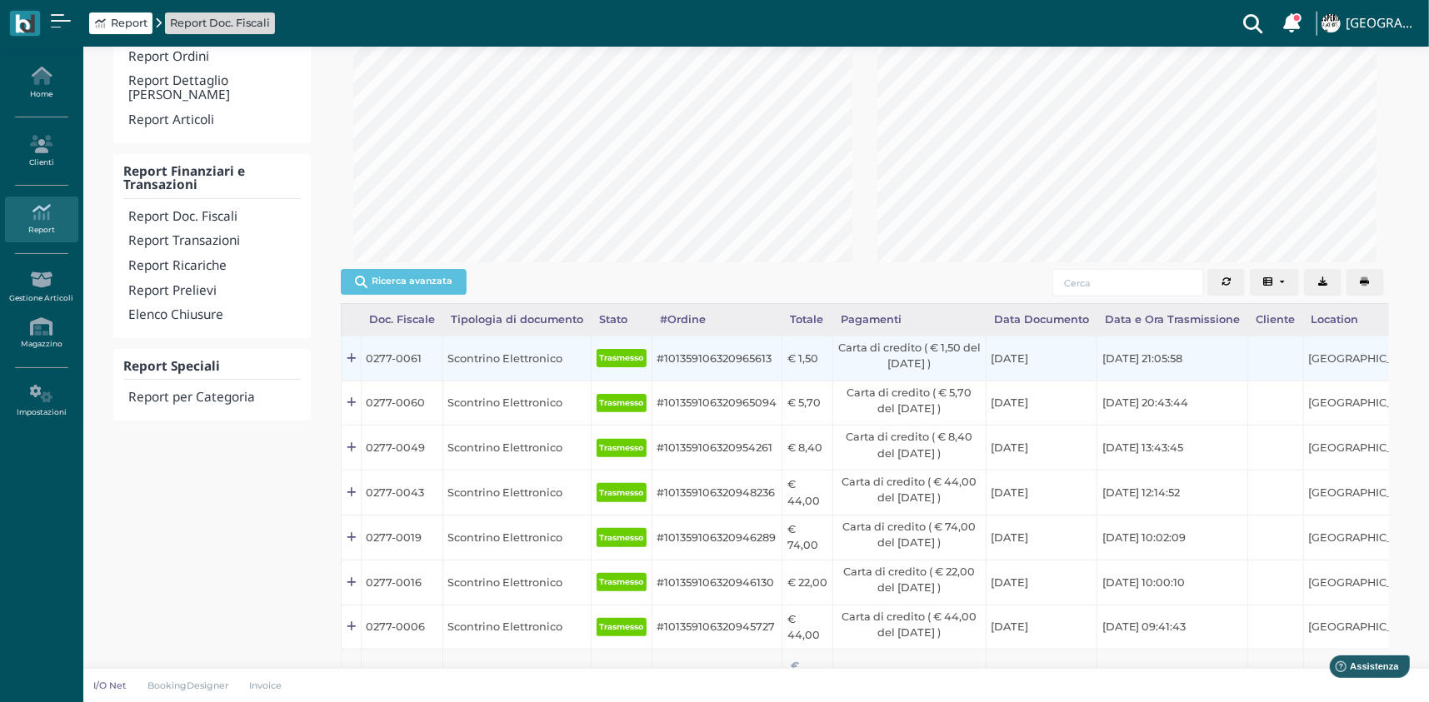
scroll to position [153, 0]
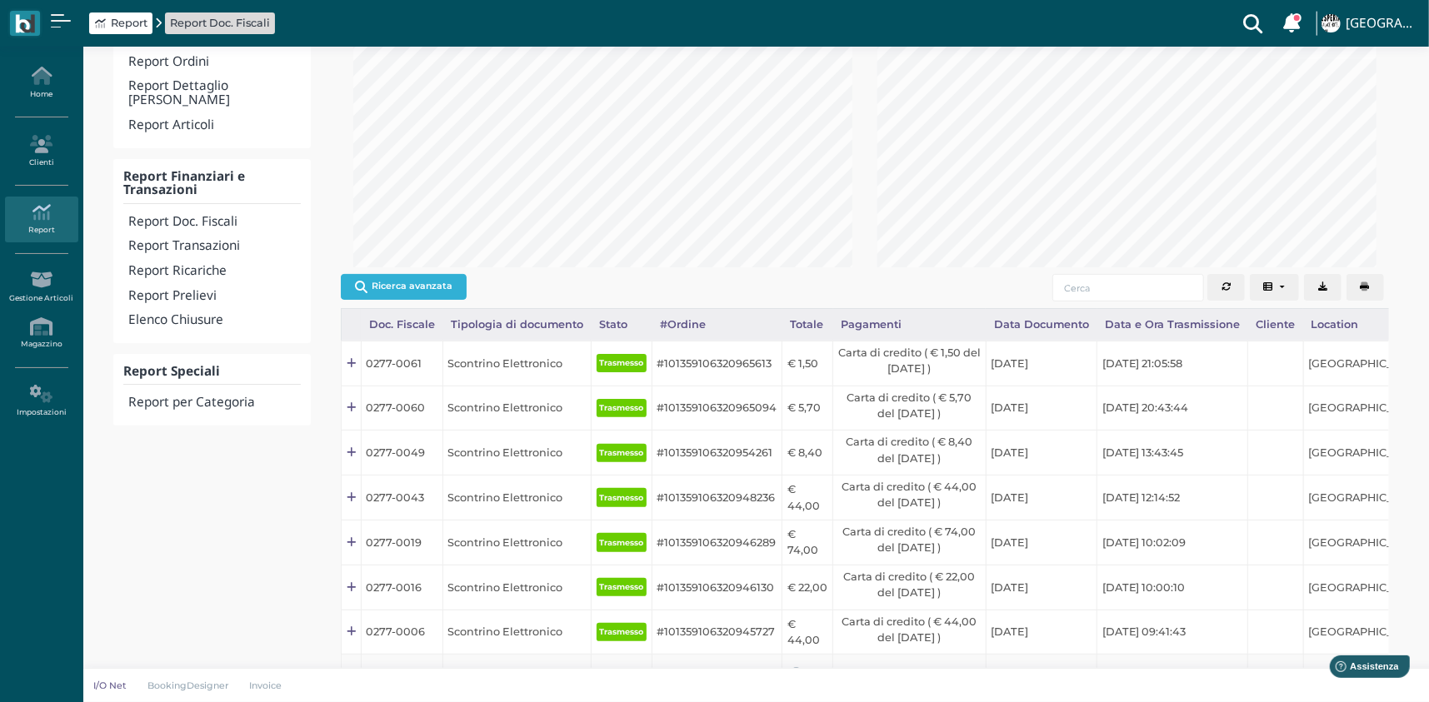
click at [436, 283] on button "Ricerca avanzata" at bounding box center [404, 286] width 126 height 25
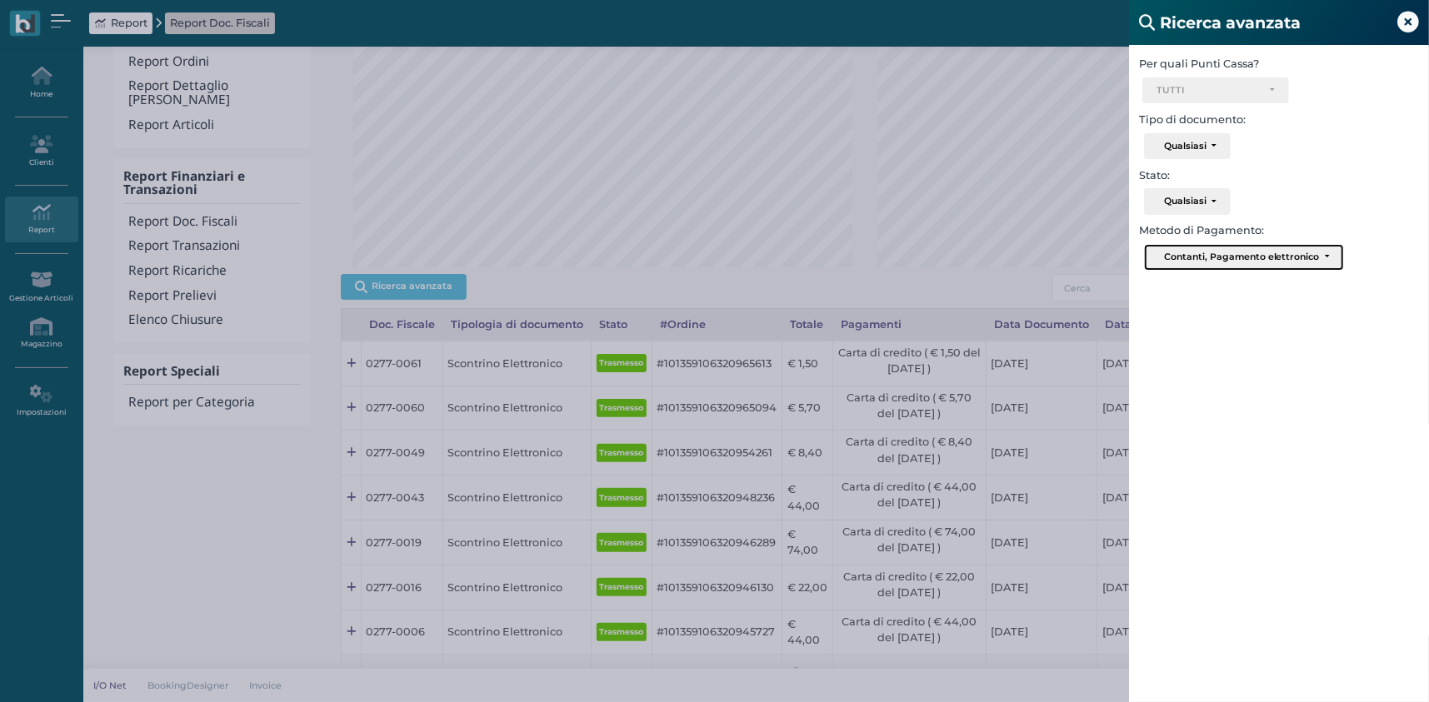
click at [1203, 260] on div "Contanti, Pagamento elettronico" at bounding box center [1242, 257] width 156 height 12
click at [1215, 287] on link "Contanti" at bounding box center [1243, 289] width 197 height 19
select select "5"
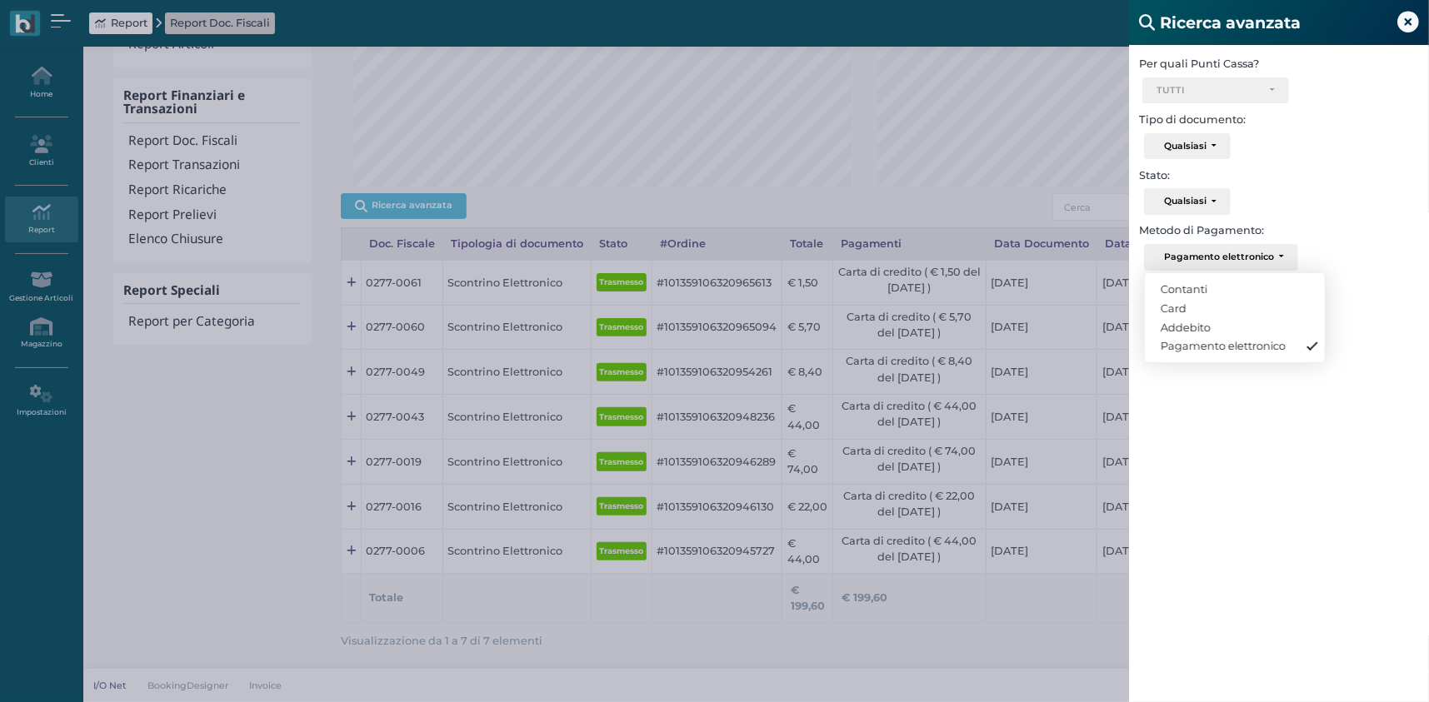
click at [944, 606] on div "Ricerca avanzata Per quali Punti Cassa? Ricevimento Ristorante Bar TUTTI Select…" at bounding box center [714, 351] width 1429 height 702
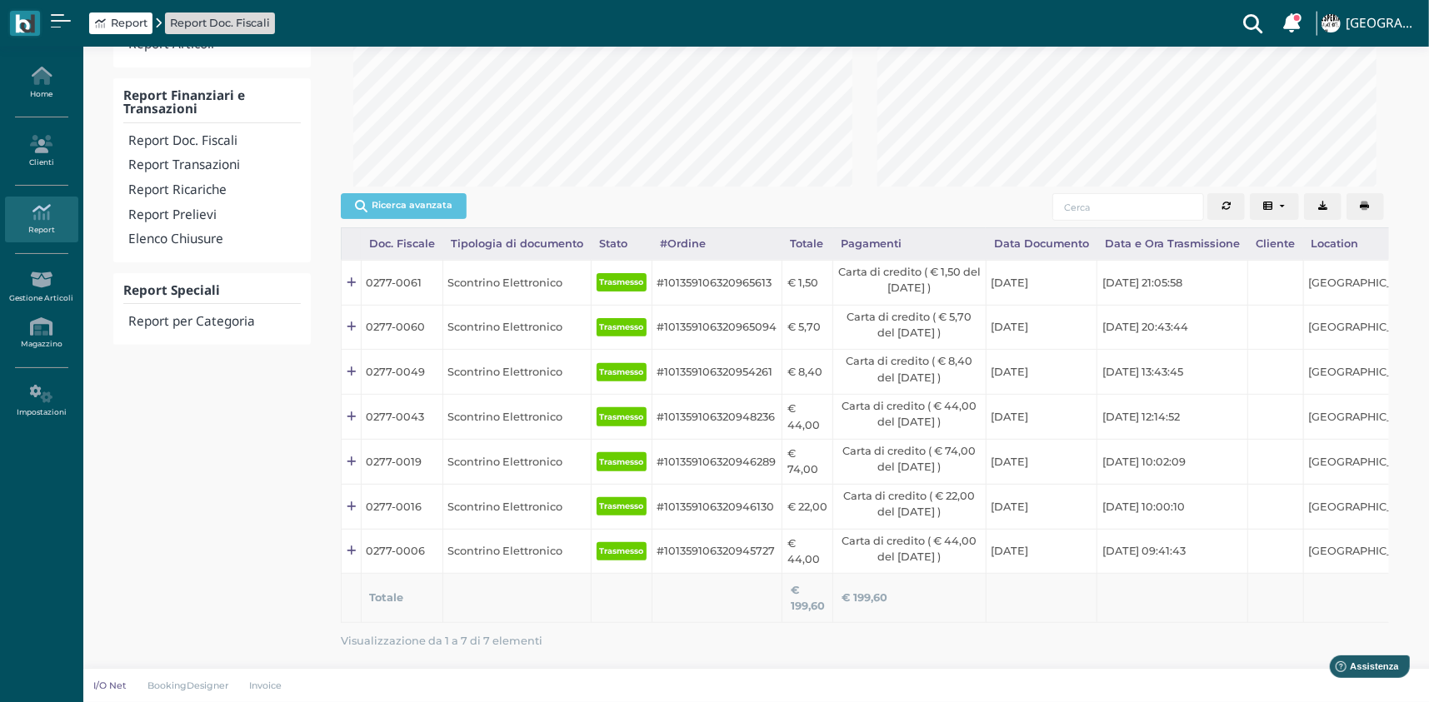
click at [959, 684] on div "I/O Net BookingDesigner Invoice" at bounding box center [797, 685] width 1409 height 13
